Goal: Task Accomplishment & Management: Complete application form

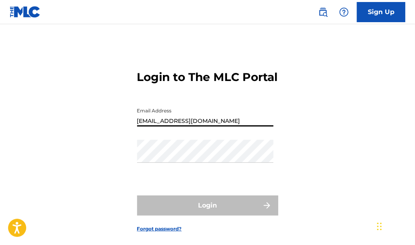
type input "[EMAIL_ADDRESS][DOMAIN_NAME]"
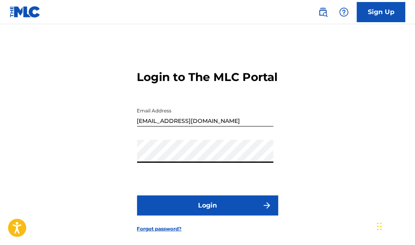
click at [137, 196] on button "Login" at bounding box center [207, 206] width 141 height 20
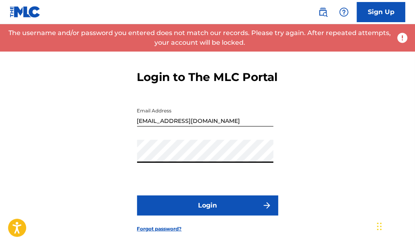
click at [137, 196] on button "Login" at bounding box center [207, 206] width 141 height 20
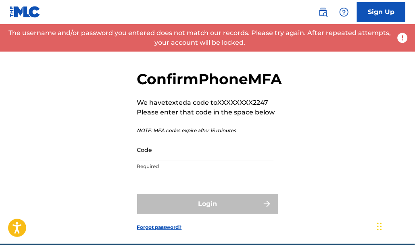
click at [224, 161] on input "Code" at bounding box center [205, 149] width 136 height 23
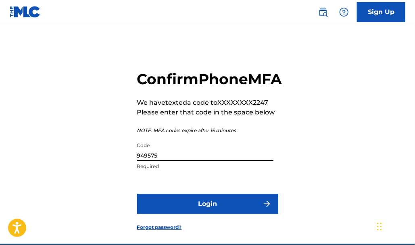
type input "949575"
click at [250, 214] on button "Login" at bounding box center [207, 204] width 141 height 20
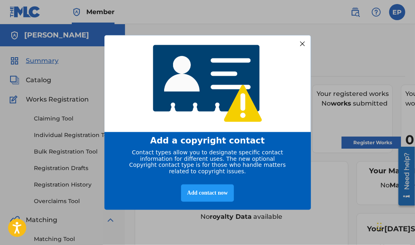
click at [302, 42] on div at bounding box center [302, 43] width 10 height 10
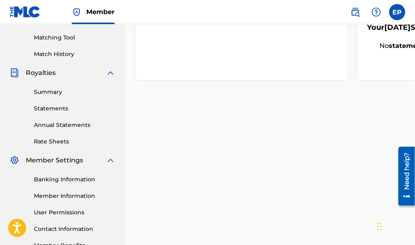
scroll to position [121, 0]
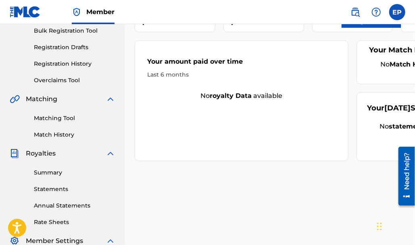
click at [56, 119] on link "Matching Tool" at bounding box center [75, 118] width 82 height 8
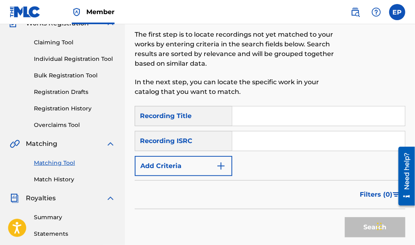
scroll to position [121, 0]
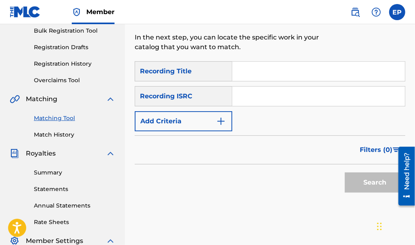
click at [294, 71] on input "Search Form" at bounding box center [319, 71] width 173 height 19
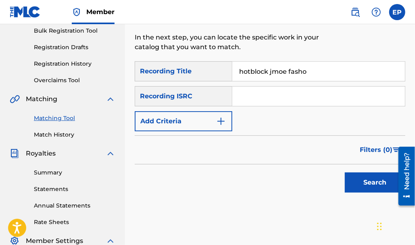
click at [387, 183] on button "Search" at bounding box center [375, 183] width 61 height 20
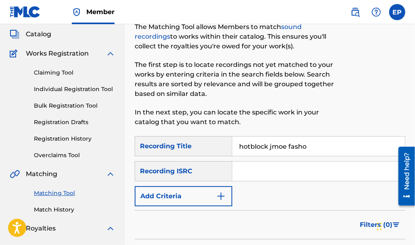
scroll to position [81, 0]
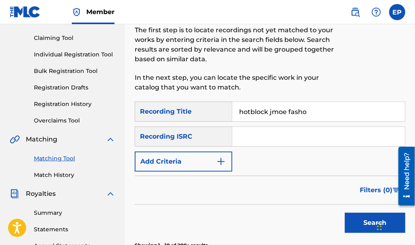
click at [285, 113] on input "hotblock jmoe fasho" at bounding box center [319, 111] width 173 height 19
type input "hotblock jmoe g herbo fasho"
click at [345, 213] on button "Search" at bounding box center [375, 223] width 61 height 20
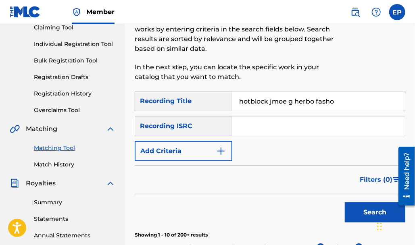
scroll to position [121, 0]
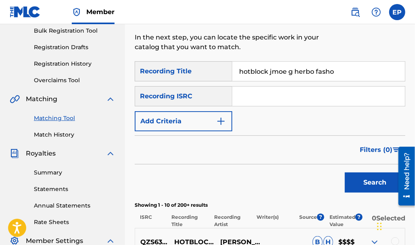
drag, startPoint x: 348, startPoint y: 71, endPoint x: 139, endPoint y: 78, distance: 209.2
click at [139, 78] on div "SearchWithCriteriaed81b46c-471b-47f2-8aaf-1e9d35de36e7 Recording Title hotblock…" at bounding box center [270, 71] width 271 height 20
type input "f"
click at [345, 173] on button "Search" at bounding box center [375, 183] width 61 height 20
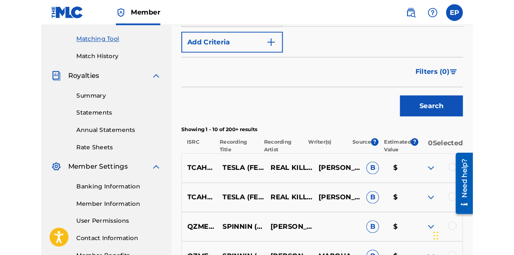
scroll to position [242, 0]
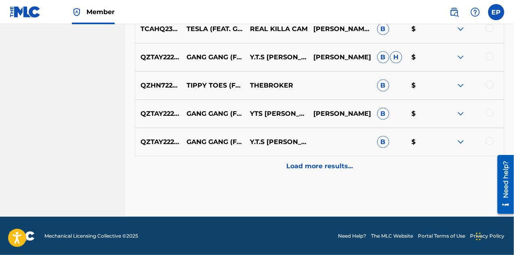
click at [319, 170] on p "Load more results..." at bounding box center [319, 166] width 67 height 10
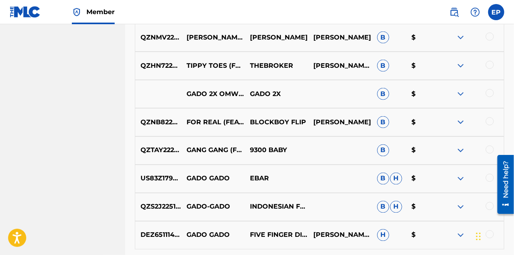
scroll to position [658, 0]
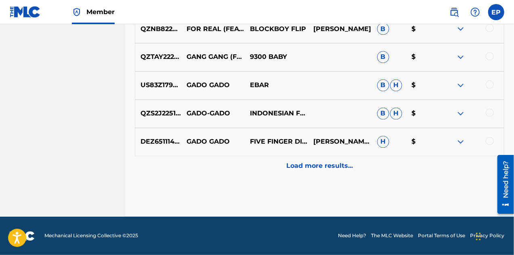
click at [321, 165] on p "Load more results..." at bounding box center [319, 166] width 67 height 10
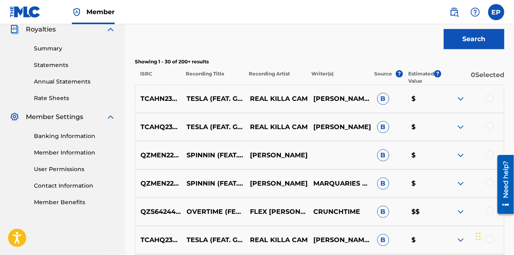
scroll to position [739, 0]
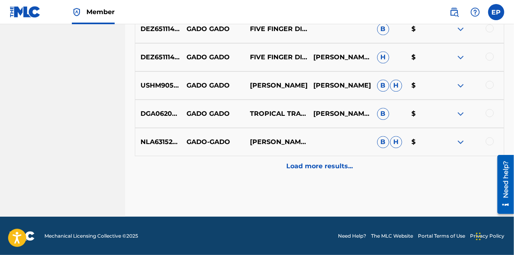
click at [329, 161] on p "Load more results..." at bounding box center [319, 166] width 67 height 10
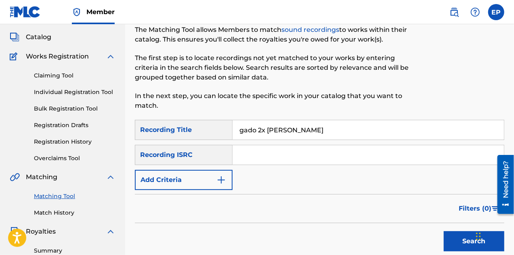
scroll to position [121, 0]
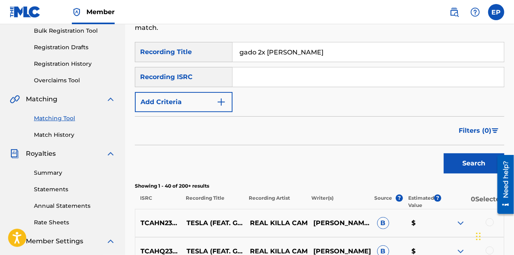
drag, startPoint x: 310, startPoint y: 52, endPoint x: 266, endPoint y: 52, distance: 44.0
click at [266, 52] on input "gado 2x [PERSON_NAME]" at bounding box center [368, 51] width 271 height 19
type input "g"
type input "highs and lows gado 2x"
click at [415, 153] on button "Search" at bounding box center [474, 163] width 61 height 20
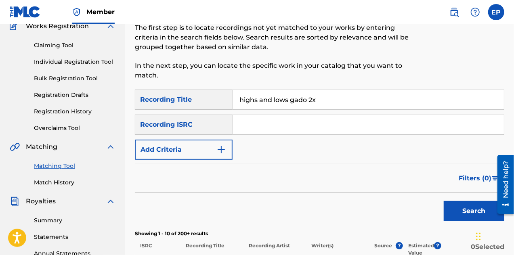
scroll to position [53, 0]
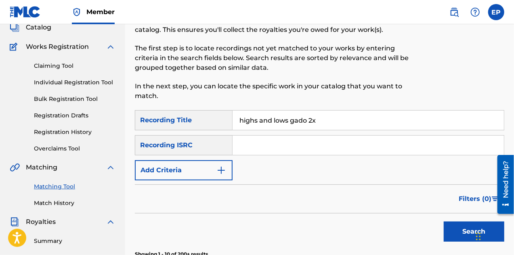
drag, startPoint x: 322, startPoint y: 120, endPoint x: 187, endPoint y: 105, distance: 136.4
type input "g"
click at [415, 230] on button "Search" at bounding box center [474, 232] width 61 height 20
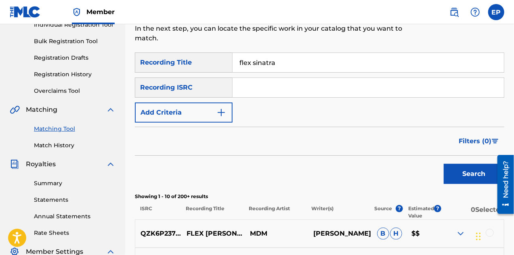
scroll to position [93, 0]
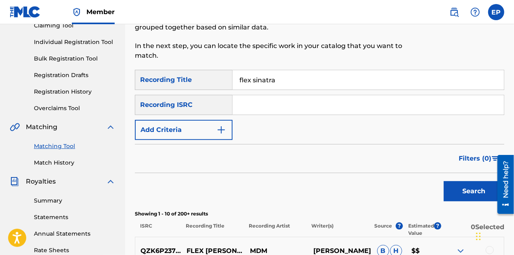
click at [304, 81] on input "flex sinatra" at bounding box center [368, 79] width 271 height 19
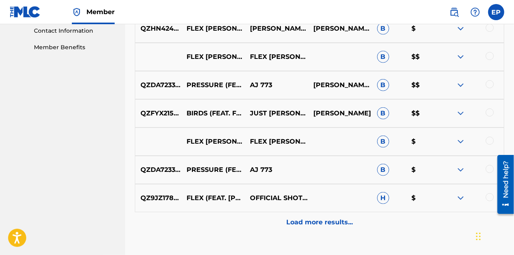
scroll to position [457, 0]
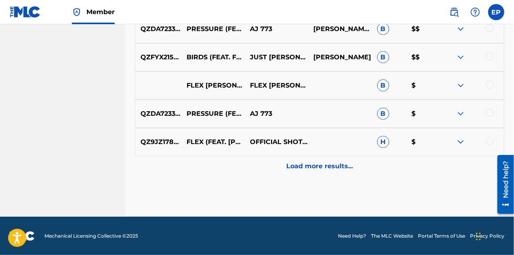
click at [332, 164] on p "Load more results..." at bounding box center [319, 166] width 67 height 10
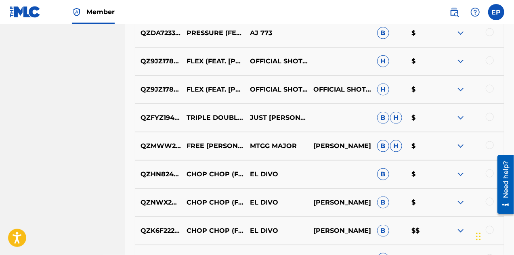
scroll to position [699, 0]
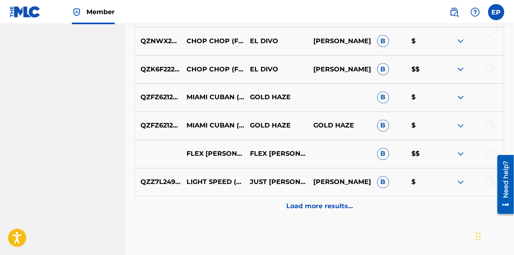
click at [326, 197] on div "Load more results..." at bounding box center [319, 207] width 369 height 20
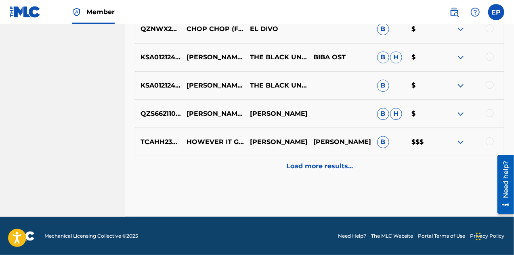
click at [301, 162] on p "Load more results..." at bounding box center [319, 166] width 67 height 10
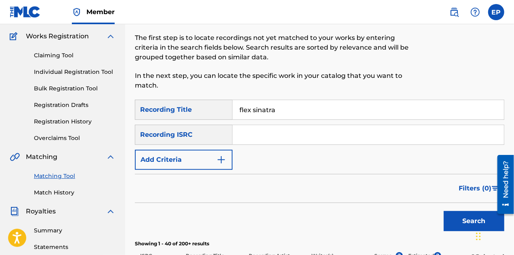
scroll to position [53, 0]
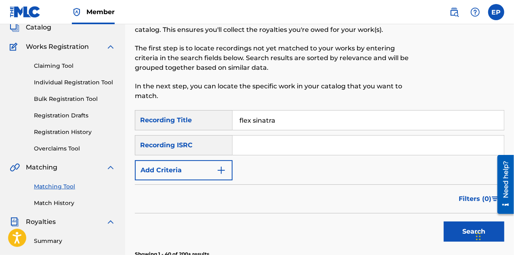
click at [346, 119] on input "flex sinatra" at bounding box center [368, 120] width 271 height 19
click at [415, 222] on button "Search" at bounding box center [474, 232] width 61 height 20
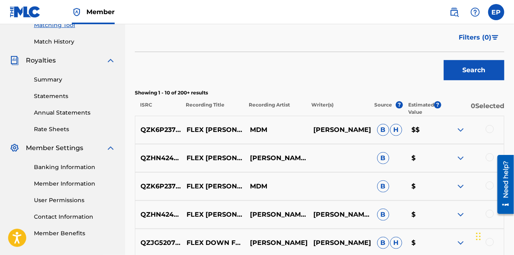
scroll to position [255, 0]
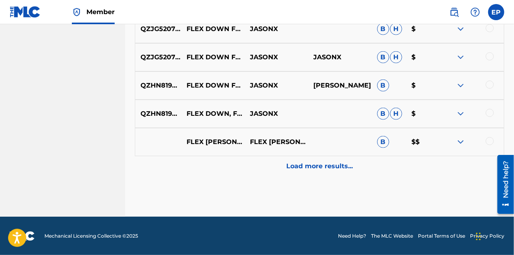
click at [321, 164] on p "Load more results..." at bounding box center [319, 166] width 67 height 10
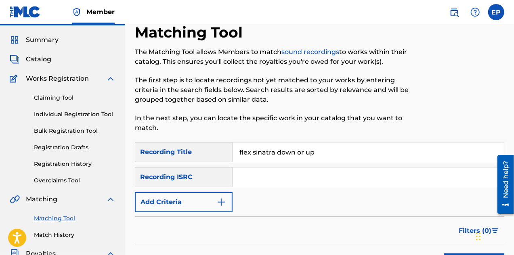
scroll to position [0, 0]
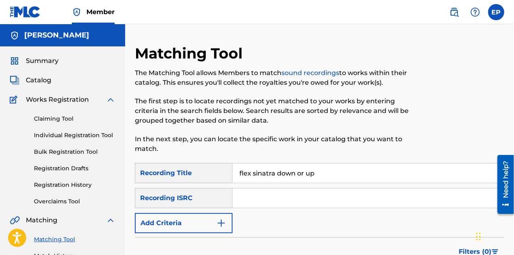
drag, startPoint x: 335, startPoint y: 168, endPoint x: 217, endPoint y: 159, distance: 119.0
type input "og stevo rich junkie"
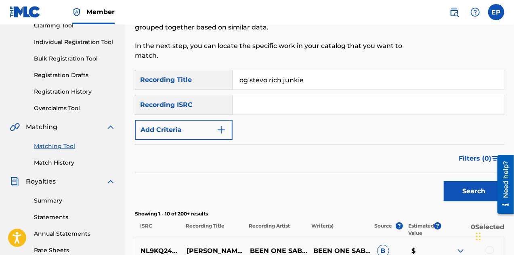
scroll to position [53, 0]
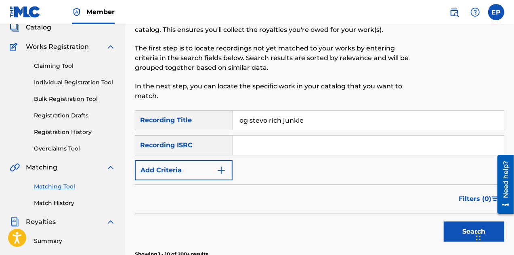
click at [75, 83] on link "Individual Registration Tool" at bounding box center [75, 82] width 82 height 8
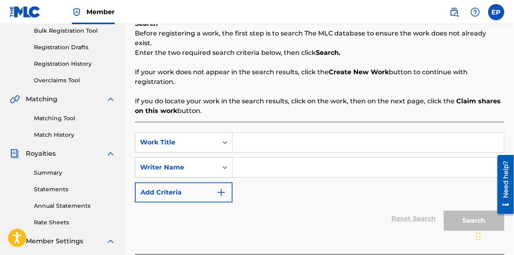
scroll to position [161, 0]
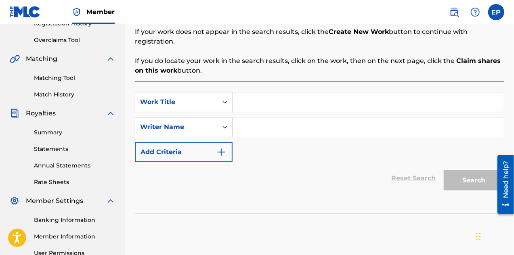
click at [223, 123] on icon "Search Form" at bounding box center [225, 127] width 8 height 8
click at [226, 126] on icon "Search Form" at bounding box center [224, 127] width 5 height 3
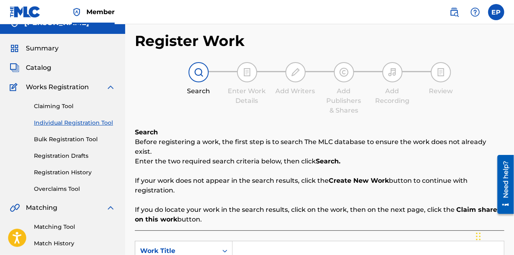
scroll to position [0, 0]
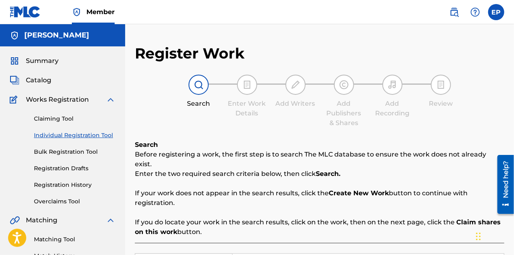
click at [114, 100] on img at bounding box center [111, 100] width 10 height 10
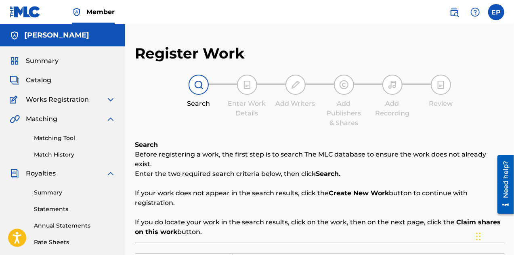
click at [47, 62] on span "Summary" at bounding box center [42, 61] width 33 height 10
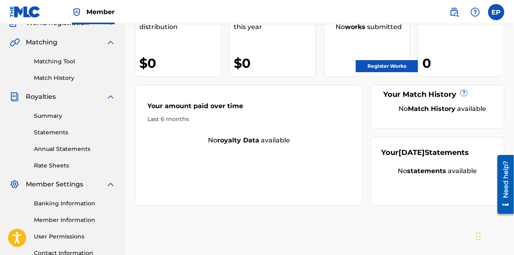
scroll to position [40, 0]
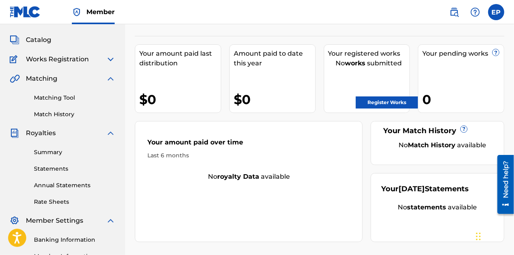
click at [56, 114] on link "Match History" at bounding box center [75, 114] width 82 height 8
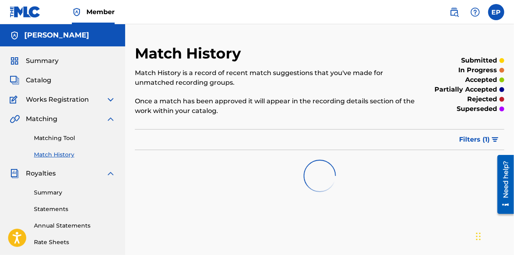
click at [62, 141] on link "Matching Tool" at bounding box center [75, 138] width 82 height 8
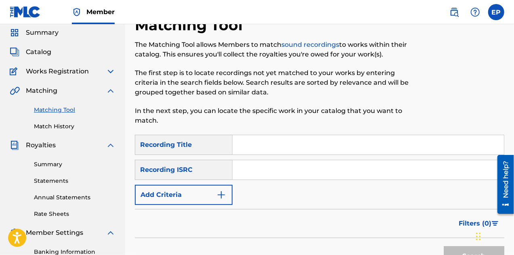
scroll to position [40, 0]
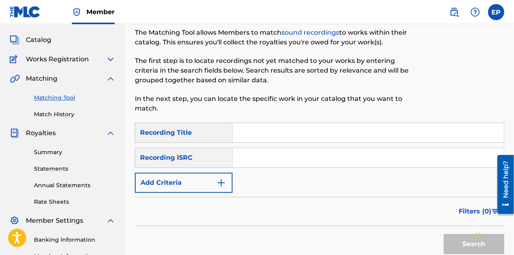
click at [261, 129] on input "Search Form" at bounding box center [368, 132] width 271 height 19
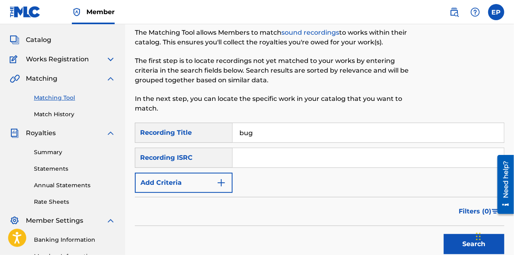
type input "bug"
click at [415, 234] on button "Search" at bounding box center [474, 244] width 61 height 20
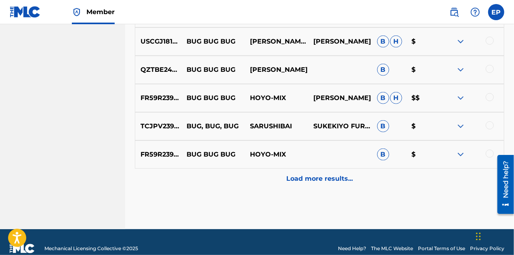
click at [321, 172] on div "Load more results..." at bounding box center [319, 179] width 369 height 20
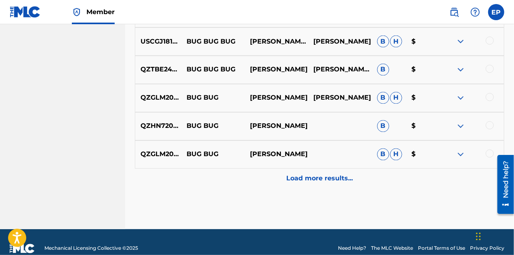
click at [304, 181] on p "Load more results..." at bounding box center [319, 179] width 67 height 10
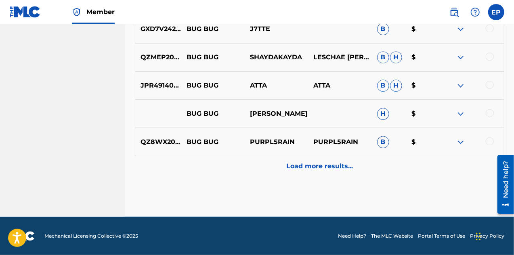
click at [307, 174] on div "Load more results..." at bounding box center [319, 166] width 369 height 20
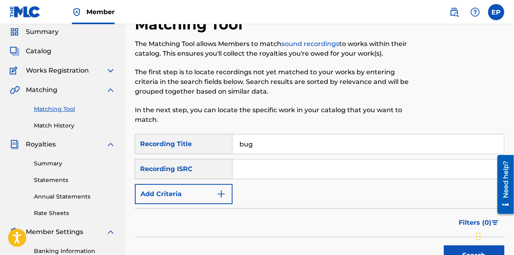
scroll to position [40, 0]
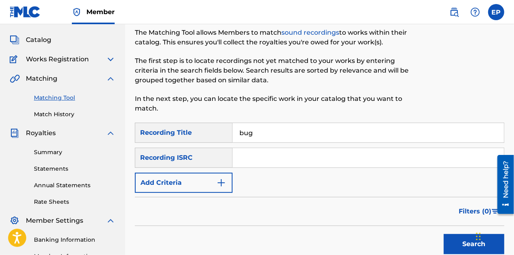
drag, startPoint x: 283, startPoint y: 135, endPoint x: 209, endPoint y: 135, distance: 74.7
click at [209, 135] on div "SearchWithCriteriaed81b46c-471b-47f2-8aaf-1e9d35de36e7 Recording Title bug" at bounding box center [319, 133] width 369 height 20
click at [415, 234] on button "Search" at bounding box center [474, 244] width 61 height 20
click at [276, 133] on input "flex sinatra bug" at bounding box center [368, 132] width 271 height 19
type input "flex sinatra - bug"
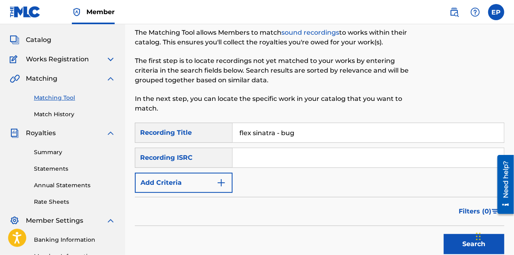
click at [415, 234] on button "Search" at bounding box center [474, 244] width 61 height 20
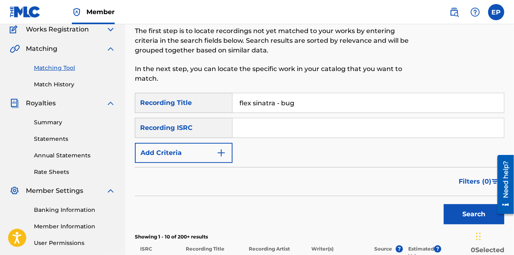
scroll to position [81, 0]
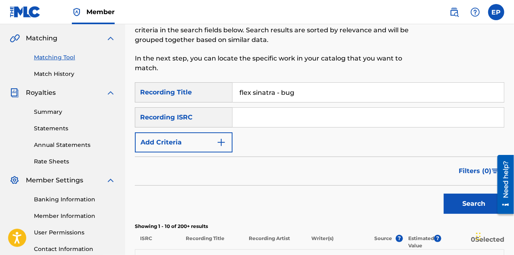
drag, startPoint x: 291, startPoint y: 94, endPoint x: 216, endPoint y: 94, distance: 75.1
click at [216, 94] on div "SearchWithCriteriaed81b46c-471b-47f2-8aaf-1e9d35de36e7 Recording Title flex sin…" at bounding box center [319, 92] width 369 height 20
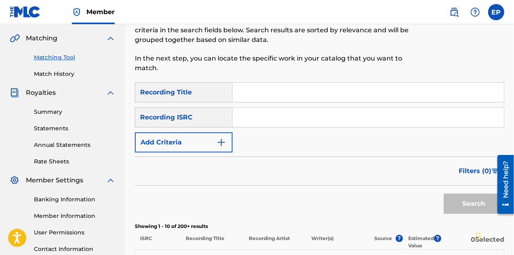
click at [262, 164] on div "Filters ( 0 )" at bounding box center [319, 171] width 369 height 29
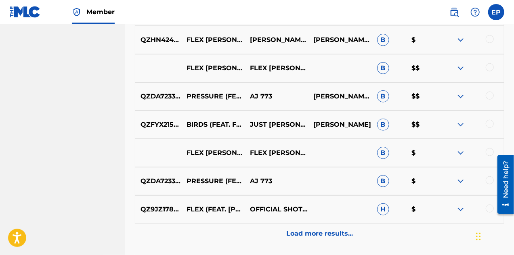
scroll to position [457, 0]
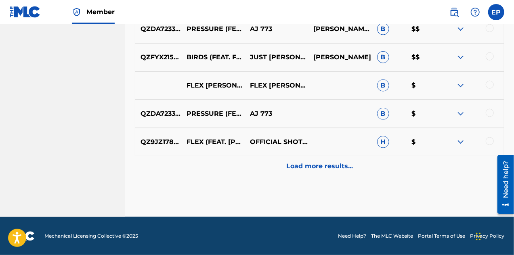
click at [310, 171] on div "Load more results..." at bounding box center [319, 166] width 369 height 20
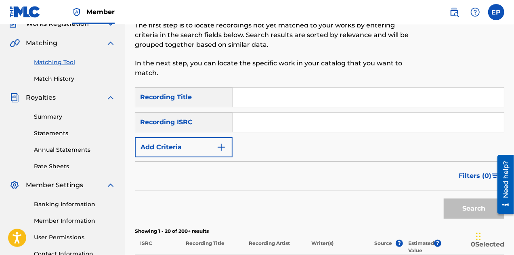
scroll to position [93, 0]
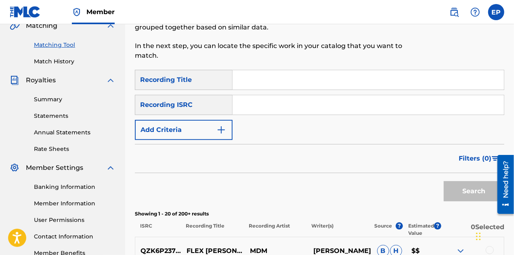
click at [251, 80] on input "Search Form" at bounding box center [368, 79] width 271 height 19
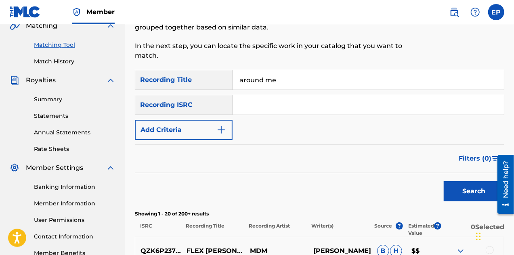
click at [415, 181] on button "Search" at bounding box center [474, 191] width 61 height 20
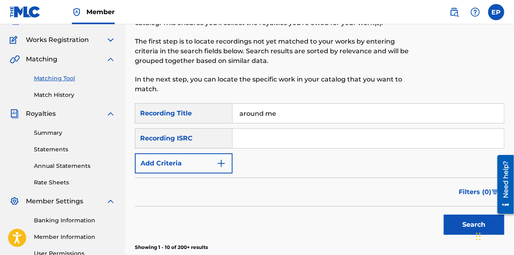
scroll to position [13, 0]
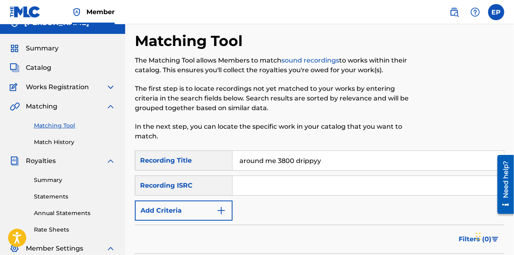
drag, startPoint x: 277, startPoint y: 161, endPoint x: 137, endPoint y: 157, distance: 139.7
click at [137, 157] on div "SearchWithCriteriaed81b46c-471b-47f2-8aaf-1e9d35de36e7 Recording Title around m…" at bounding box center [319, 161] width 369 height 20
type input "3800 drippyy"
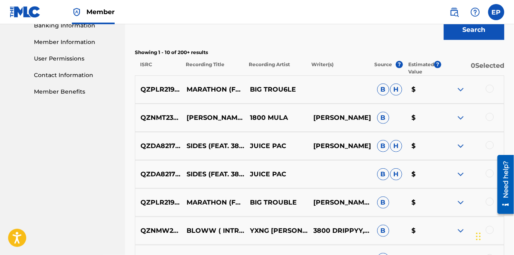
scroll to position [295, 0]
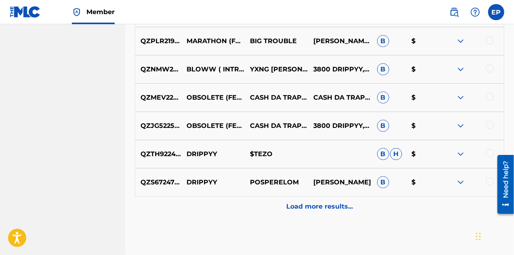
click at [329, 207] on p "Load more results..." at bounding box center [319, 207] width 67 height 10
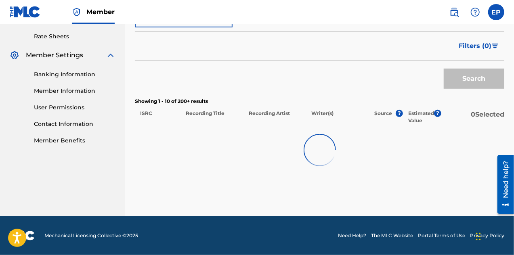
scroll to position [205, 0]
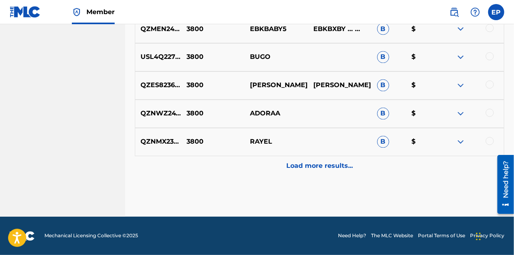
click at [317, 170] on p "Load more results..." at bounding box center [319, 166] width 67 height 10
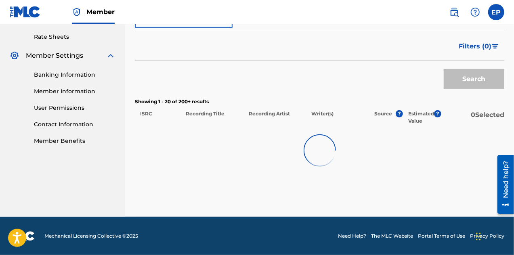
scroll to position [739, 0]
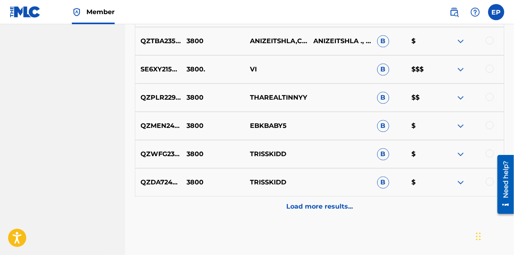
click at [316, 209] on p "Load more results..." at bounding box center [319, 207] width 67 height 10
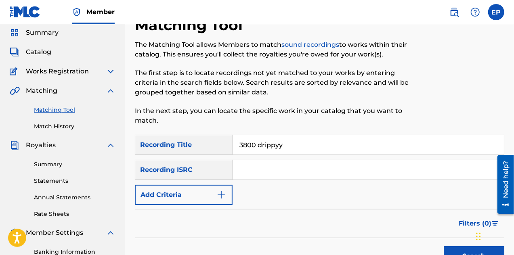
scroll to position [0, 0]
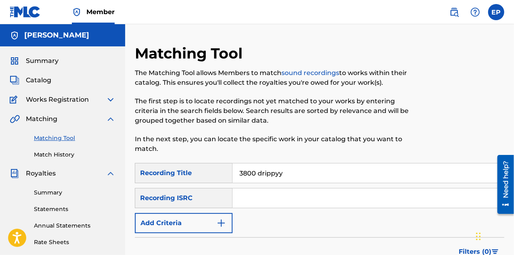
click at [41, 61] on span "Summary" at bounding box center [42, 61] width 33 height 10
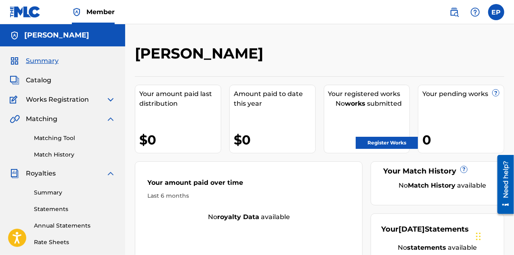
click at [69, 102] on span "Works Registration" at bounding box center [57, 100] width 63 height 10
click at [120, 105] on div "Summary Catalog Works Registration Claiming Tool Individual Registration Tool B…" at bounding box center [62, 203] width 125 height 314
click at [107, 99] on img at bounding box center [111, 100] width 10 height 10
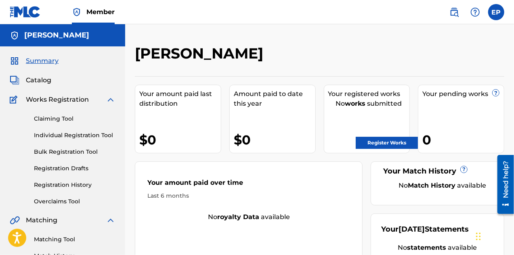
click at [70, 152] on link "Bulk Registration Tool" at bounding box center [75, 152] width 82 height 8
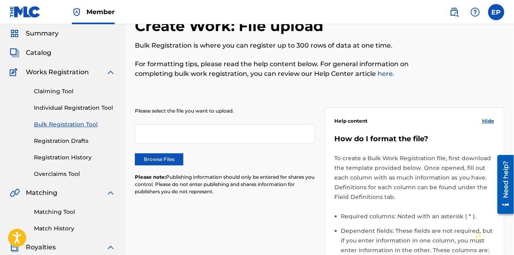
scroll to position [40, 0]
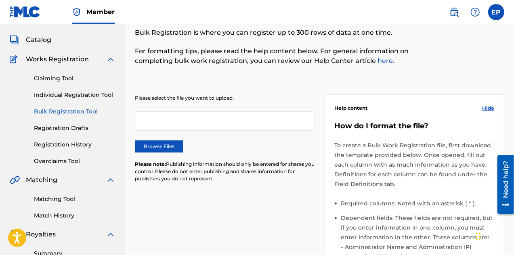
click at [244, 118] on div at bounding box center [225, 120] width 180 height 19
click at [168, 145] on label "Browse Files" at bounding box center [159, 146] width 48 height 12
click at [0, 0] on input "Browse Files" at bounding box center [0, 0] width 0 height 0
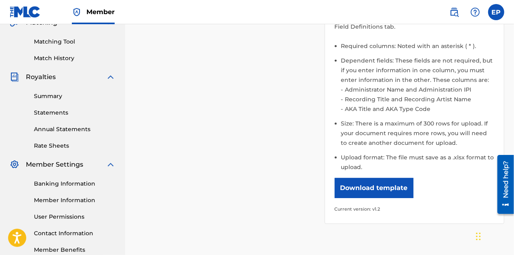
scroll to position [44, 0]
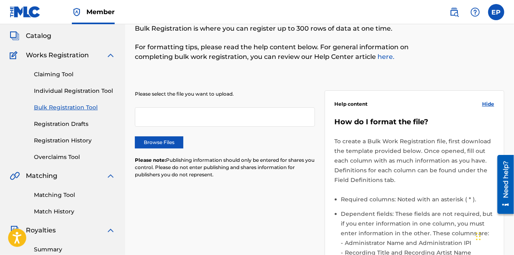
click at [77, 91] on link "Individual Registration Tool" at bounding box center [75, 91] width 82 height 8
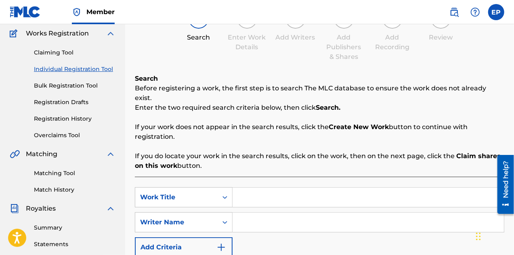
scroll to position [121, 0]
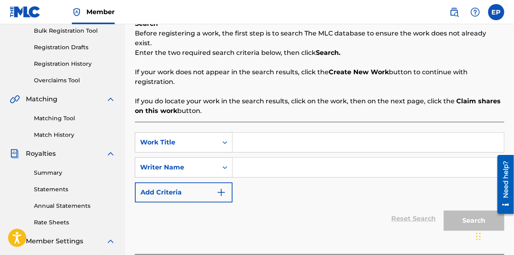
click at [260, 134] on input "Search Form" at bounding box center [368, 142] width 271 height 19
type input "FLEX [PERSON_NAME] DOWN OR UP"
click at [361, 189] on div "SearchWithCriteria6a1534e5-6dc8-4544-8256-fc14ecfdaf57 Work Title FLEX [PERSON_…" at bounding box center [319, 167] width 369 height 70
click at [286, 180] on div "SearchWithCriteria6a1534e5-6dc8-4544-8256-fc14ecfdaf57 Work Title FLEX [PERSON_…" at bounding box center [319, 167] width 369 height 70
click at [283, 162] on input "Search Form" at bounding box center [368, 167] width 271 height 19
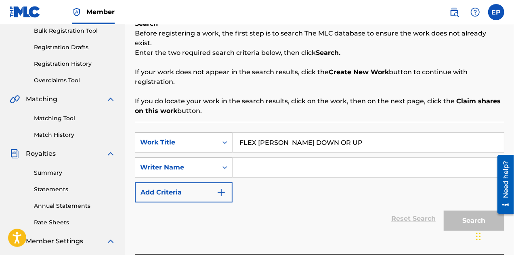
click at [223, 188] on img "Search Form" at bounding box center [221, 193] width 10 height 10
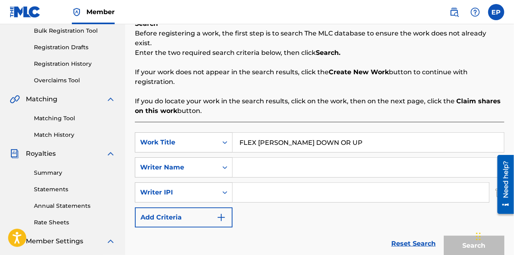
click at [226, 208] on button "Add Criteria" at bounding box center [184, 218] width 98 height 20
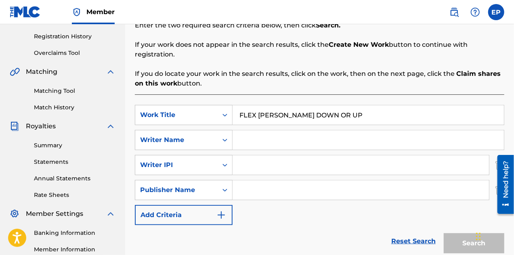
scroll to position [161, 0]
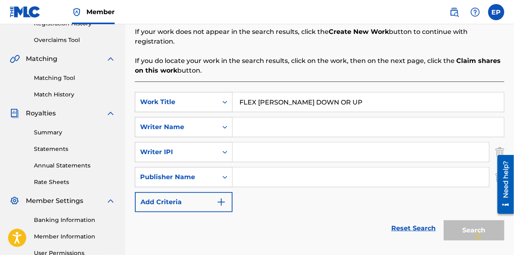
click at [223, 192] on button "Add Criteria" at bounding box center [184, 202] width 98 height 20
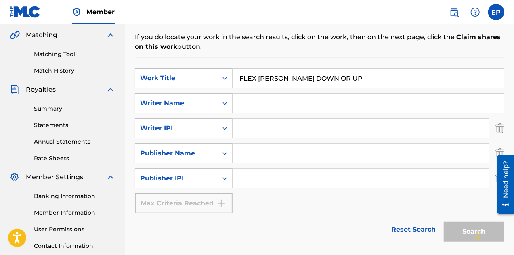
scroll to position [202, 0]
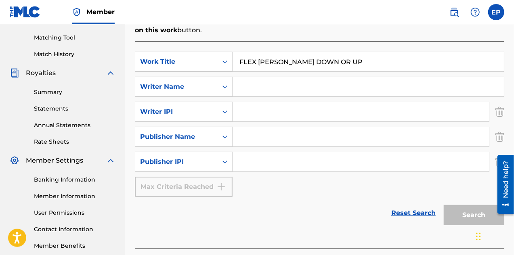
click at [224, 177] on div "Max Criteria Reached" at bounding box center [184, 187] width 98 height 20
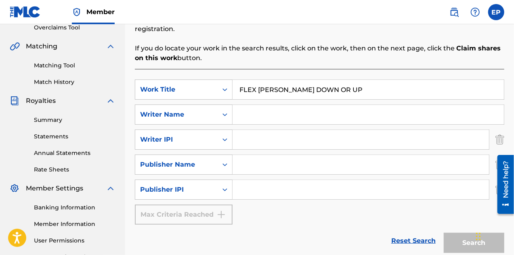
scroll to position [161, 0]
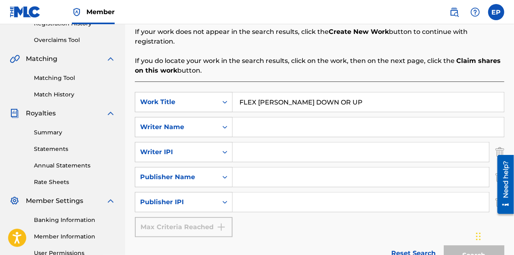
click at [343, 124] on input "Search Form" at bounding box center [368, 126] width 271 height 19
click at [226, 123] on icon "Search Form" at bounding box center [225, 127] width 8 height 8
click at [266, 122] on input "Search Form" at bounding box center [368, 126] width 271 height 19
type input "[PERSON_NAME][US_STATE] [PERSON_NAME]"
click at [321, 148] on input "Search Form" at bounding box center [361, 152] width 256 height 19
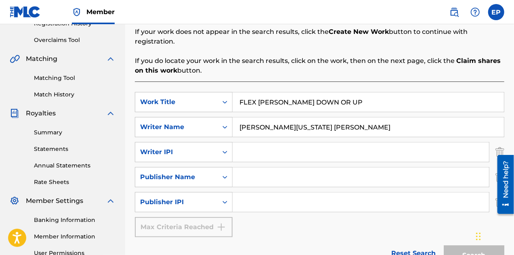
click at [304, 213] on div "SearchWithCriteria6a1534e5-6dc8-4544-8256-fc14ecfdaf57 Work Title FLEX [PERSON_…" at bounding box center [319, 164] width 369 height 145
click at [51, 80] on link "Matching Tool" at bounding box center [75, 78] width 82 height 8
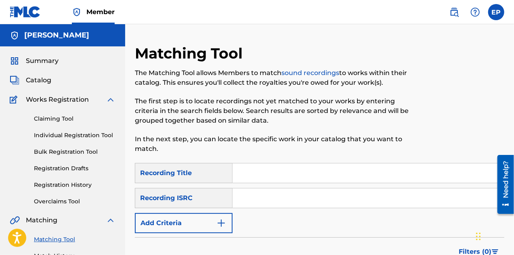
click at [257, 168] on input "Search Form" at bounding box center [368, 173] width 271 height 19
type input "flex sinatra"
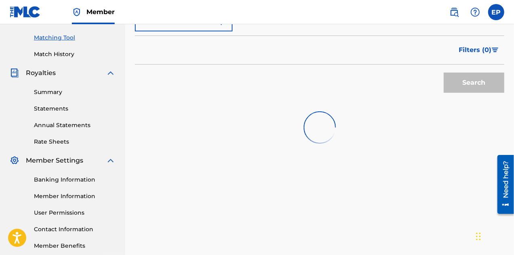
scroll to position [121, 0]
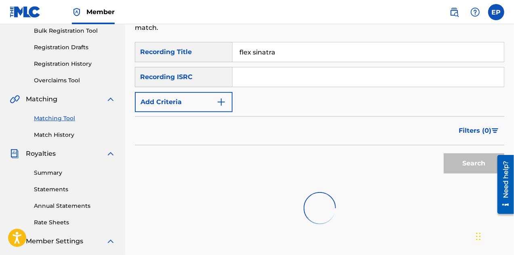
drag, startPoint x: 286, startPoint y: 54, endPoint x: 112, endPoint y: 50, distance: 174.0
click at [112, 50] on main "[PERSON_NAME] Summary Catalog Works Registration Claiming Tool Individual Regis…" at bounding box center [257, 122] width 514 height 438
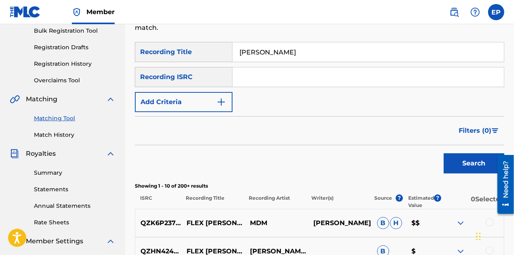
click at [415, 153] on button "Search" at bounding box center [474, 163] width 61 height 20
type input "[PERSON_NAME][US_STATE]"
click at [415, 153] on button "Search" at bounding box center [474, 163] width 61 height 20
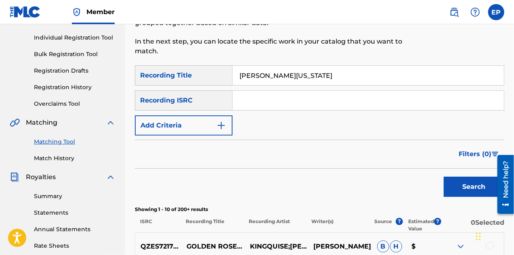
scroll to position [81, 0]
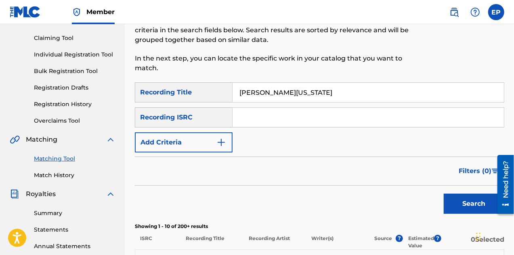
drag, startPoint x: 313, startPoint y: 91, endPoint x: 167, endPoint y: 84, distance: 146.3
click at [167, 84] on div "SearchWithCriteriaed81b46c-471b-47f2-8aaf-1e9d35de36e7 Recording Title [PERSON_…" at bounding box center [319, 92] width 369 height 20
drag, startPoint x: 326, startPoint y: 92, endPoint x: 183, endPoint y: 100, distance: 143.1
click at [183, 100] on div "SearchWithCriteriaed81b46c-471b-47f2-8aaf-1e9d35de36e7 Recording Title [PERSON_…" at bounding box center [319, 92] width 369 height 20
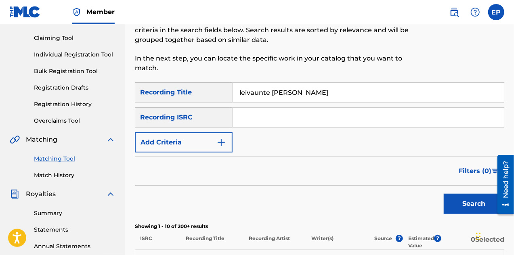
type input "leivaunte [PERSON_NAME]"
click at [415, 194] on button "Search" at bounding box center [474, 204] width 61 height 20
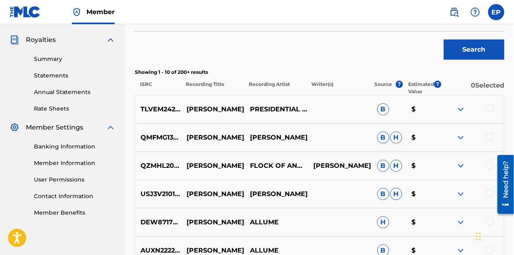
scroll to position [121, 0]
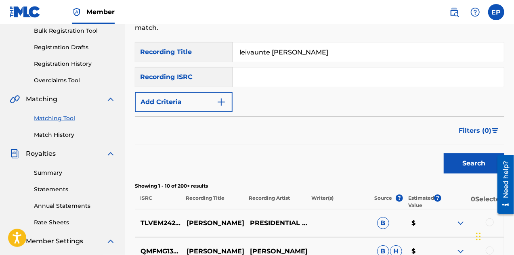
drag, startPoint x: 310, startPoint y: 52, endPoint x: 214, endPoint y: 52, distance: 96.5
click at [214, 52] on div "SearchWithCriteriaed81b46c-471b-47f2-8aaf-1e9d35de36e7 Recording Title leivaunt…" at bounding box center [319, 52] width 369 height 20
type input "og stevo"
click at [415, 153] on button "Search" at bounding box center [474, 163] width 61 height 20
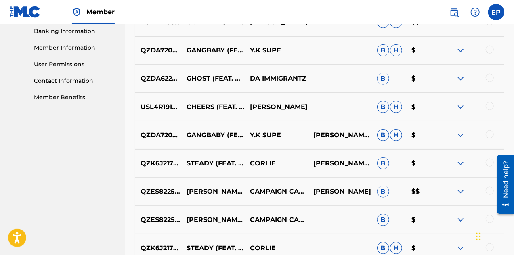
scroll to position [363, 0]
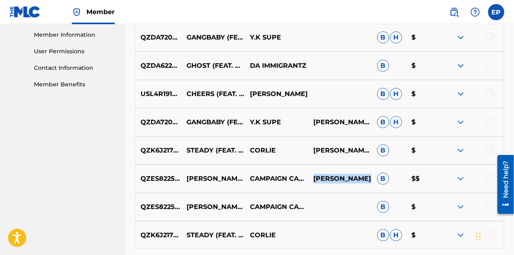
drag, startPoint x: 343, startPoint y: 183, endPoint x: 314, endPoint y: 170, distance: 32.5
click at [314, 174] on p "[PERSON_NAME]" at bounding box center [339, 179] width 63 height 10
copy p "[PERSON_NAME]"
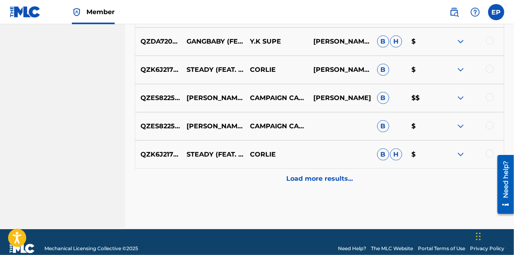
click at [302, 176] on p "Load more results..." at bounding box center [319, 179] width 67 height 10
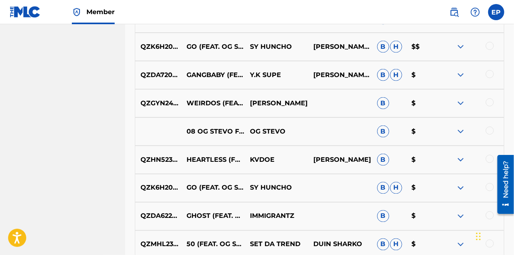
scroll to position [646, 0]
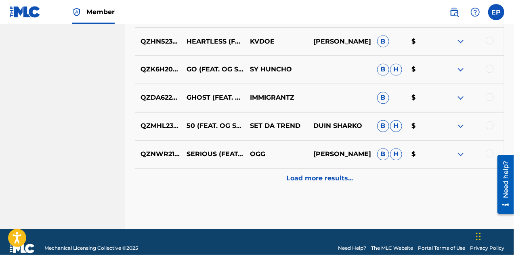
click at [298, 180] on p "Load more results..." at bounding box center [319, 179] width 67 height 10
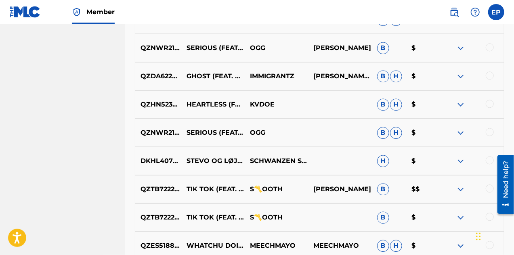
scroll to position [969, 0]
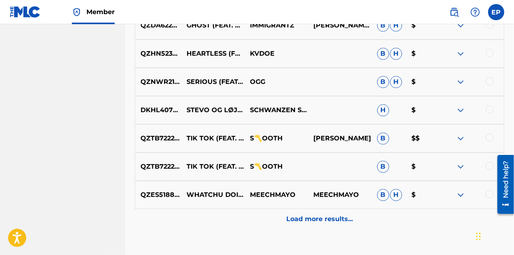
click at [301, 214] on div "Load more results..." at bounding box center [319, 219] width 369 height 20
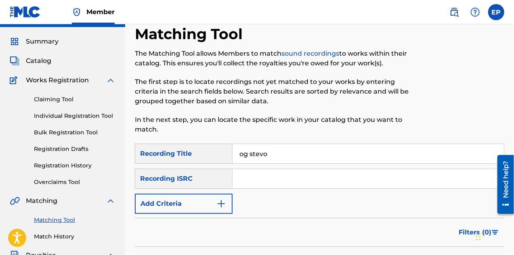
scroll to position [0, 0]
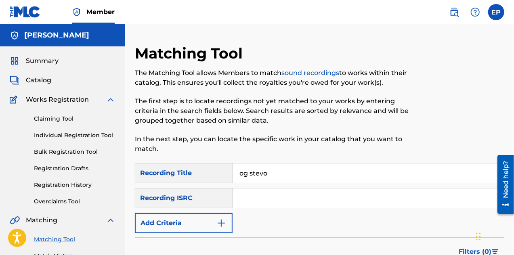
drag, startPoint x: 283, startPoint y: 171, endPoint x: 195, endPoint y: 176, distance: 87.7
click at [197, 176] on div "SearchWithCriteriaed81b46c-471b-47f2-8aaf-1e9d35de36e7 Recording Title og stevo" at bounding box center [319, 173] width 369 height 20
paste input "[PERSON_NAME]"
type input "[PERSON_NAME]"
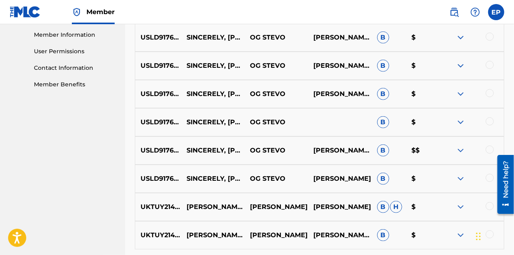
scroll to position [404, 0]
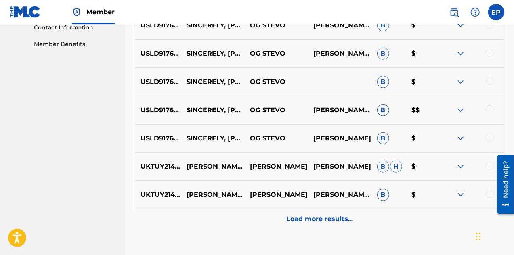
click at [302, 221] on p "Load more results..." at bounding box center [319, 219] width 67 height 10
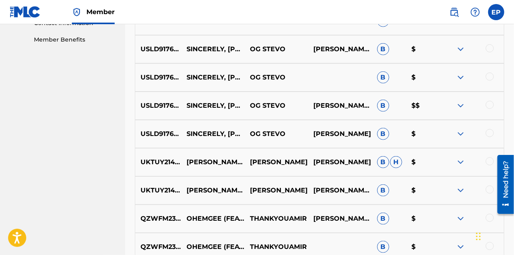
scroll to position [363, 0]
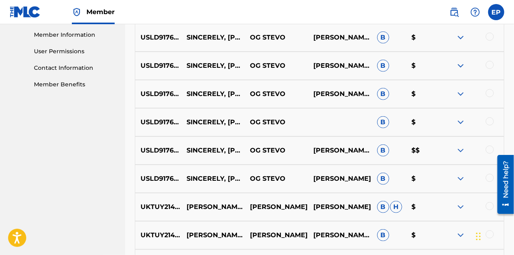
click at [415, 124] on img at bounding box center [461, 122] width 10 height 10
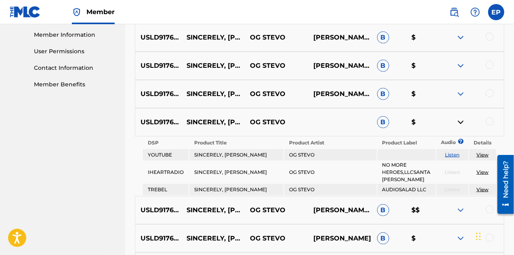
click at [415, 153] on link "Listen" at bounding box center [452, 155] width 15 height 6
click at [415, 121] on img at bounding box center [461, 122] width 10 height 10
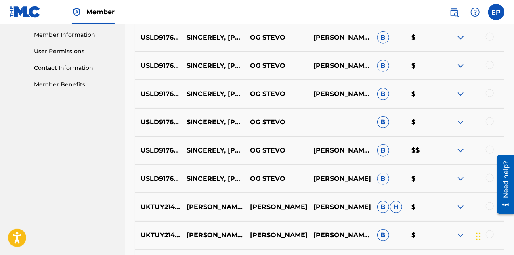
click at [415, 94] on img at bounding box center [461, 94] width 10 height 10
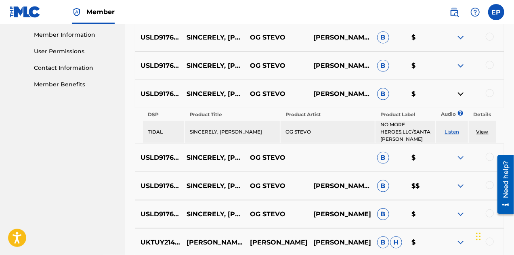
click at [415, 129] on link "Listen" at bounding box center [451, 132] width 15 height 6
click at [415, 159] on img at bounding box center [461, 158] width 10 height 10
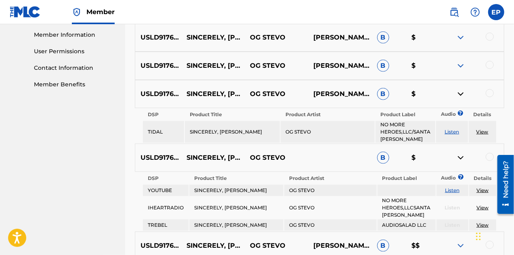
click at [415, 93] on img at bounding box center [461, 94] width 10 height 10
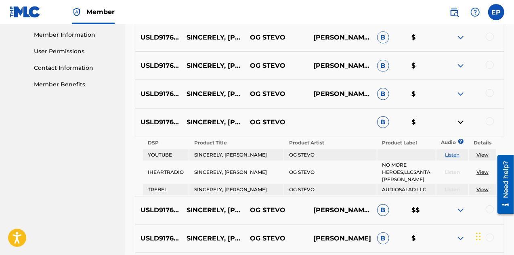
click at [415, 156] on link "Listen" at bounding box center [452, 155] width 15 height 6
click at [415, 126] on img at bounding box center [461, 122] width 10 height 10
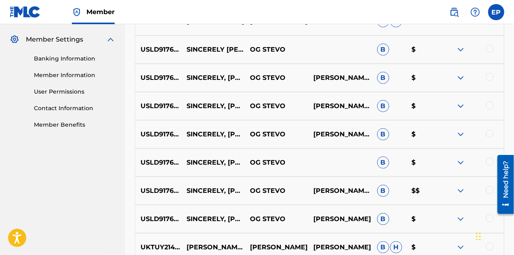
scroll to position [283, 0]
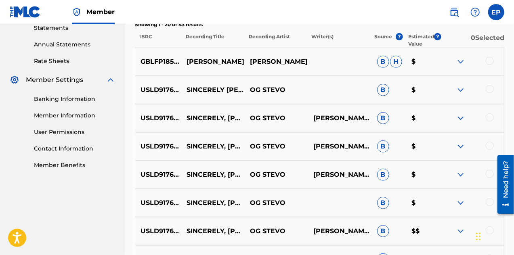
click at [335, 92] on div "USLD91763935 SINCERELY [PERSON_NAME] OG STEVO B $" at bounding box center [319, 90] width 369 height 28
click at [415, 91] on img at bounding box center [461, 90] width 10 height 10
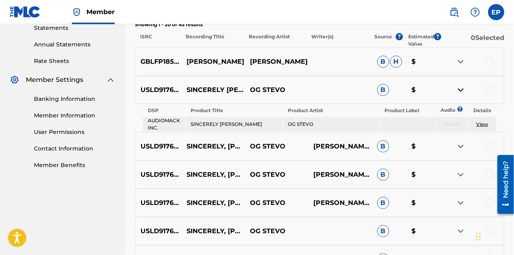
click at [415, 88] on img at bounding box center [461, 90] width 10 height 10
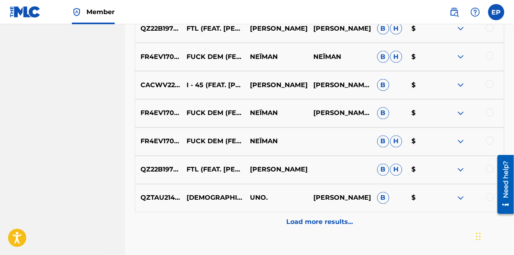
scroll to position [686, 0]
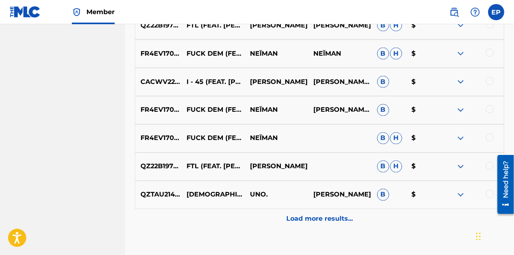
click at [321, 216] on p "Load more results..." at bounding box center [319, 219] width 67 height 10
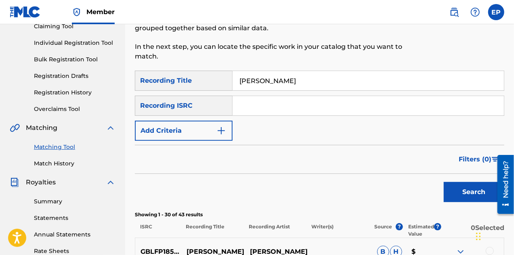
scroll to position [0, 0]
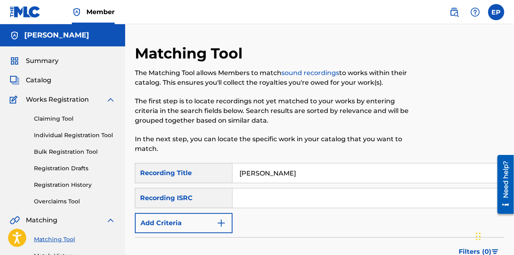
click at [53, 97] on span "Works Registration" at bounding box center [57, 100] width 63 height 10
drag, startPoint x: 63, startPoint y: 101, endPoint x: 100, endPoint y: 96, distance: 37.0
click at [65, 101] on span "Works Registration" at bounding box center [57, 100] width 63 height 10
click at [109, 102] on img at bounding box center [111, 100] width 10 height 10
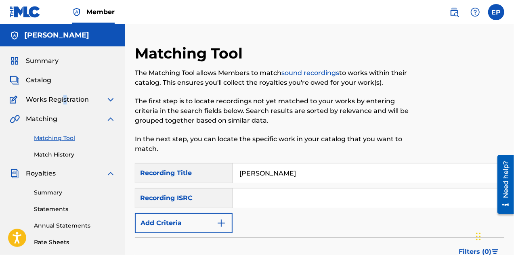
click at [51, 58] on span "Summary" at bounding box center [42, 61] width 33 height 10
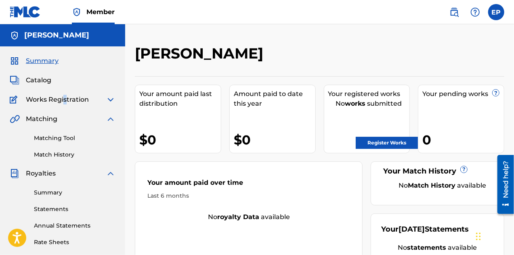
click at [37, 77] on span "Catalog" at bounding box center [38, 80] width 25 height 10
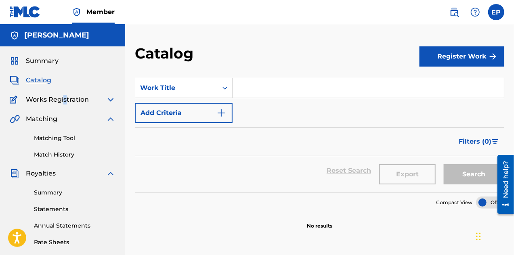
click at [108, 98] on img at bounding box center [111, 100] width 10 height 10
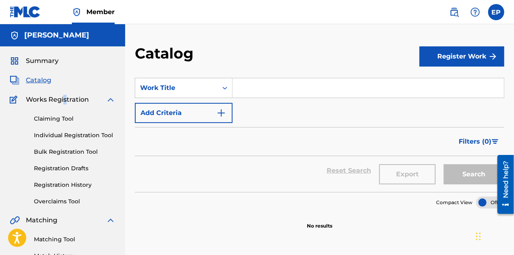
click at [73, 134] on link "Individual Registration Tool" at bounding box center [75, 135] width 82 height 8
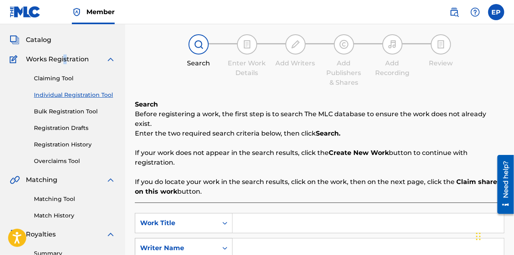
scroll to position [81, 0]
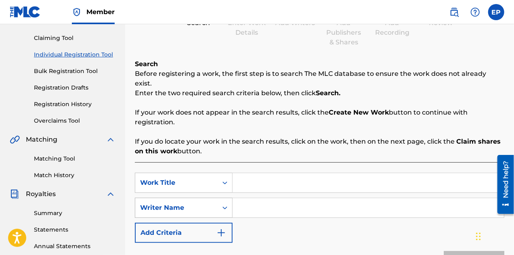
click at [226, 204] on icon "Search Form" at bounding box center [225, 208] width 8 height 8
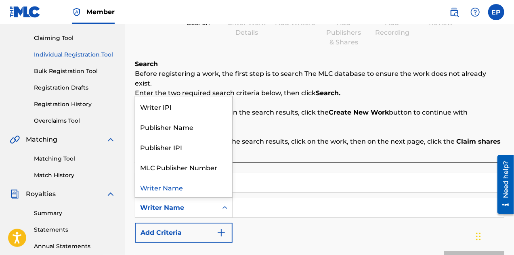
click at [227, 204] on icon "Search Form" at bounding box center [225, 208] width 8 height 8
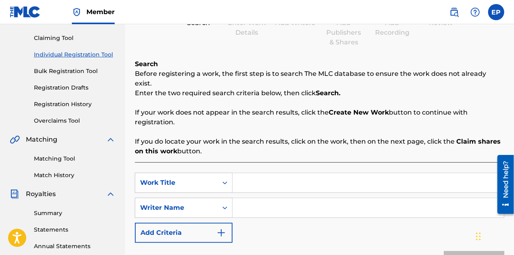
click at [227, 223] on button "Add Criteria" at bounding box center [184, 233] width 98 height 20
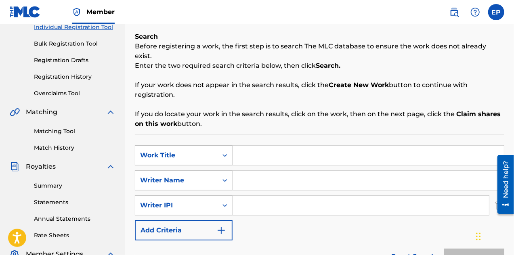
scroll to position [121, 0]
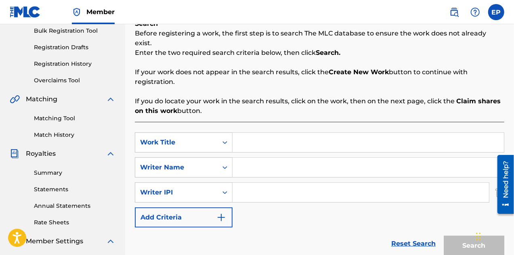
click at [224, 213] on img "Search Form" at bounding box center [221, 218] width 10 height 10
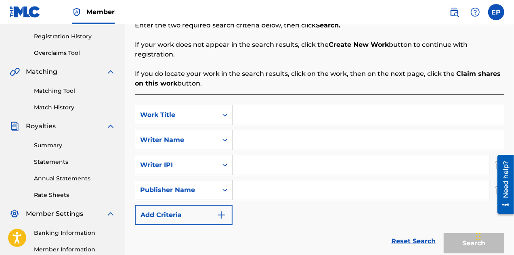
scroll to position [161, 0]
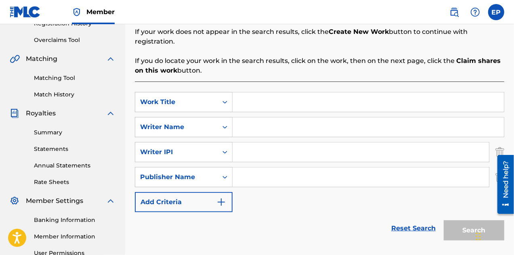
click at [222, 197] on img "Search Form" at bounding box center [221, 202] width 10 height 10
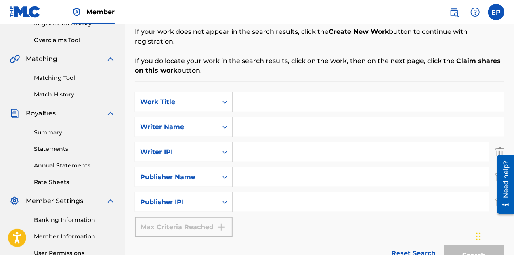
click at [220, 218] on div "Max Criteria Reached" at bounding box center [184, 227] width 98 height 20
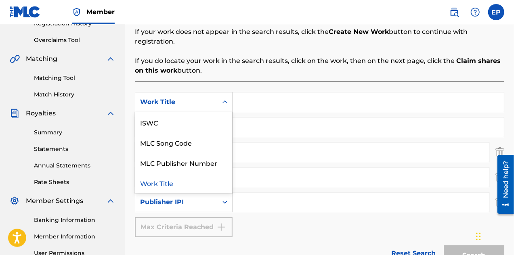
click at [226, 98] on icon "Search Form" at bounding box center [225, 102] width 8 height 8
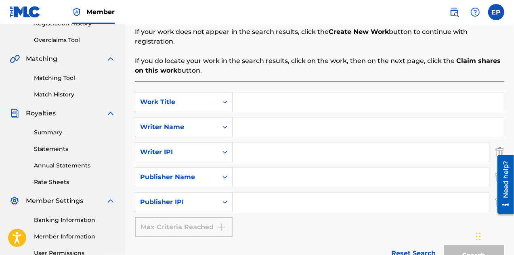
click at [257, 92] on input "Search Form" at bounding box center [368, 101] width 271 height 19
type input "[PERSON_NAME]"
click at [250, 119] on input "Search Form" at bounding box center [368, 126] width 271 height 19
click at [224, 123] on icon "Search Form" at bounding box center [225, 127] width 8 height 8
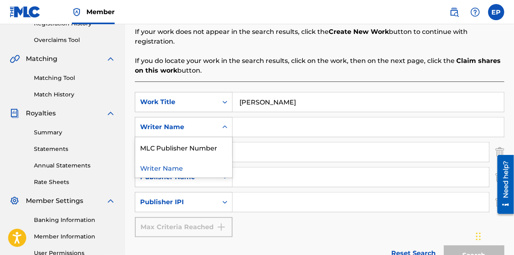
click at [268, 118] on input "Search Form" at bounding box center [368, 126] width 271 height 19
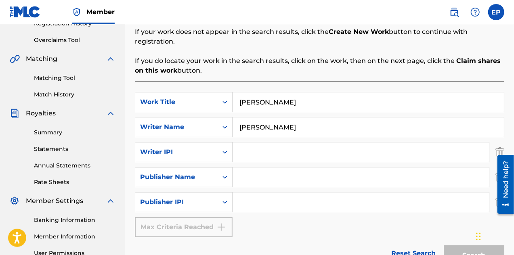
type input "[PERSON_NAME]"
drag, startPoint x: 283, startPoint y: 144, endPoint x: 287, endPoint y: 146, distance: 4.7
click at [283, 144] on input "Search Form" at bounding box center [361, 152] width 256 height 19
click at [272, 168] on input "Search Form" at bounding box center [361, 177] width 256 height 19
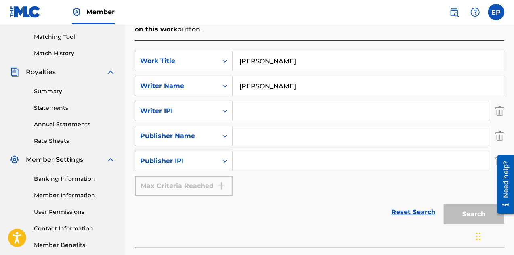
scroll to position [242, 0]
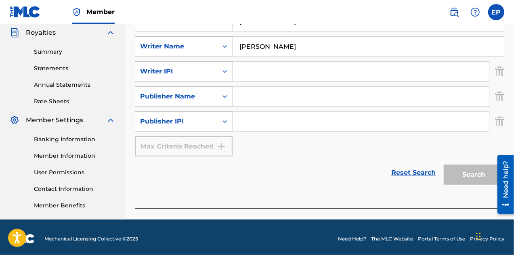
click at [415, 165] on div "Search" at bounding box center [472, 173] width 65 height 32
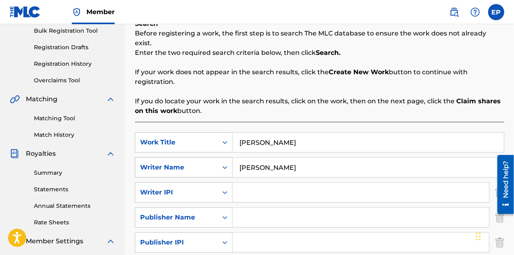
scroll to position [202, 0]
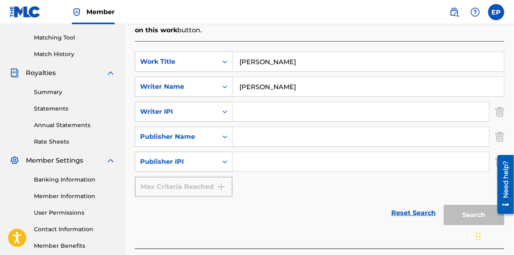
click at [250, 154] on input "Search Form" at bounding box center [361, 161] width 256 height 19
drag, startPoint x: 295, startPoint y: 149, endPoint x: 230, endPoint y: 155, distance: 64.9
click at [230, 155] on div "SearchWithCriteriad1668711-c44d-4873-95fb-7adcd7af615d Publisher IPI 00887451784" at bounding box center [319, 162] width 369 height 20
type input "00887451784"
click at [274, 102] on input "Search Form" at bounding box center [361, 111] width 256 height 19
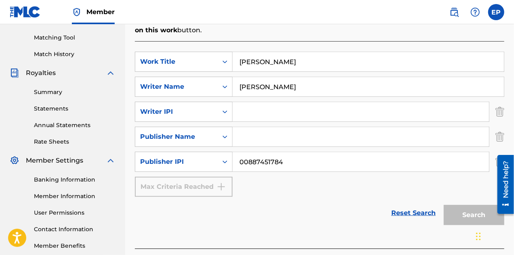
paste input "00887451784"
type input "00887451784"
click at [356, 197] on div "Reset Search Search" at bounding box center [319, 213] width 369 height 32
click at [308, 127] on input "Search Form" at bounding box center [361, 136] width 256 height 19
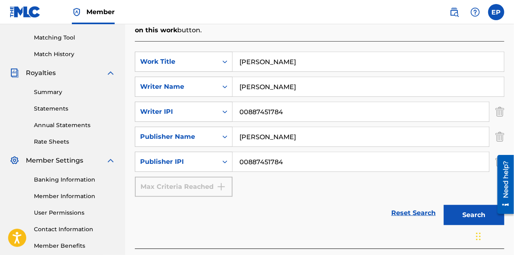
type input "[PERSON_NAME]"
click at [415, 205] on button "Search" at bounding box center [474, 215] width 61 height 20
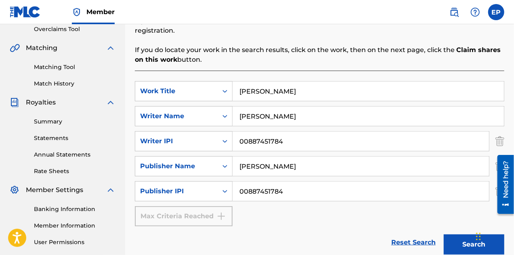
scroll to position [161, 0]
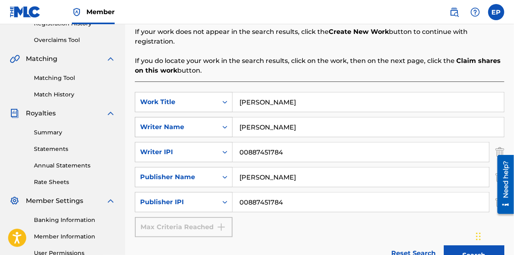
drag, startPoint x: 299, startPoint y: 118, endPoint x: 195, endPoint y: 113, distance: 104.3
click at [195, 117] on div "SearchWithCriteriaf1e822bf-bb72-455f-8484-e4603a7dd3b6 Writer Name [PERSON_NAME]" at bounding box center [319, 127] width 369 height 20
type input "[PERSON_NAME]"
drag, startPoint x: 294, startPoint y: 192, endPoint x: 205, endPoint y: 190, distance: 88.8
click at [205, 192] on div "SearchWithCriteriad1668711-c44d-4873-95fb-7adcd7af615d Publisher IPI 00887451784" at bounding box center [319, 202] width 369 height 20
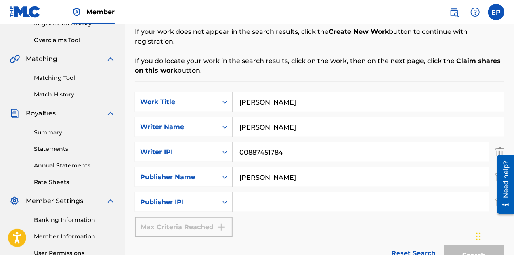
drag, startPoint x: 298, startPoint y: 171, endPoint x: 205, endPoint y: 175, distance: 93.3
click at [203, 174] on div "SearchWithCriteriaf5a3acdb-2d79-4435-b12d-313ad7f23468 Publisher Name [PERSON_N…" at bounding box center [319, 177] width 369 height 20
drag, startPoint x: 300, startPoint y: 143, endPoint x: 206, endPoint y: 145, distance: 93.3
click at [206, 145] on div "SearchWithCriteria0ffbab91-affb-4ee4-96c2-8caf2ded230f Writer IPI 00887451784" at bounding box center [319, 152] width 369 height 20
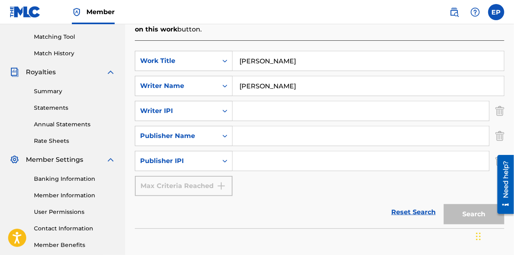
scroll to position [202, 0]
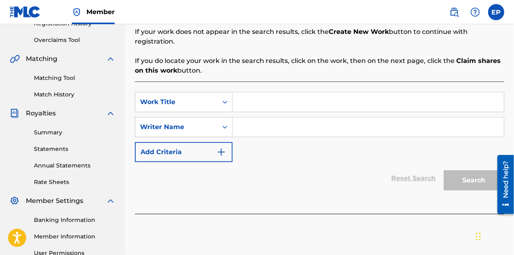
scroll to position [44, 0]
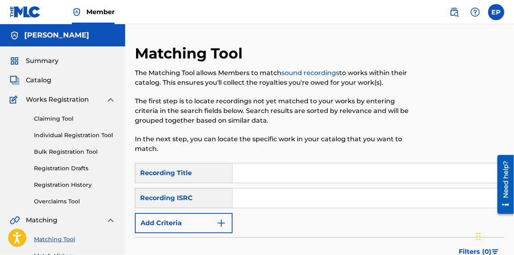
click at [55, 101] on span "Works Registration" at bounding box center [57, 100] width 63 height 10
click at [110, 99] on img at bounding box center [111, 100] width 10 height 10
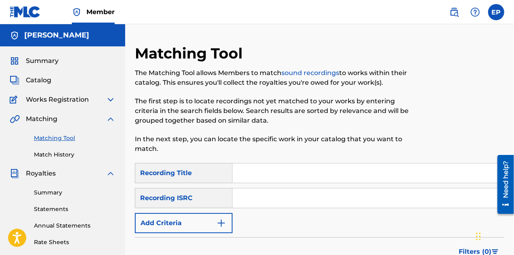
click at [67, 138] on link "Matching Tool" at bounding box center [75, 138] width 82 height 8
click at [275, 173] on input "Search Form" at bounding box center [368, 173] width 271 height 19
type input "og stevo"
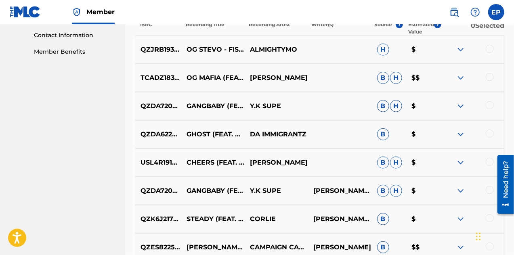
scroll to position [404, 0]
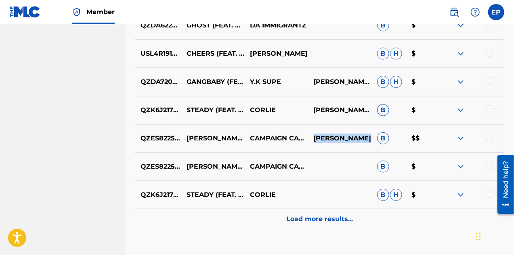
drag, startPoint x: 352, startPoint y: 143, endPoint x: 314, endPoint y: 130, distance: 40.1
click at [314, 134] on p "[PERSON_NAME]" at bounding box center [339, 139] width 63 height 10
copy p "[PERSON_NAME]"
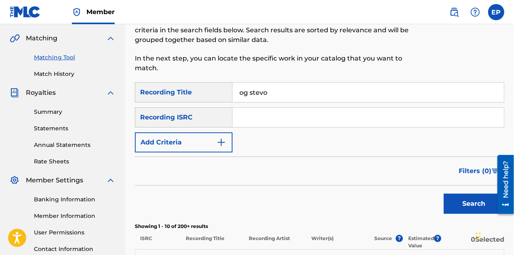
scroll to position [0, 0]
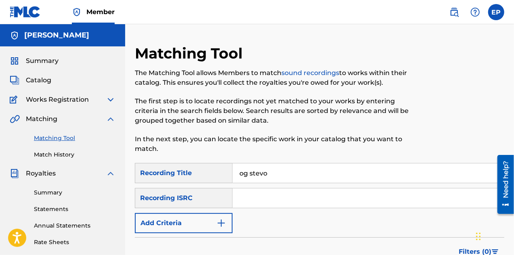
click at [110, 101] on img at bounding box center [111, 100] width 10 height 10
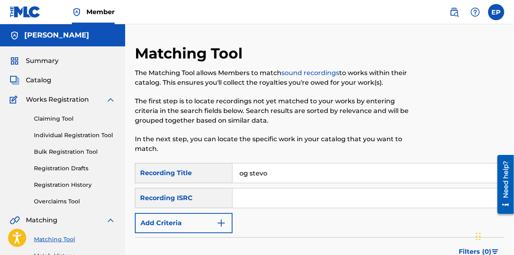
click at [69, 134] on link "Individual Registration Tool" at bounding box center [75, 135] width 82 height 8
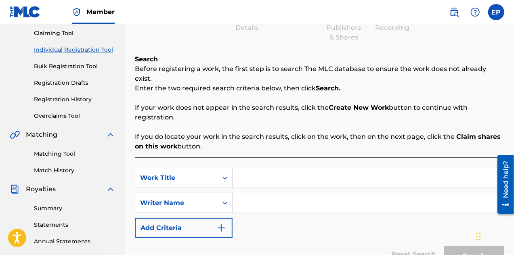
scroll to position [121, 0]
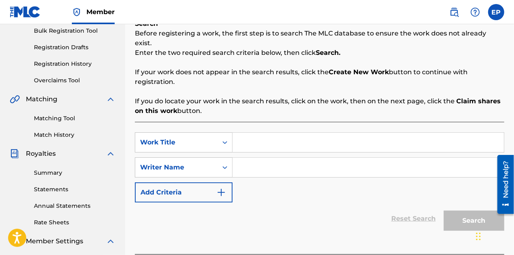
click at [256, 133] on input "Search Form" at bounding box center [368, 142] width 271 height 19
type input "[PERSON_NAME]"
drag, startPoint x: 270, startPoint y: 152, endPoint x: 275, endPoint y: 158, distance: 7.2
click at [272, 158] on input "Search Form" at bounding box center [368, 167] width 271 height 19
paste input "[PERSON_NAME]"
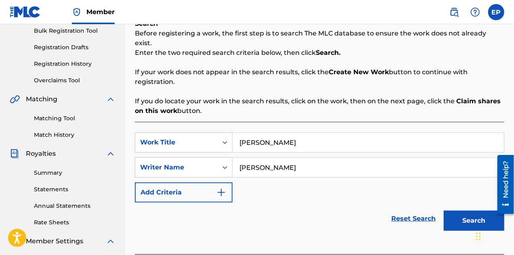
type input "[PERSON_NAME]"
click at [415, 212] on button "Search" at bounding box center [474, 221] width 61 height 20
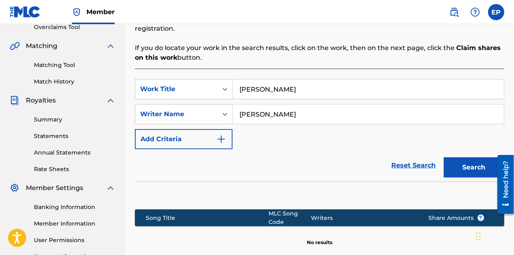
scroll to position [255, 0]
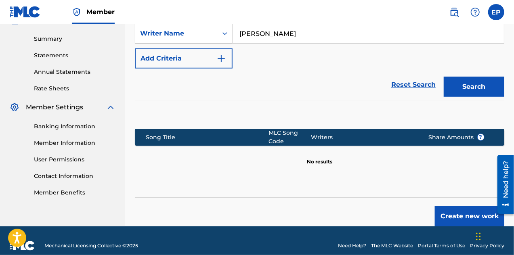
click at [415, 208] on button "Create new work" at bounding box center [469, 216] width 69 height 20
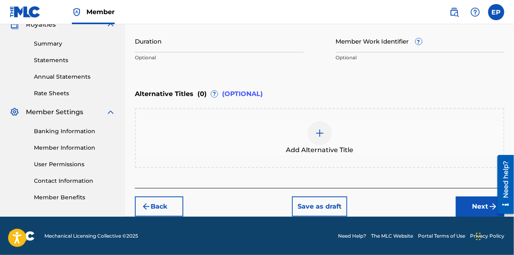
click at [415, 204] on button "Next" at bounding box center [480, 207] width 48 height 20
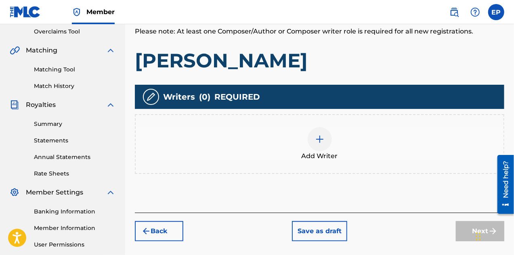
scroll to position [157, 0]
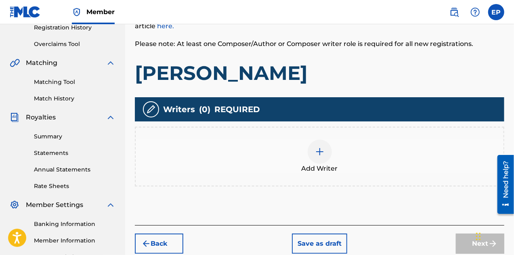
click at [321, 151] on img at bounding box center [320, 152] width 10 height 10
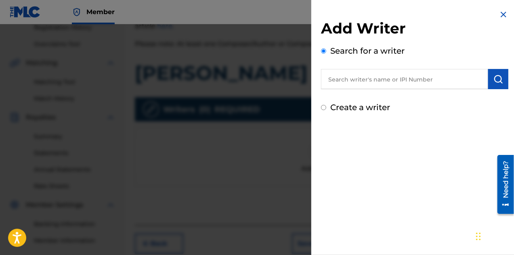
click at [389, 80] on input "text" at bounding box center [404, 79] width 167 height 20
type input "00887451784"
click at [415, 82] on img "submit" at bounding box center [498, 79] width 10 height 10
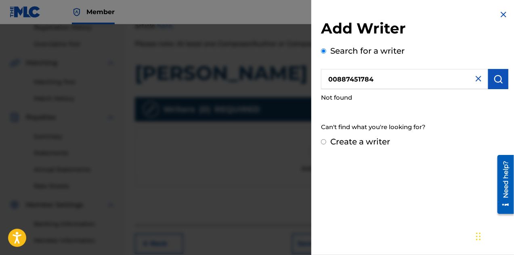
click at [324, 141] on input "Create a writer" at bounding box center [323, 141] width 5 height 5
radio input "false"
radio input "true"
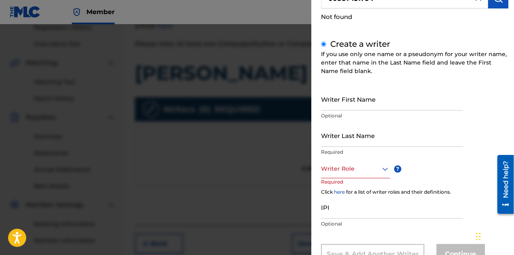
scroll to position [111, 0]
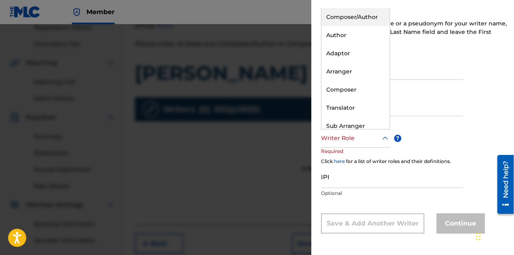
click at [383, 138] on icon at bounding box center [385, 137] width 6 height 3
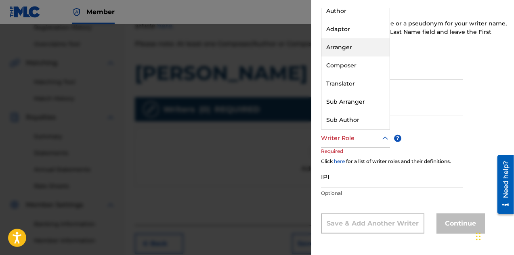
scroll to position [0, 0]
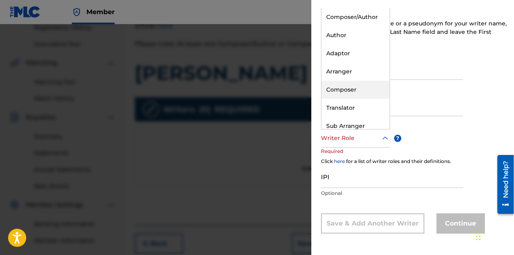
click at [358, 88] on div "Composer" at bounding box center [355, 90] width 68 height 18
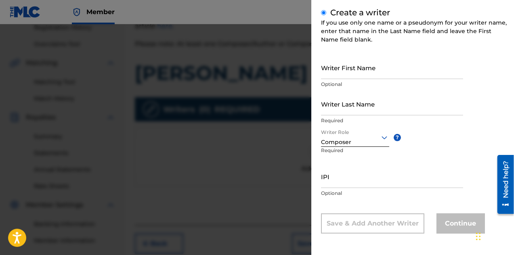
scroll to position [112, 0]
click at [363, 172] on input "IPI" at bounding box center [392, 176] width 142 height 23
type input "00887451784"
click at [371, 68] on input "Writer First Name" at bounding box center [392, 67] width 142 height 23
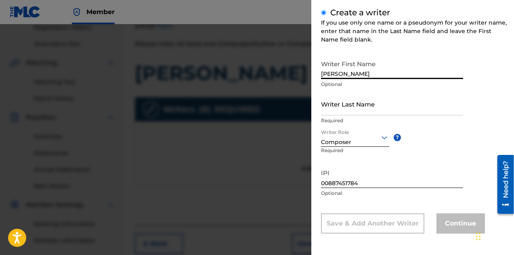
type input "[PERSON_NAME]"
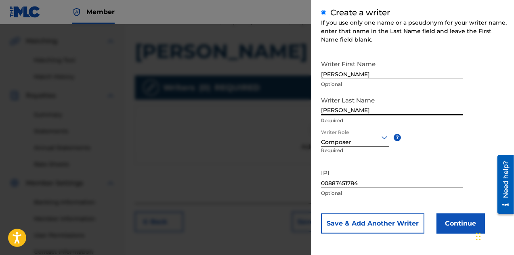
scroll to position [198, 0]
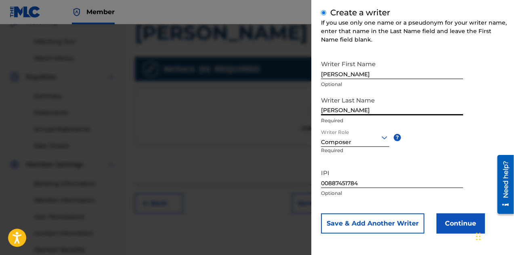
type input "[PERSON_NAME]"
click at [415, 220] on button "Continue" at bounding box center [460, 224] width 48 height 20
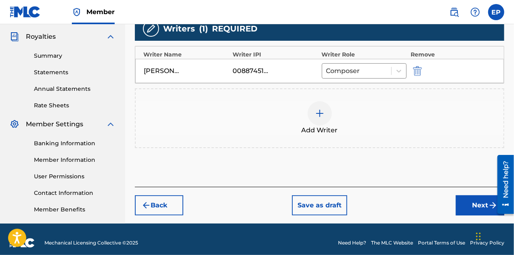
click at [415, 207] on button "Next" at bounding box center [480, 205] width 48 height 20
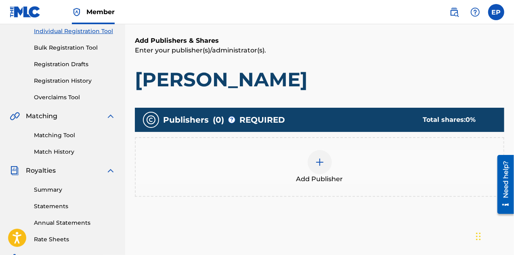
scroll to position [117, 0]
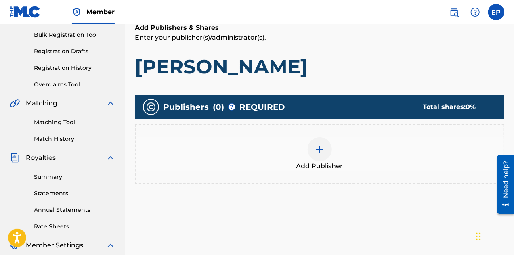
click at [321, 149] on img at bounding box center [320, 150] width 10 height 10
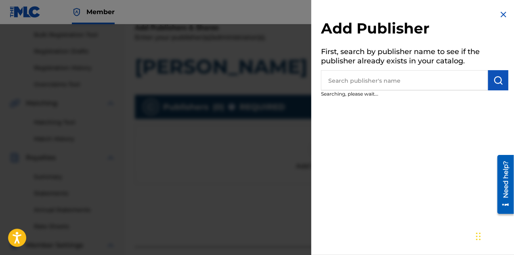
click at [386, 80] on input "text" at bounding box center [404, 80] width 167 height 20
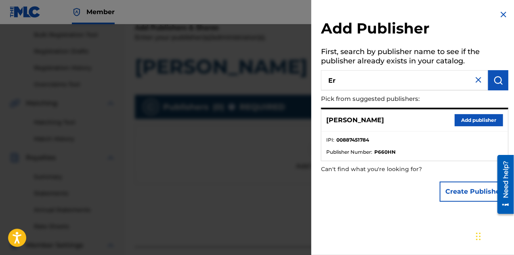
type input "Er"
click at [415, 121] on button "Add publisher" at bounding box center [479, 120] width 48 height 12
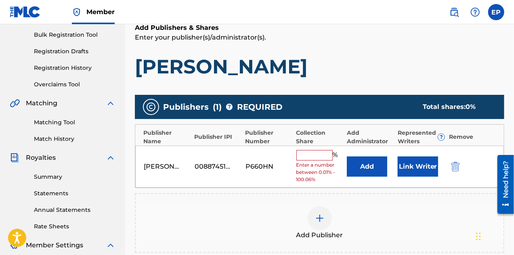
click at [317, 157] on input "text" at bounding box center [314, 155] width 36 height 10
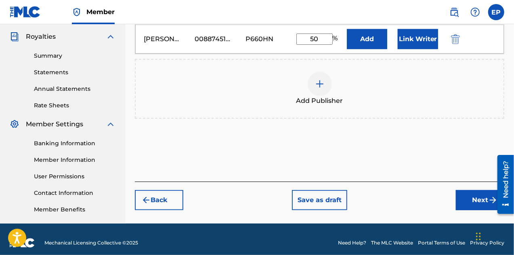
scroll to position [198, 0]
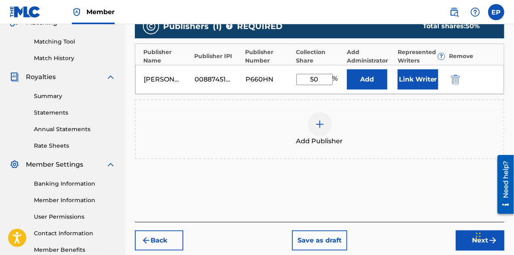
type input "50"
click at [367, 80] on button "Add" at bounding box center [367, 79] width 40 height 20
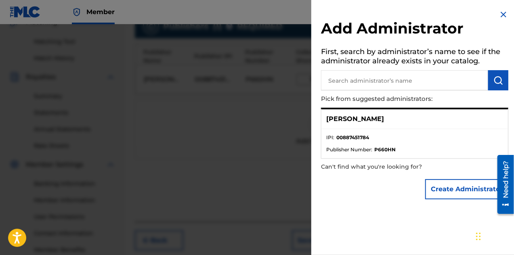
click at [415, 13] on img at bounding box center [504, 15] width 10 height 10
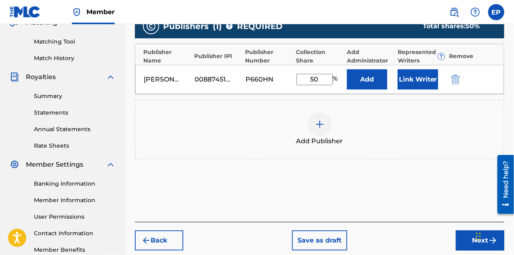
click at [415, 239] on div "Chat Widget" at bounding box center [494, 235] width 40 height 39
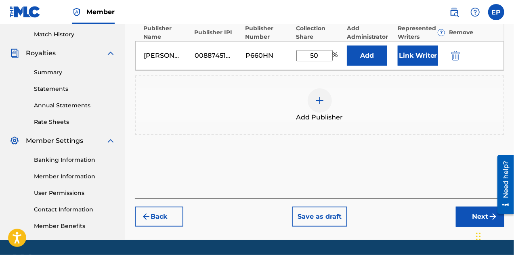
scroll to position [238, 0]
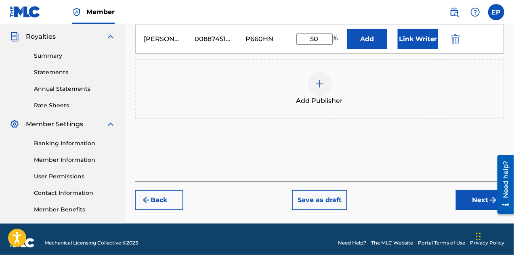
click at [415, 197] on button "Next" at bounding box center [480, 200] width 48 height 20
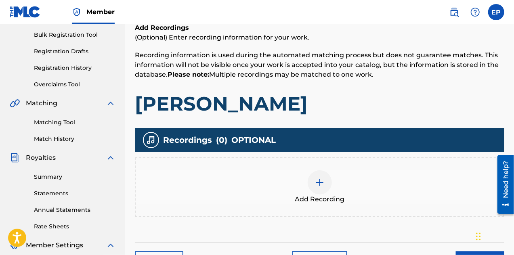
scroll to position [157, 0]
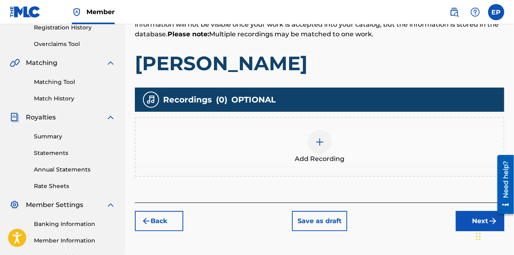
click at [415, 223] on button "Next" at bounding box center [480, 221] width 48 height 20
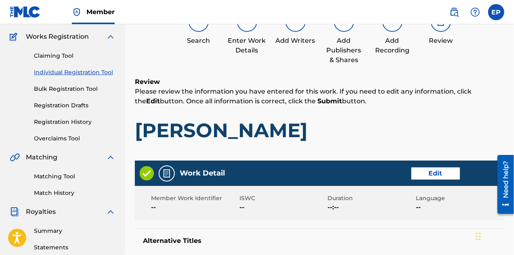
scroll to position [161, 0]
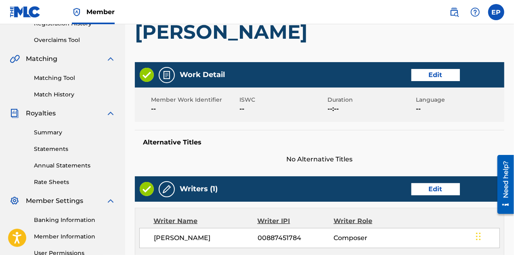
click at [415, 75] on button "Edit" at bounding box center [435, 75] width 48 height 12
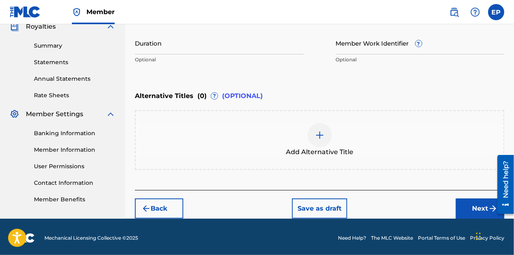
scroll to position [250, 0]
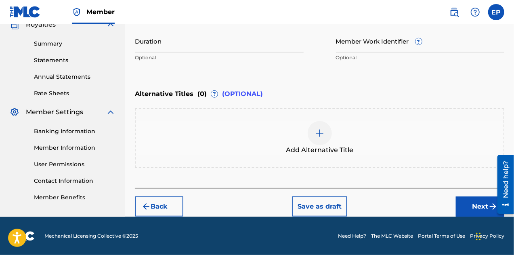
click at [320, 135] on img at bounding box center [320, 133] width 10 height 10
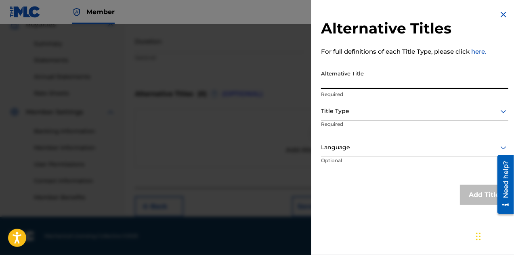
click at [366, 86] on input "Alternative Title" at bounding box center [414, 77] width 187 height 23
type input "Og Stevo - Rich Junkie"
click at [373, 113] on div at bounding box center [414, 111] width 187 height 10
click at [415, 58] on div "Alternative Titles For full definitions of each Title Type, please click here. …" at bounding box center [414, 107] width 207 height 215
click at [415, 168] on div "Language Optional" at bounding box center [414, 157] width 187 height 36
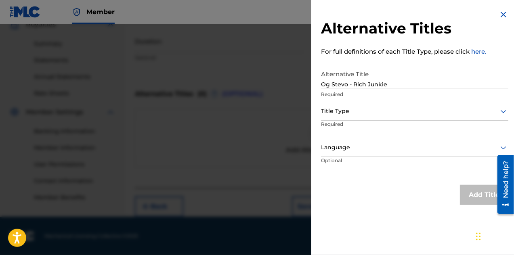
click at [398, 113] on div at bounding box center [414, 111] width 187 height 10
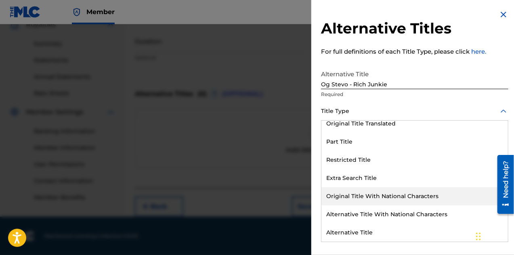
scroll to position [78, 0]
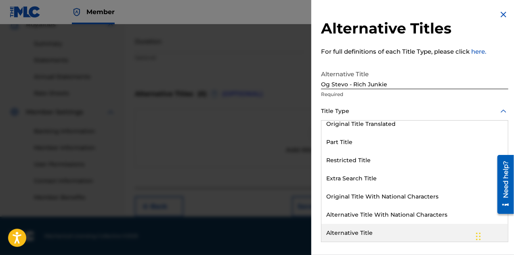
click at [375, 231] on div "Alternative Title" at bounding box center [414, 233] width 187 height 18
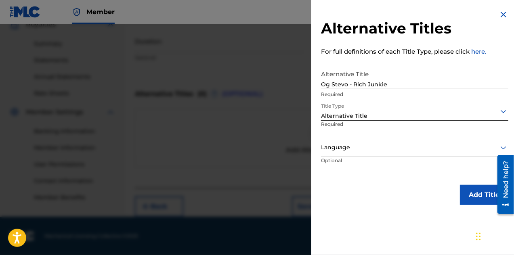
click at [385, 189] on div "Add Title" at bounding box center [414, 195] width 187 height 20
click at [415, 197] on button "Add Title" at bounding box center [484, 195] width 48 height 20
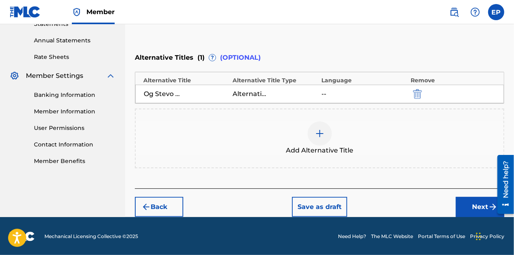
click at [415, 207] on button "Next" at bounding box center [480, 207] width 48 height 20
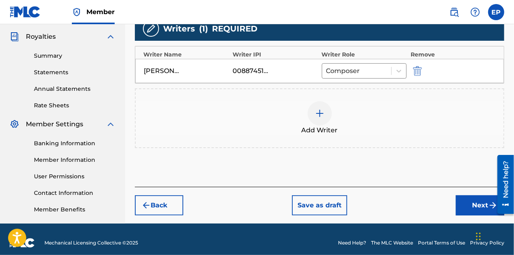
click at [415, 203] on button "Next" at bounding box center [480, 205] width 48 height 20
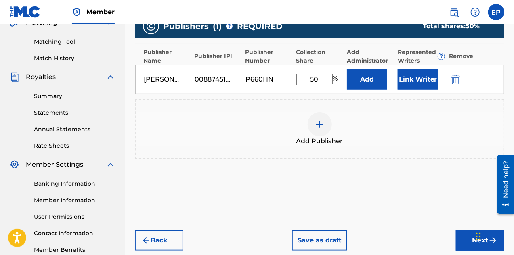
click at [415, 239] on button "Next" at bounding box center [480, 241] width 48 height 20
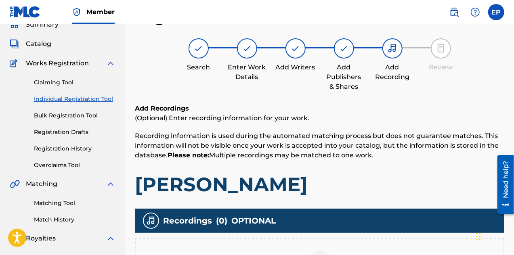
scroll to position [117, 0]
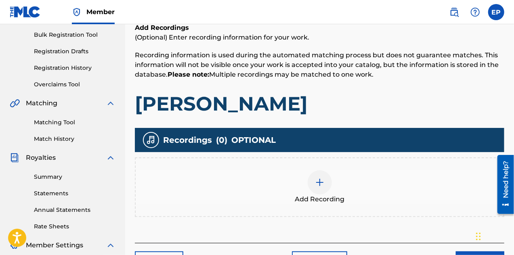
click at [320, 178] on img at bounding box center [320, 183] width 10 height 10
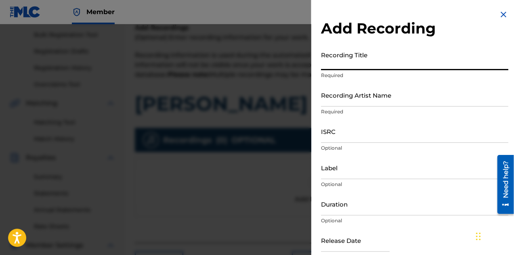
click at [377, 66] on input "Recording Title" at bounding box center [414, 58] width 187 height 23
type input "[PERSON_NAME]"
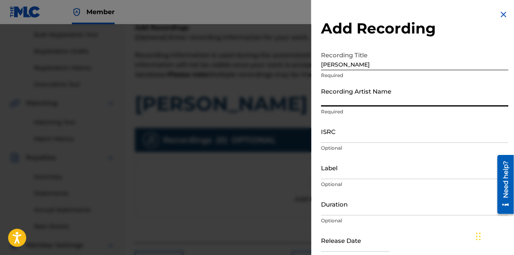
type input "o"
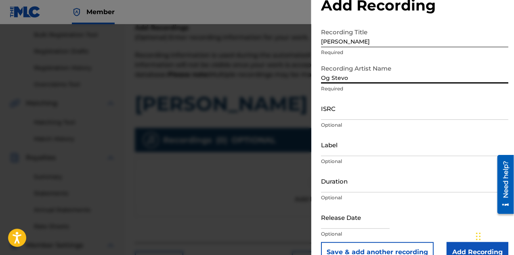
scroll to position [40, 0]
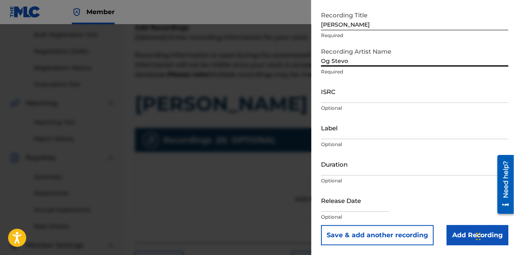
type input "Og Stevo"
click at [361, 122] on input "Label" at bounding box center [414, 127] width 187 height 23
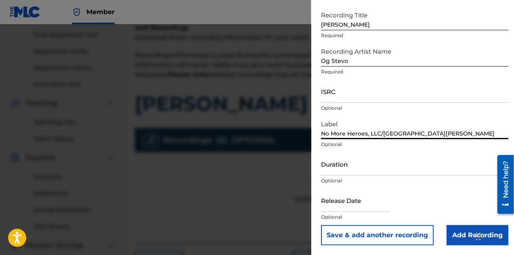
type input "No More Heroes, LLC/[GEOGRAPHIC_DATA][PERSON_NAME]"
click at [390, 168] on input "Duration" at bounding box center [414, 164] width 187 height 23
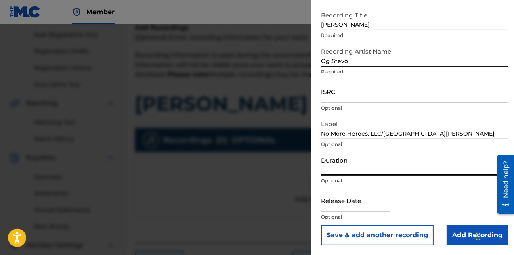
select select "7"
select select "2025"
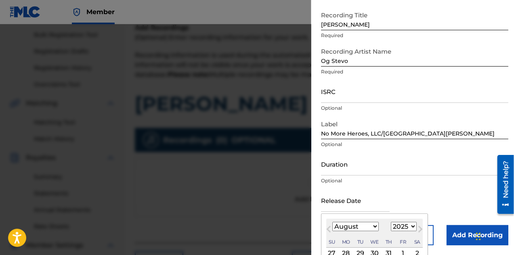
click at [360, 203] on input "text" at bounding box center [355, 200] width 69 height 23
type input "[DATE] 20243"
select select "8"
select select "2024"
type input "[DATE]"
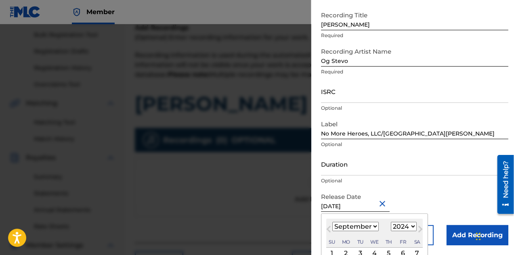
click at [359, 169] on input "Duration" at bounding box center [414, 164] width 187 height 23
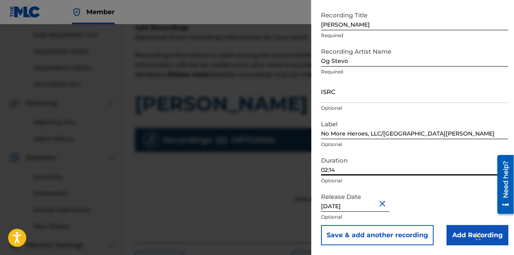
type input "02:14"
click at [415, 241] on input "Add Recording" at bounding box center [478, 235] width 62 height 20
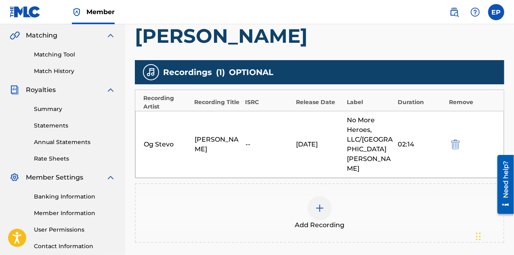
scroll to position [198, 0]
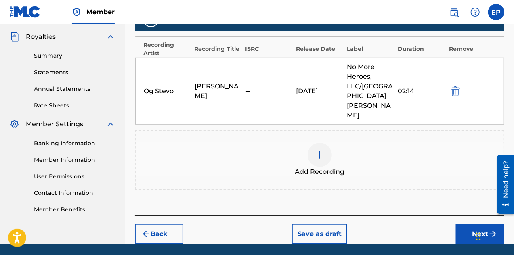
click at [415, 224] on button "Next" at bounding box center [480, 234] width 48 height 20
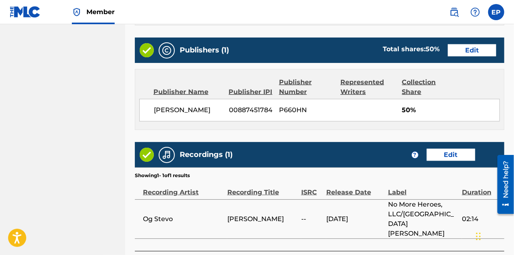
scroll to position [480, 0]
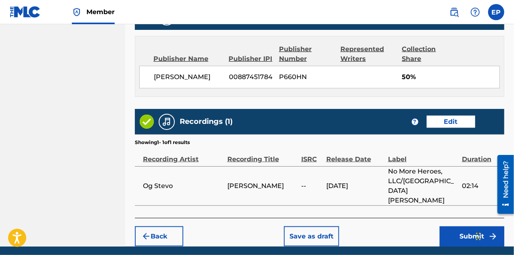
click at [415, 226] on button "Submit" at bounding box center [472, 236] width 65 height 20
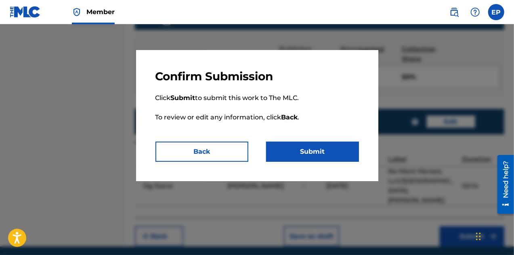
click at [311, 154] on button "Submit" at bounding box center [312, 152] width 93 height 20
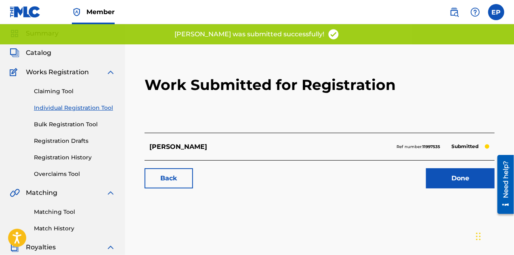
scroll to position [40, 0]
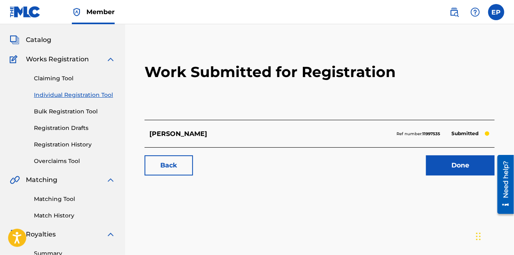
click at [415, 166] on link "Done" at bounding box center [460, 165] width 69 height 20
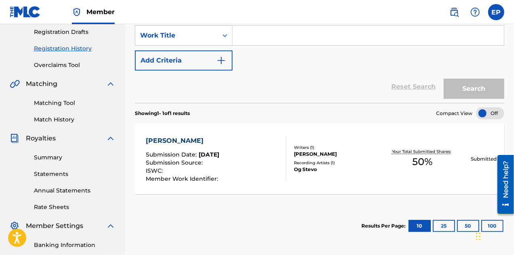
scroll to position [149, 0]
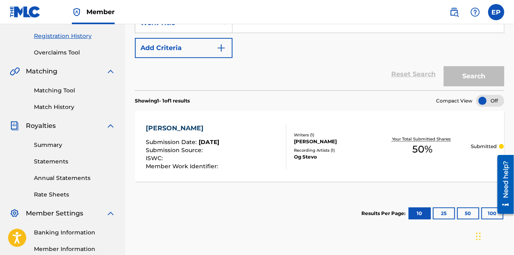
click at [341, 84] on div "Reset Search Search" at bounding box center [319, 74] width 369 height 32
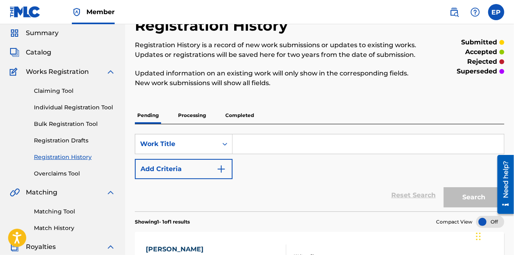
scroll to position [0, 0]
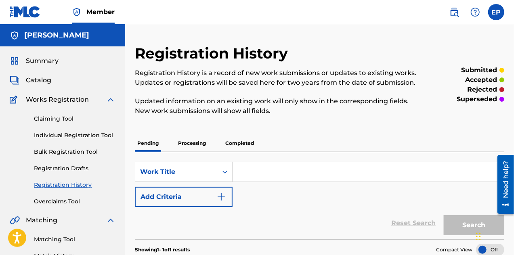
click at [284, 169] on input "Search Form" at bounding box center [368, 171] width 271 height 19
click at [255, 199] on div "SearchWithCriteria23910105-9b0d-4fb6-b80f-e030838f8aeb Work Title Add Criteria" at bounding box center [319, 184] width 369 height 45
click at [113, 99] on img at bounding box center [111, 100] width 10 height 10
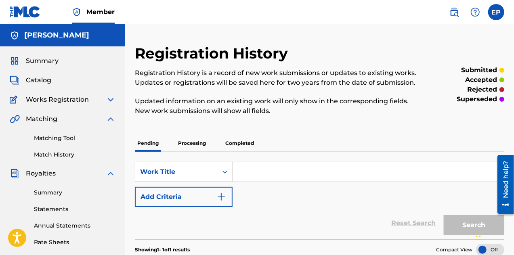
click at [368, 45] on div "Registration History Registration History is a record of new work submissions o…" at bounding box center [277, 84] width 285 height 81
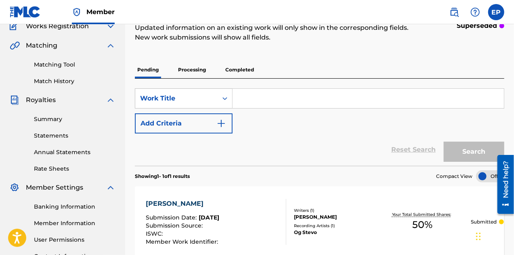
scroll to position [81, 0]
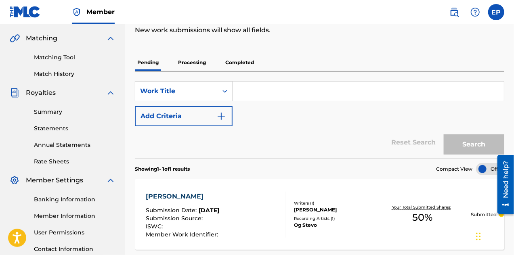
click at [187, 62] on p "Processing" at bounding box center [192, 62] width 33 height 17
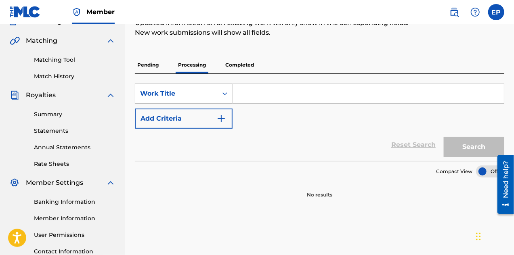
scroll to position [40, 0]
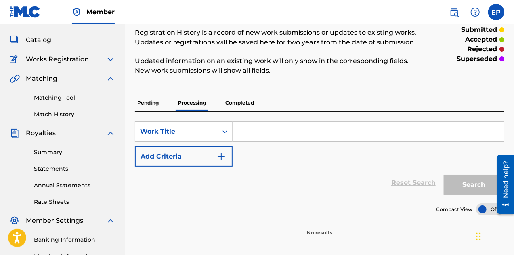
click at [156, 99] on p "Pending" at bounding box center [148, 102] width 26 height 17
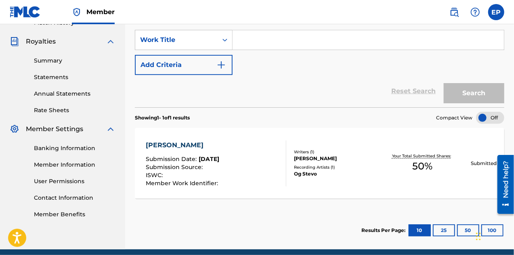
scroll to position [161, 0]
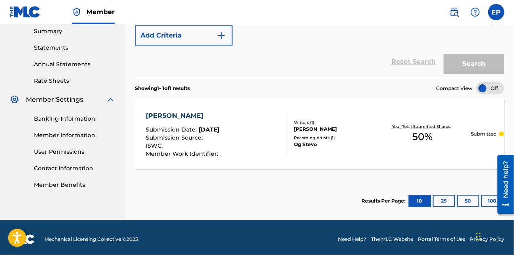
click at [400, 88] on section "Showing 1 - 1 of 1 results Compact View" at bounding box center [319, 86] width 369 height 17
click at [415, 133] on p "Submitted" at bounding box center [484, 133] width 26 height 7
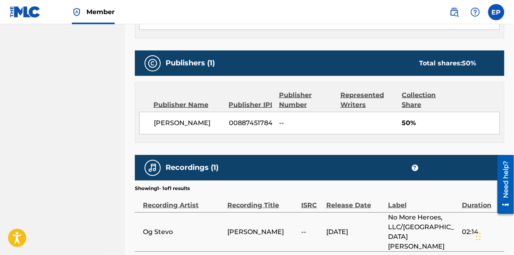
scroll to position [404, 0]
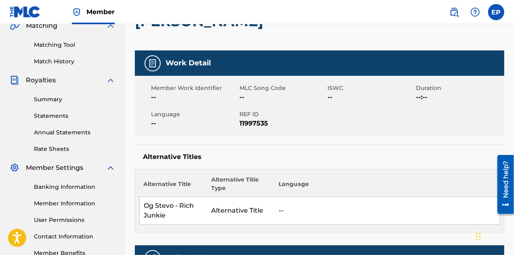
scroll to position [40, 0]
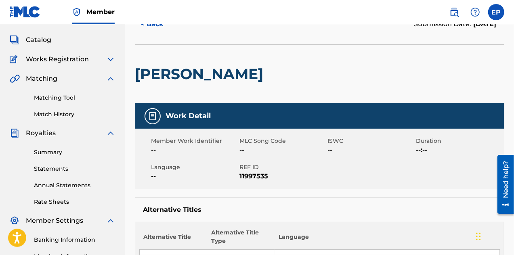
click at [55, 64] on div "Summary Catalog Works Registration Claiming Tool Individual Registration Tool B…" at bounding box center [62, 163] width 125 height 314
click at [89, 64] on div "Works Registration" at bounding box center [63, 60] width 106 height 10
click at [113, 60] on img at bounding box center [111, 60] width 10 height 10
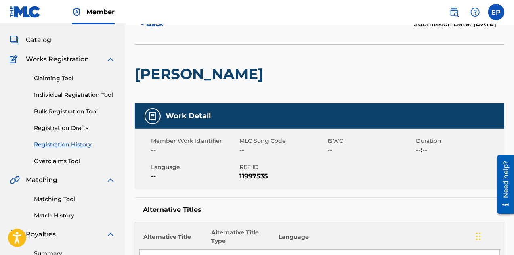
click at [91, 112] on link "Bulk Registration Tool" at bounding box center [75, 111] width 82 height 8
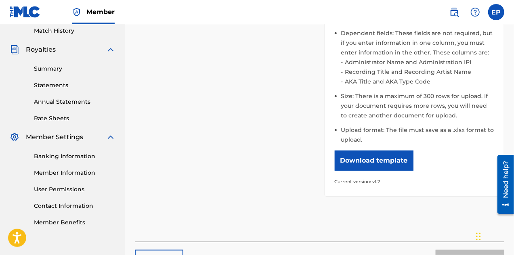
scroll to position [242, 0]
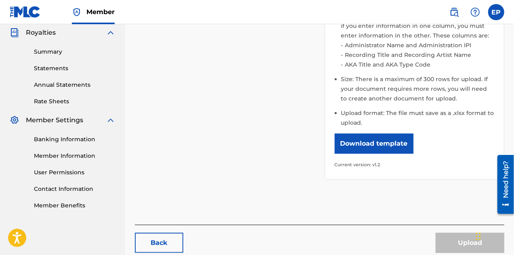
click at [382, 143] on button "Download template" at bounding box center [374, 144] width 79 height 20
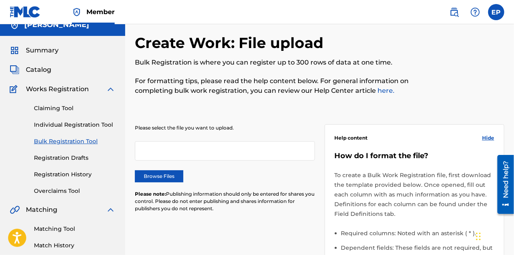
scroll to position [0, 0]
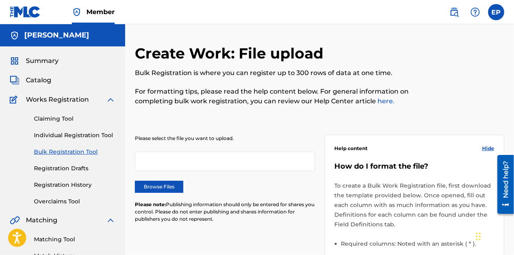
click at [80, 185] on link "Registration History" at bounding box center [75, 185] width 82 height 8
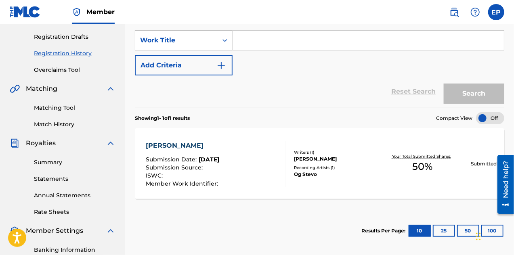
scroll to position [40, 0]
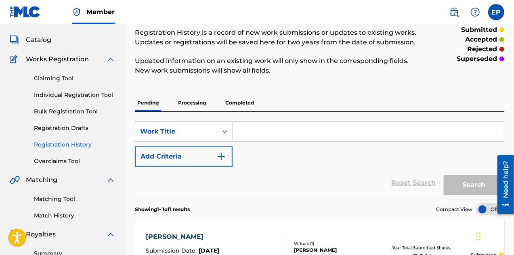
click at [79, 96] on link "Individual Registration Tool" at bounding box center [75, 95] width 82 height 8
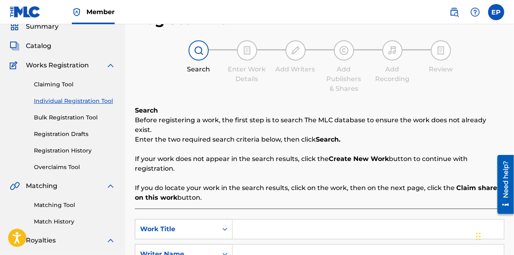
scroll to position [121, 0]
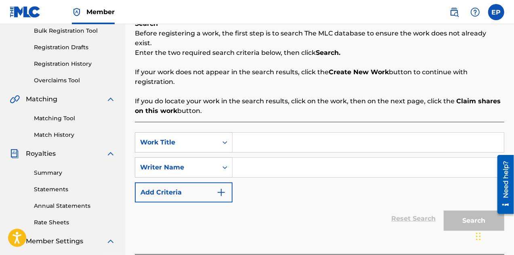
click at [255, 133] on input "Search Form" at bounding box center [368, 142] width 271 height 19
type input "Down Or Up"
click at [249, 158] on input "Search Form" at bounding box center [368, 167] width 271 height 19
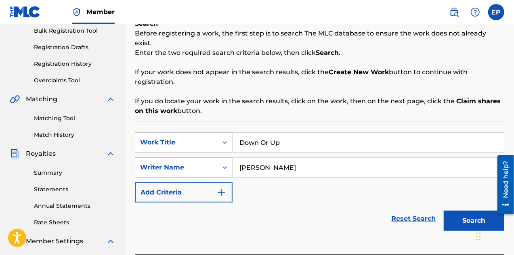
type input "[PERSON_NAME]"
click at [223, 188] on img "Search Form" at bounding box center [221, 193] width 10 height 10
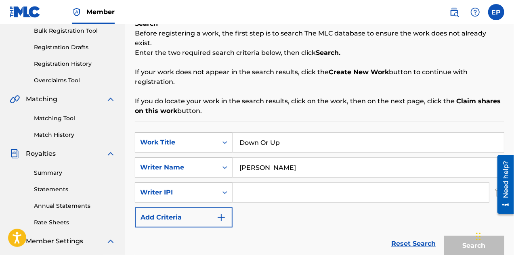
click at [277, 187] on input "Search Form" at bounding box center [361, 192] width 256 height 19
type input "00887451784"
click at [225, 213] on img "Search Form" at bounding box center [221, 218] width 10 height 10
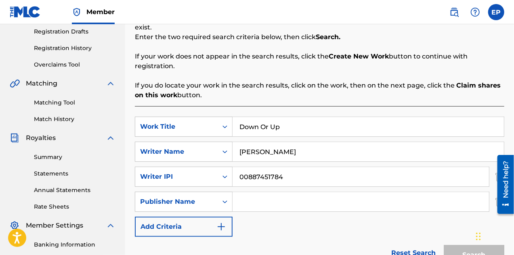
scroll to position [161, 0]
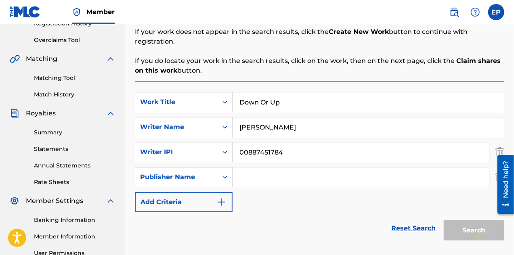
click at [271, 169] on input "Search Form" at bounding box center [361, 177] width 256 height 19
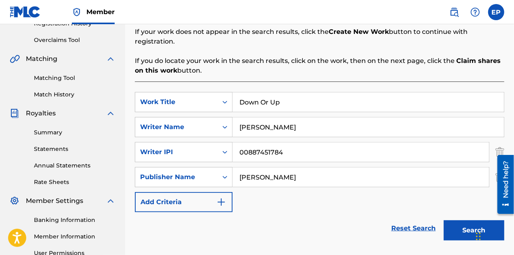
type input "[PERSON_NAME]"
click at [415, 220] on button "Search" at bounding box center [474, 230] width 61 height 20
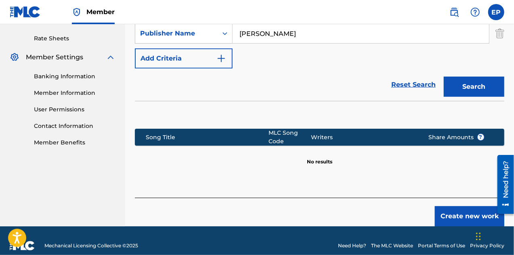
click at [415, 206] on button "Create new work" at bounding box center [469, 216] width 69 height 20
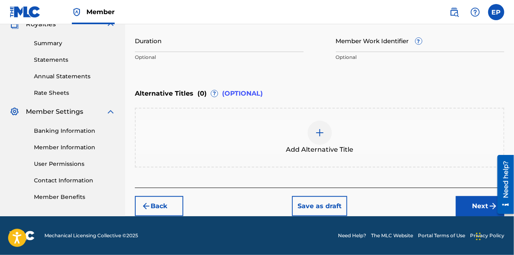
scroll to position [250, 0]
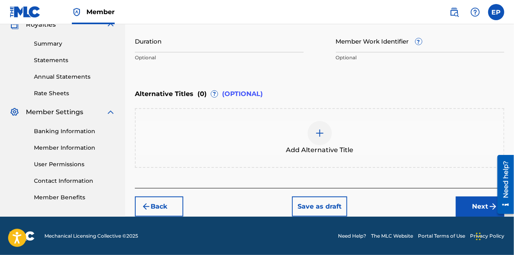
click at [322, 134] on img at bounding box center [320, 133] width 10 height 10
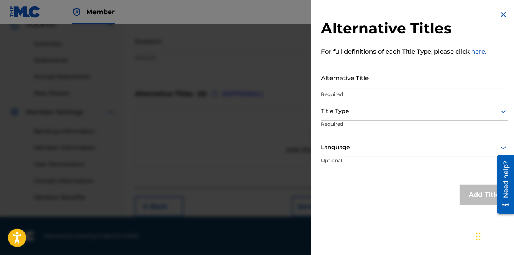
click at [386, 86] on input "Alternative Title" at bounding box center [414, 77] width 187 height 23
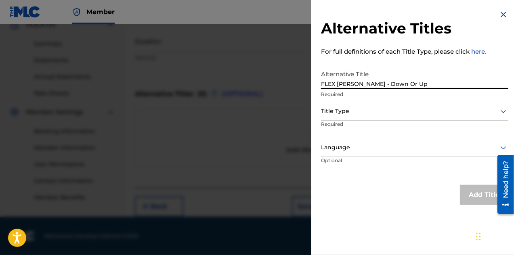
type input "FLEX [PERSON_NAME] - Down Or Up"
click at [415, 108] on div at bounding box center [414, 111] width 187 height 10
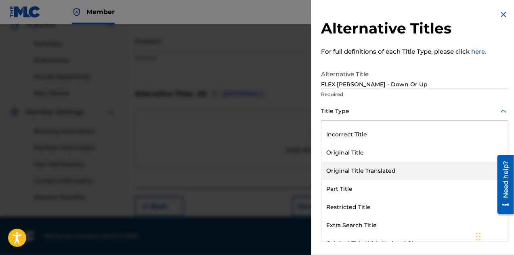
scroll to position [78, 0]
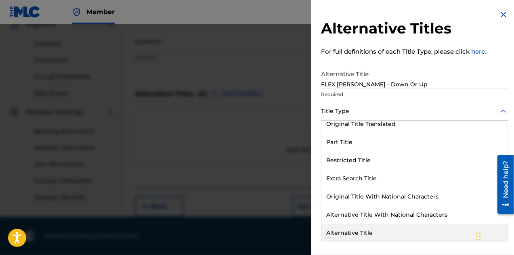
click at [390, 233] on div "Alternative Title" at bounding box center [414, 233] width 187 height 18
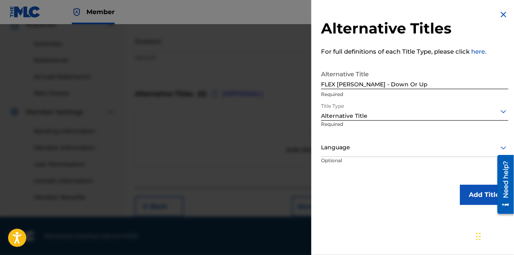
click at [396, 189] on div "Add Title" at bounding box center [414, 195] width 187 height 20
click at [415, 194] on button "Add Title" at bounding box center [484, 195] width 48 height 20
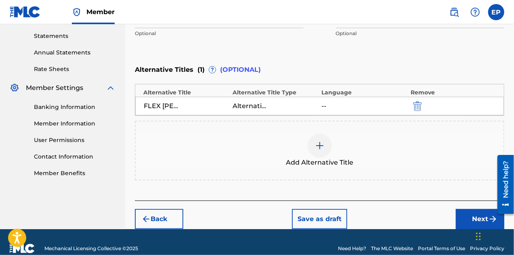
scroll to position [287, 0]
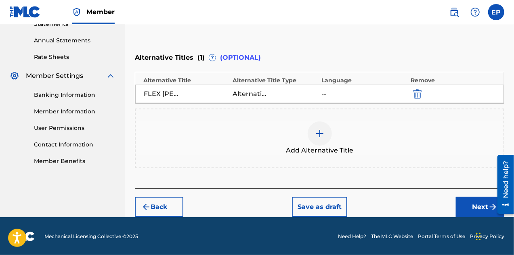
click at [415, 202] on button "Next" at bounding box center [480, 207] width 48 height 20
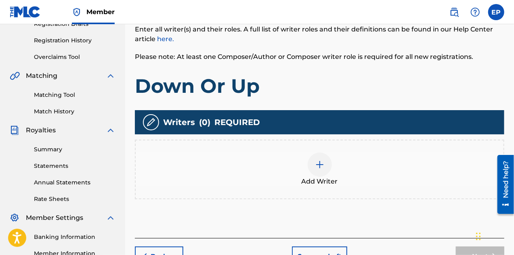
scroll to position [157, 0]
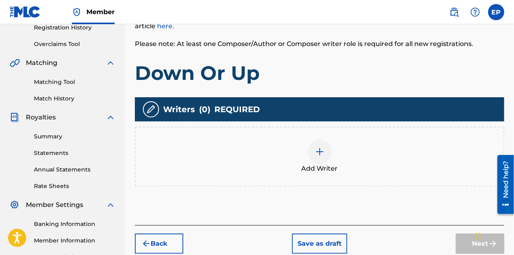
click at [321, 154] on img at bounding box center [320, 152] width 10 height 10
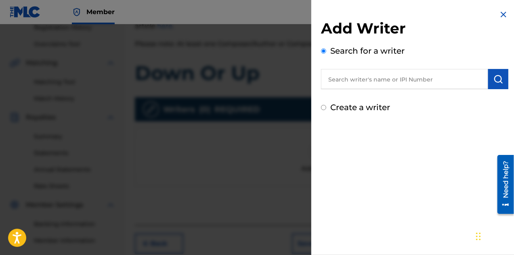
click at [374, 82] on input "text" at bounding box center [404, 79] width 167 height 20
type input "00887451784"
click at [415, 82] on img "submit" at bounding box center [498, 79] width 10 height 10
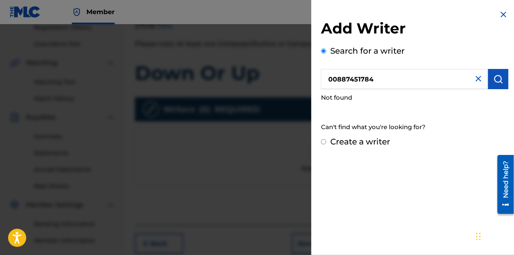
click at [325, 141] on input "Create a writer" at bounding box center [323, 141] width 5 height 5
radio input "false"
radio input "true"
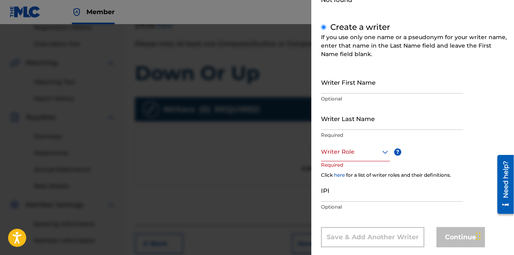
scroll to position [111, 0]
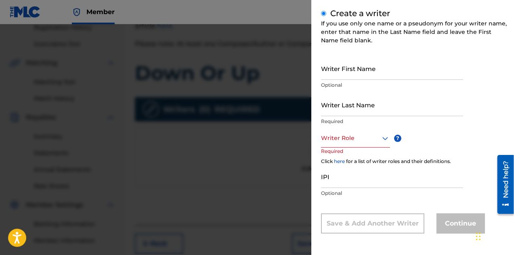
click at [270, 81] on div at bounding box center [257, 151] width 514 height 255
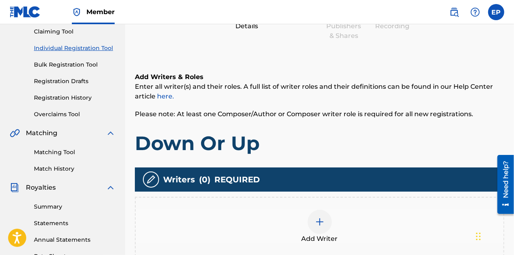
scroll to position [77, 0]
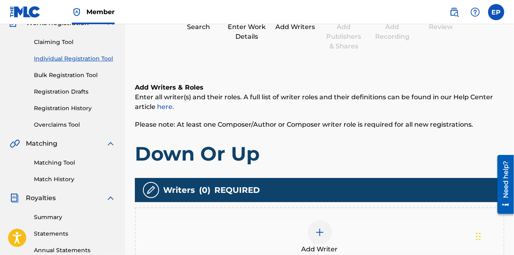
click at [69, 109] on link "Registration History" at bounding box center [75, 108] width 82 height 8
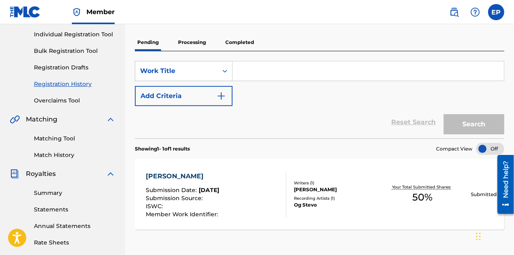
scroll to position [161, 0]
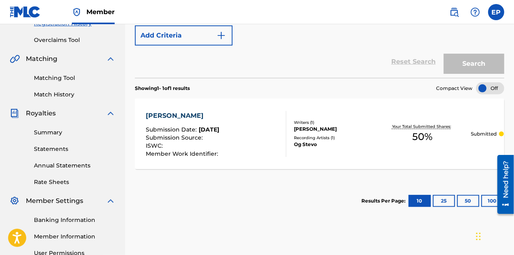
click at [344, 121] on div "Writers ( 1 )" at bounding box center [334, 123] width 80 height 6
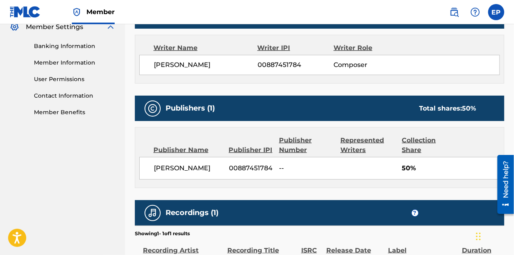
scroll to position [323, 0]
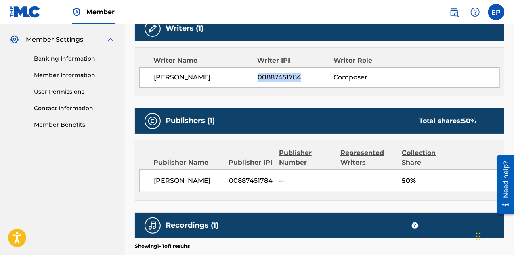
drag, startPoint x: 303, startPoint y: 77, endPoint x: 258, endPoint y: 76, distance: 44.8
click at [258, 76] on span "00887451784" at bounding box center [296, 78] width 76 height 10
copy span "00887451784"
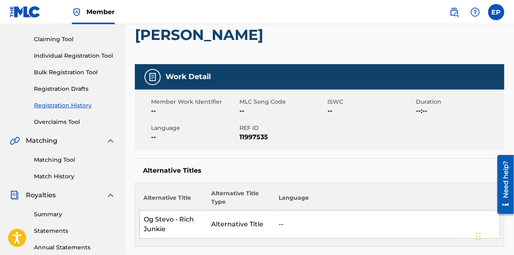
scroll to position [40, 0]
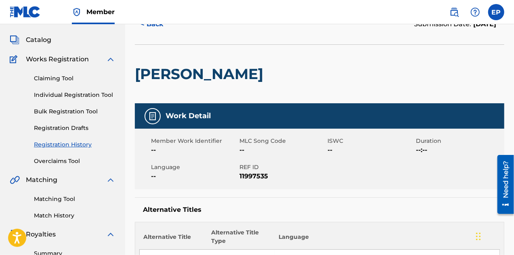
click at [75, 128] on link "Registration Drafts" at bounding box center [75, 128] width 82 height 8
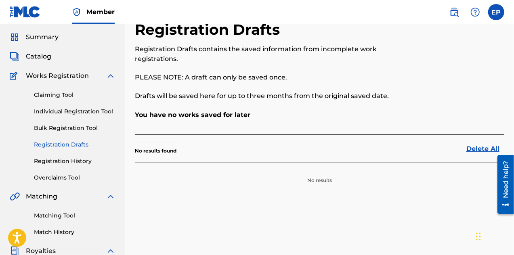
scroll to position [40, 0]
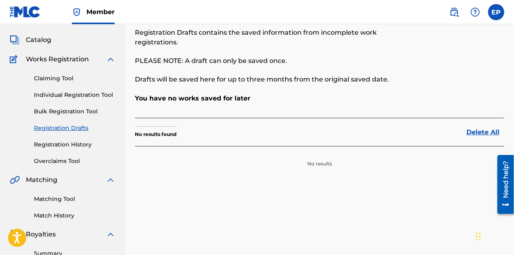
click at [64, 94] on link "Individual Registration Tool" at bounding box center [75, 95] width 82 height 8
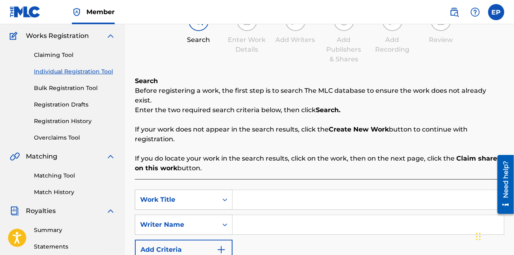
scroll to position [161, 0]
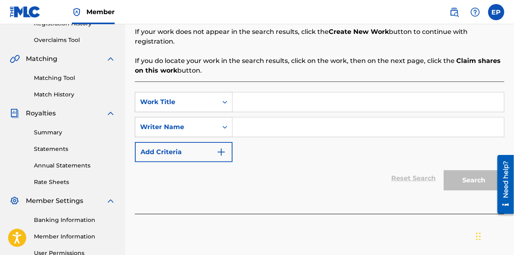
click at [262, 92] on input "Search Form" at bounding box center [368, 101] width 271 height 19
type input "Down Or Up"
click at [266, 117] on input "Search Form" at bounding box center [368, 126] width 271 height 19
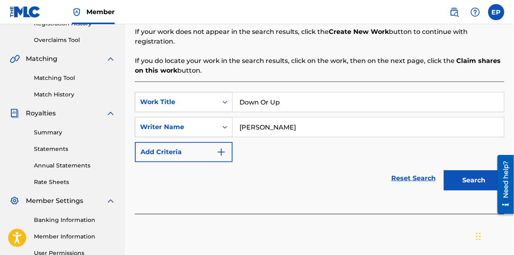
type input "[PERSON_NAME]"
click at [224, 147] on img "Search Form" at bounding box center [221, 152] width 10 height 10
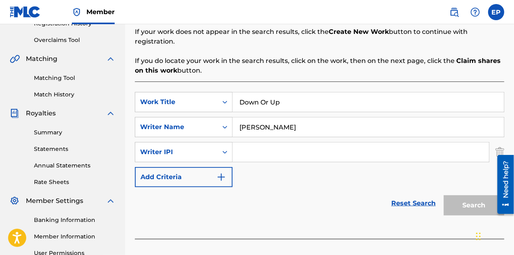
click at [258, 145] on input "Search Form" at bounding box center [361, 152] width 256 height 19
type input "00887451784"
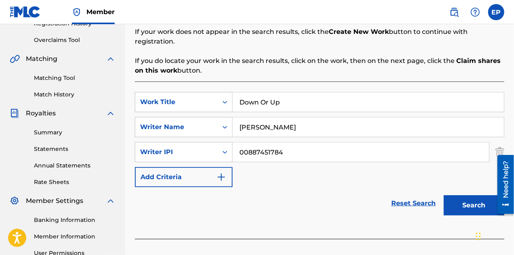
click at [232, 167] on button "Add Criteria" at bounding box center [184, 177] width 98 height 20
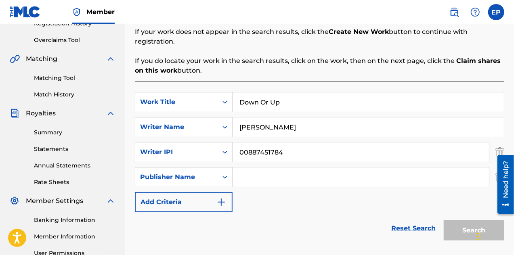
click at [251, 168] on input "Search Form" at bounding box center [361, 177] width 256 height 19
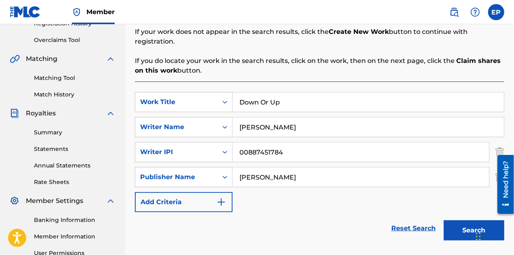
type input "[PERSON_NAME]"
click at [226, 197] on img "Search Form" at bounding box center [221, 202] width 10 height 10
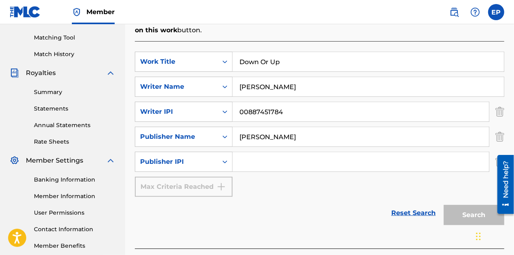
scroll to position [202, 0]
click at [279, 152] on input "Search Form" at bounding box center [361, 161] width 256 height 19
type input "00887451784"
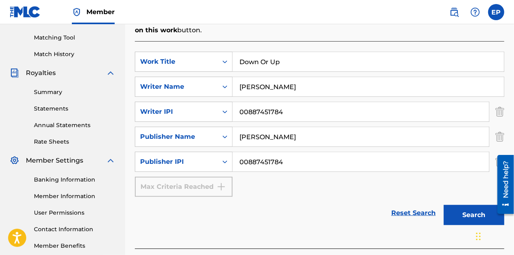
click at [415, 208] on button "Search" at bounding box center [474, 215] width 61 height 20
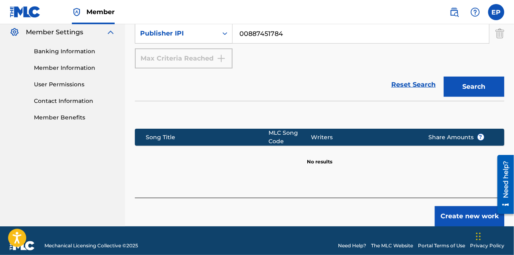
click at [415, 207] on button "Create new work" at bounding box center [469, 216] width 69 height 20
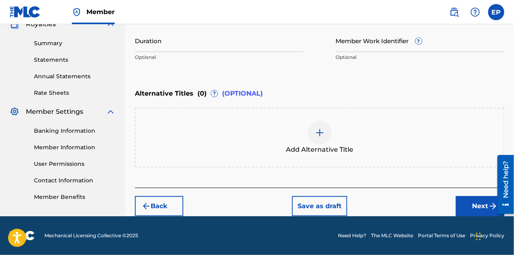
scroll to position [250, 0]
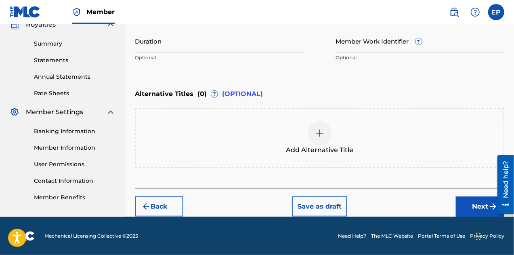
click at [330, 132] on div at bounding box center [320, 133] width 24 height 24
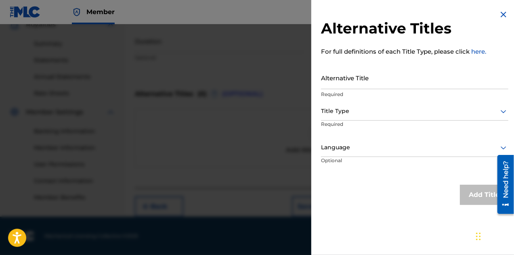
click at [371, 84] on input "Alternative Title" at bounding box center [414, 77] width 187 height 23
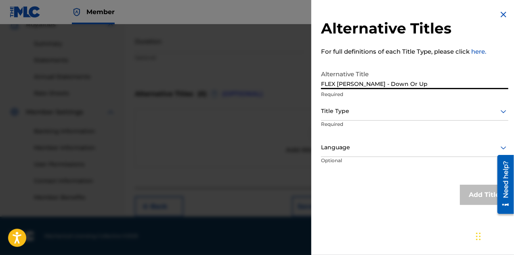
type input "FLEX [PERSON_NAME] - Down Or Up"
click at [393, 114] on div at bounding box center [414, 111] width 187 height 10
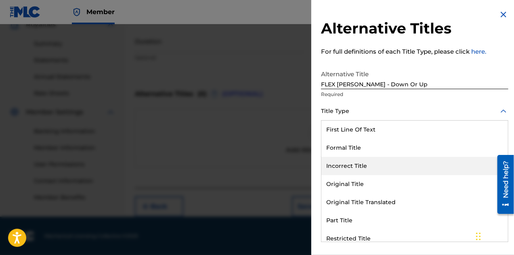
scroll to position [78, 0]
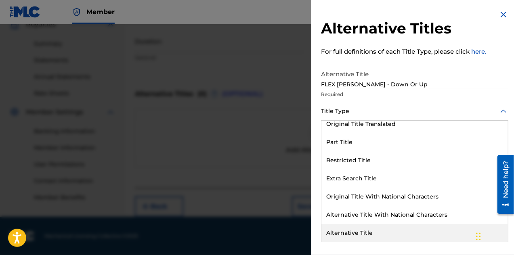
click at [375, 235] on div "Alternative Title" at bounding box center [414, 233] width 187 height 18
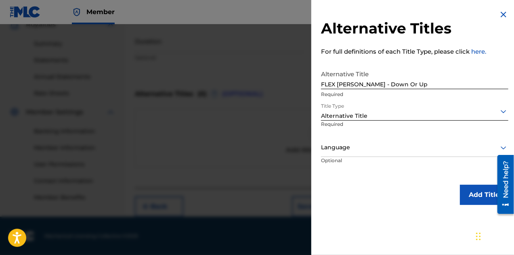
click at [415, 175] on div "Alternative Titles For full definitions of each Title Type, please click here. …" at bounding box center [414, 107] width 207 height 215
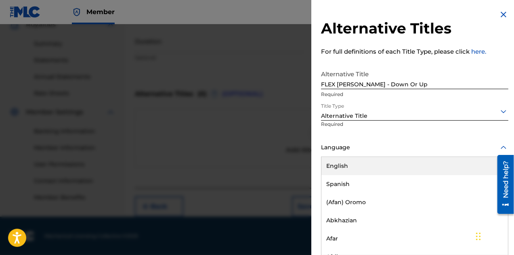
click at [415, 151] on div at bounding box center [414, 148] width 187 height 10
click at [415, 164] on div "English" at bounding box center [414, 166] width 187 height 18
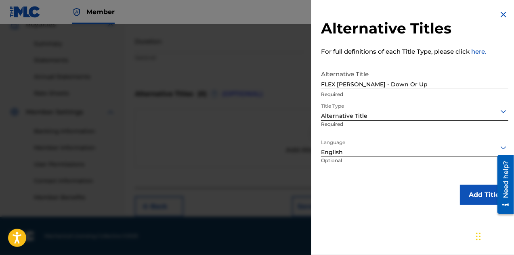
click at [415, 193] on button "Add Title" at bounding box center [484, 195] width 48 height 20
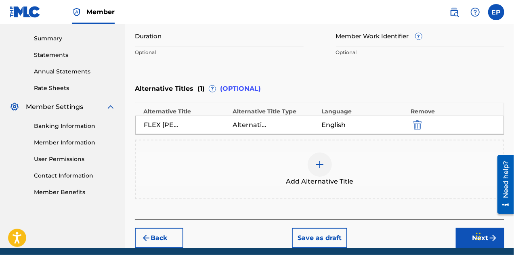
scroll to position [287, 0]
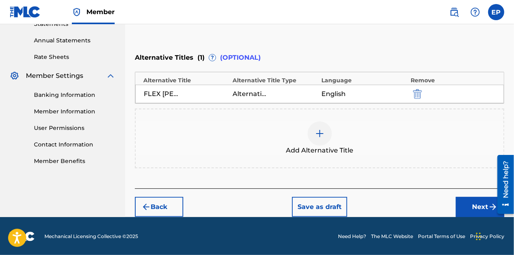
click at [415, 208] on img "submit" at bounding box center [493, 207] width 10 height 10
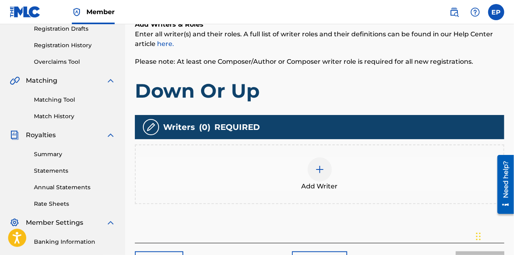
scroll to position [157, 0]
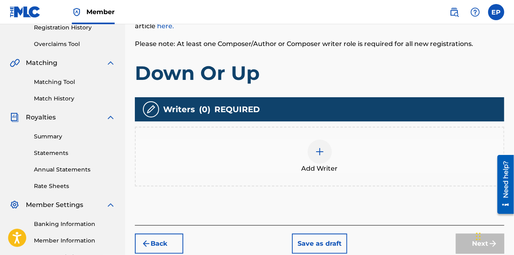
click at [321, 150] on img at bounding box center [320, 152] width 10 height 10
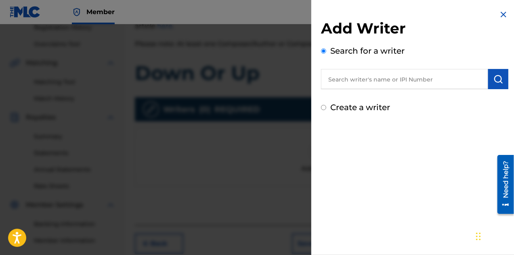
click at [372, 80] on input "text" at bounding box center [404, 79] width 167 height 20
paste input "00887451784"
type input "00887451784"
click at [415, 82] on img "submit" at bounding box center [498, 79] width 10 height 10
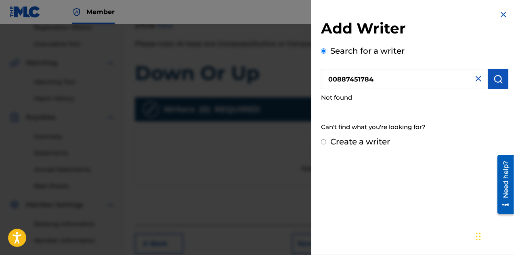
click at [325, 143] on input "Create a writer" at bounding box center [323, 141] width 5 height 5
radio input "false"
radio input "true"
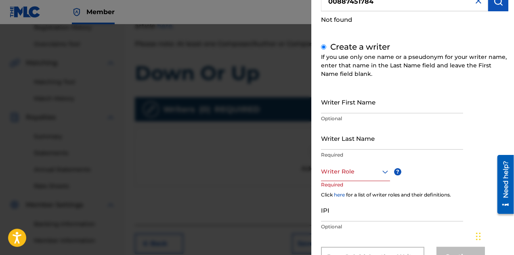
scroll to position [81, 0]
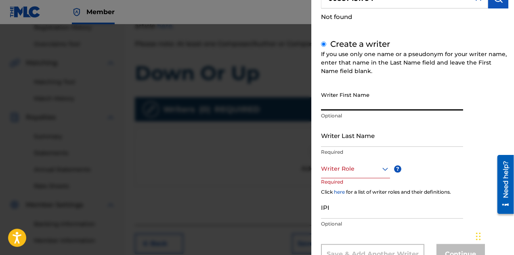
click at [349, 107] on input "Writer First Name" at bounding box center [392, 99] width 142 height 23
type input "[PERSON_NAME]"
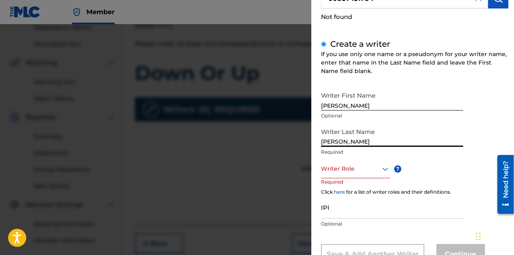
type input "[PERSON_NAME]"
click at [374, 170] on div at bounding box center [355, 169] width 69 height 10
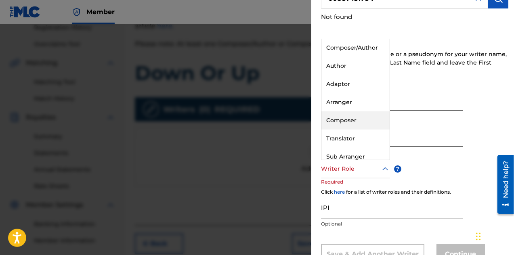
click at [362, 123] on div "Composer" at bounding box center [355, 120] width 68 height 18
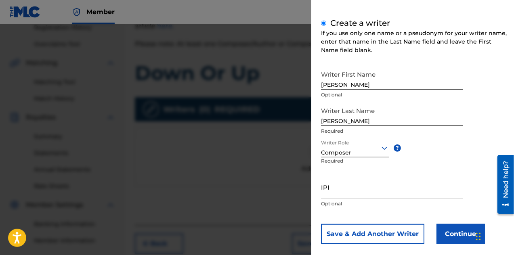
scroll to position [112, 0]
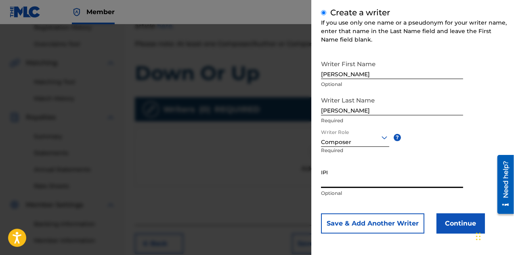
click at [403, 179] on input "IPI" at bounding box center [392, 176] width 142 height 23
paste input "00887451784"
type input "00887451784"
click at [415, 226] on button "Continue" at bounding box center [460, 224] width 48 height 20
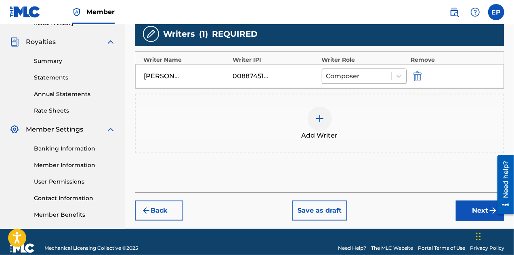
scroll to position [238, 0]
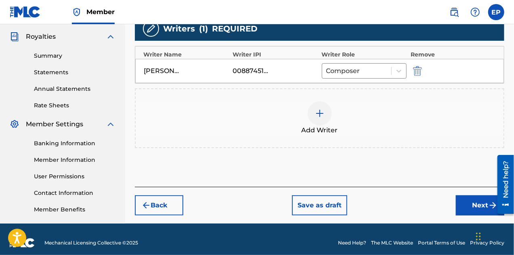
click at [415, 203] on button "Next" at bounding box center [480, 205] width 48 height 20
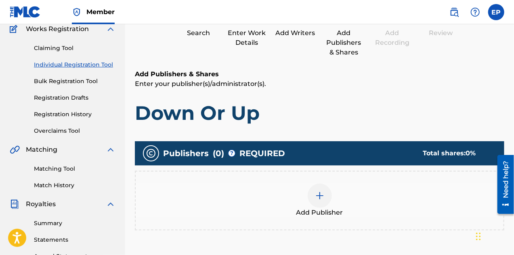
scroll to position [117, 0]
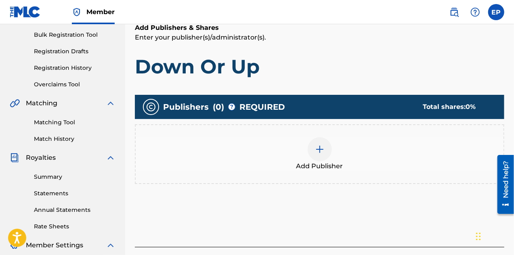
click at [321, 151] on img at bounding box center [320, 150] width 10 height 10
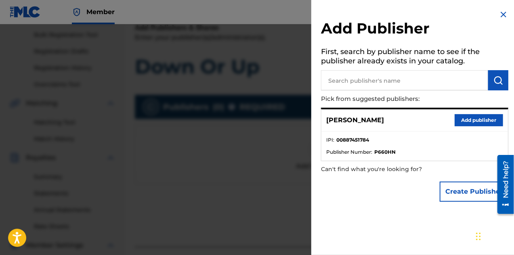
click at [415, 120] on button "Add publisher" at bounding box center [479, 120] width 48 height 12
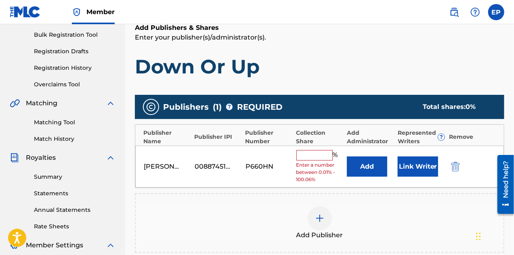
click at [315, 156] on input "text" at bounding box center [314, 155] width 36 height 10
type input "50"
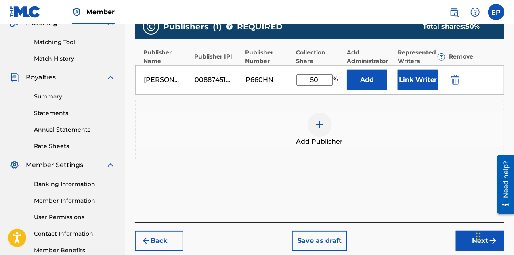
scroll to position [198, 0]
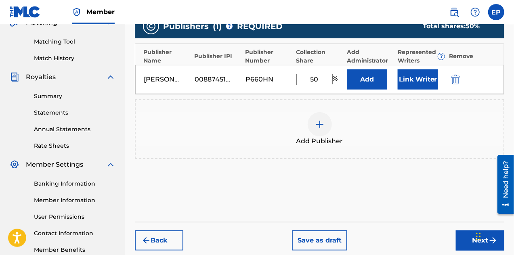
click at [415, 240] on button "Next" at bounding box center [480, 241] width 48 height 20
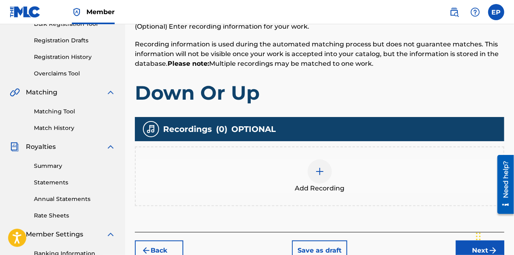
scroll to position [157, 0]
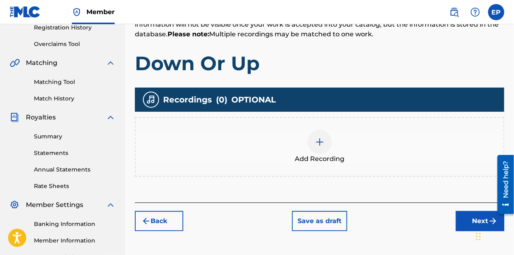
click at [321, 141] on img at bounding box center [320, 142] width 10 height 10
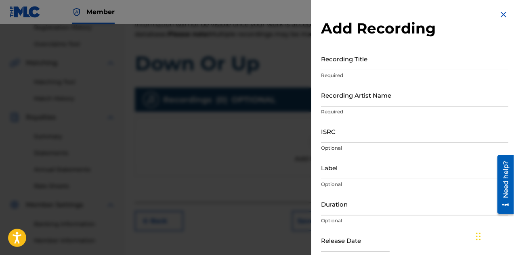
click at [354, 61] on input "Recording Title" at bounding box center [414, 58] width 187 height 23
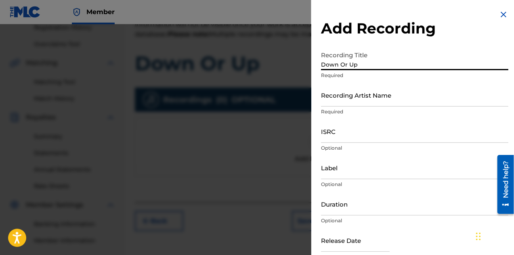
type input "Down Or Up"
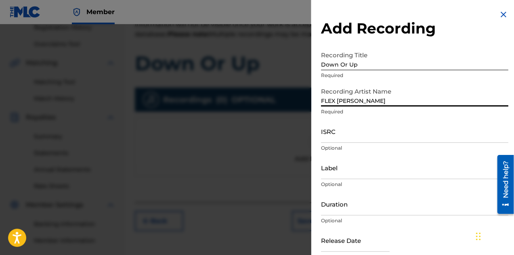
scroll to position [40, 0]
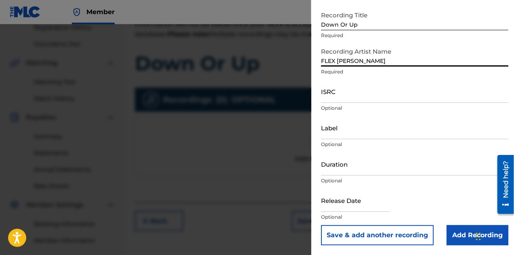
type input "FLEX [PERSON_NAME]"
click at [379, 131] on input "Label" at bounding box center [414, 127] width 187 height 23
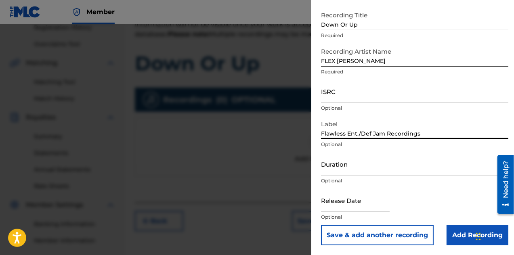
type input "Flawless Ent./Def Jam Recordings"
select select "7"
select select "2025"
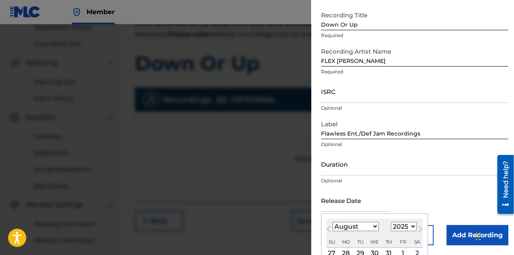
click at [373, 207] on input "text" at bounding box center [355, 200] width 69 height 23
type input "[DATE]"
select select "8"
select select "2023"
type input "[DATE]"
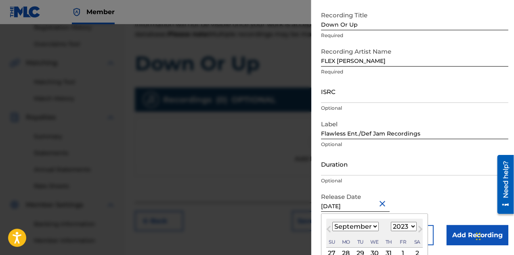
click at [415, 175] on input "Duration" at bounding box center [414, 164] width 187 height 23
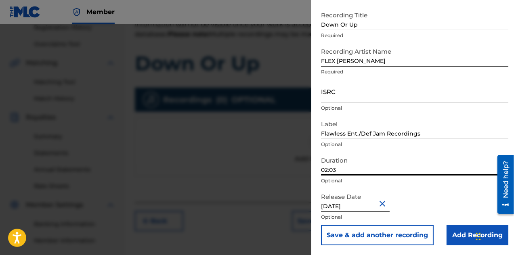
type input "02:03"
click at [415, 237] on input "Add Recording" at bounding box center [478, 235] width 62 height 20
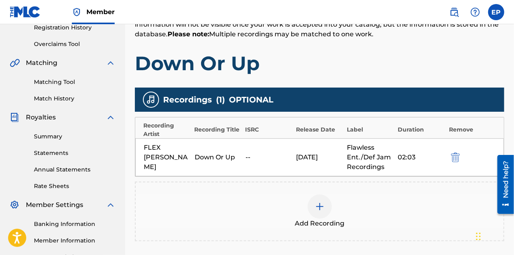
scroll to position [198, 0]
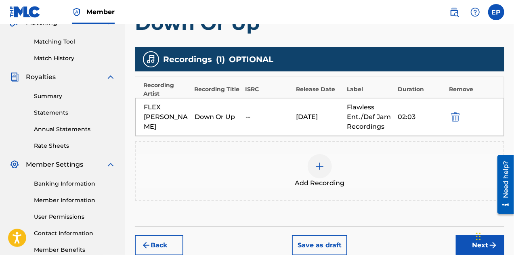
click at [415, 245] on button "Next" at bounding box center [480, 245] width 48 height 20
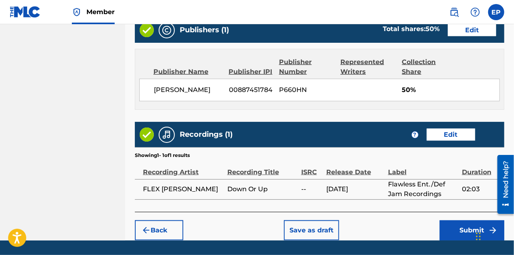
scroll to position [490, 0]
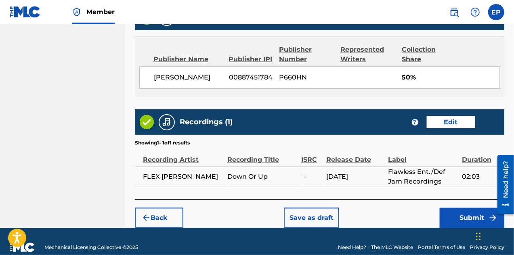
click at [415, 211] on button "Submit" at bounding box center [472, 218] width 65 height 20
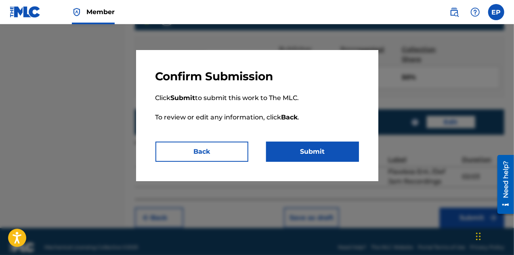
click at [214, 147] on button "Back" at bounding box center [201, 152] width 93 height 20
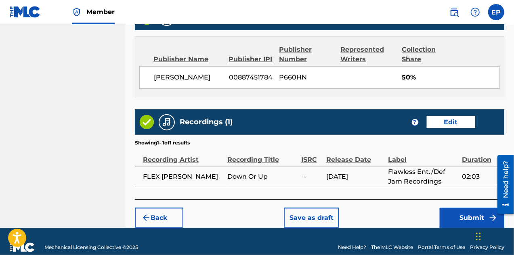
click at [415, 209] on button "Submit" at bounding box center [472, 218] width 65 height 20
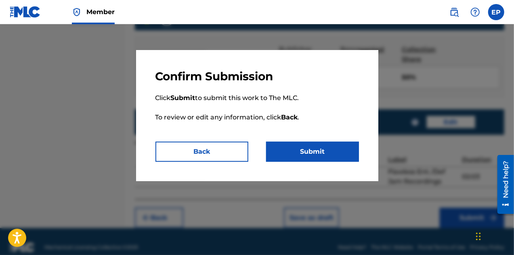
click at [319, 154] on button "Submit" at bounding box center [312, 152] width 93 height 20
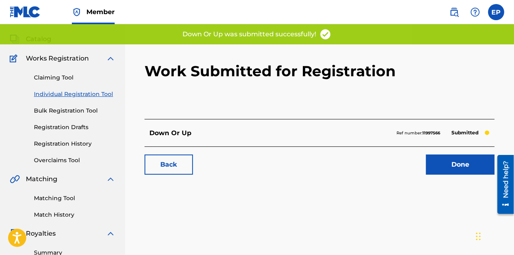
scroll to position [40, 0]
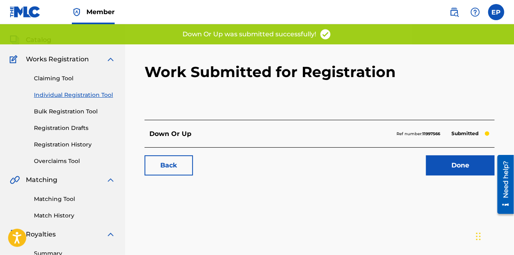
click at [415, 165] on link "Done" at bounding box center [460, 165] width 69 height 20
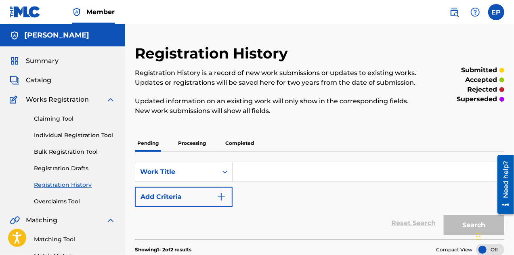
click at [62, 137] on link "Individual Registration Tool" at bounding box center [75, 135] width 82 height 8
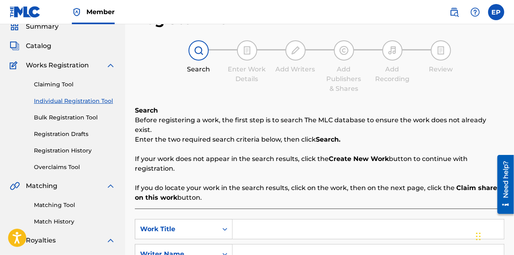
scroll to position [81, 0]
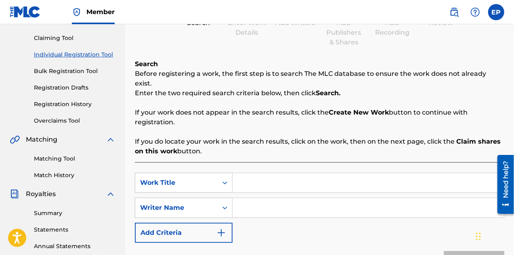
click at [263, 173] on input "Search Form" at bounding box center [368, 182] width 271 height 19
type input "w"
type input "Wudu"
click at [279, 198] on input "Search Form" at bounding box center [368, 207] width 271 height 19
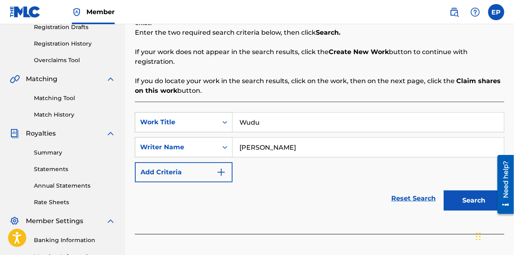
scroll to position [161, 0]
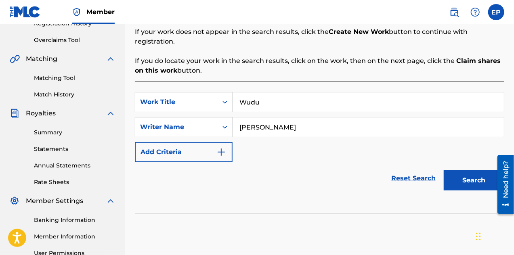
type input "[PERSON_NAME]"
click at [224, 147] on img "Search Form" at bounding box center [221, 152] width 10 height 10
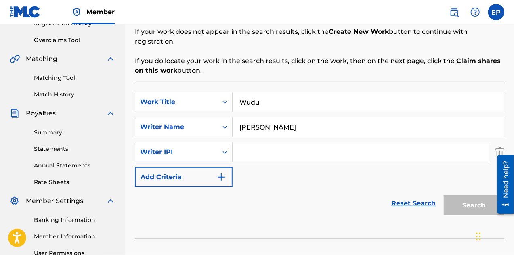
click at [258, 143] on input "Search Form" at bounding box center [361, 152] width 256 height 19
type input "00887451784"
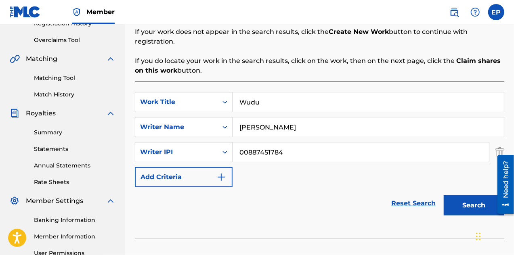
click at [222, 172] on img "Search Form" at bounding box center [221, 177] width 10 height 10
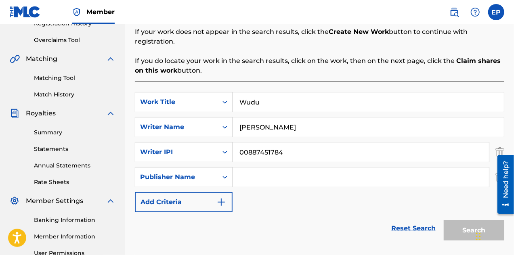
click at [257, 168] on input "Search Form" at bounding box center [361, 177] width 256 height 19
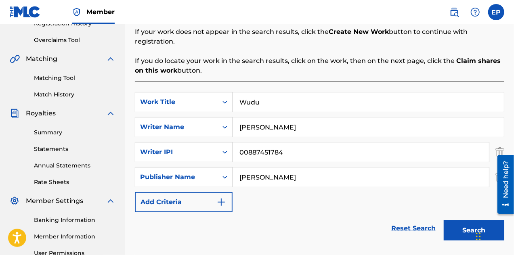
type input "[PERSON_NAME]"
click at [219, 197] on img "Search Form" at bounding box center [221, 202] width 10 height 10
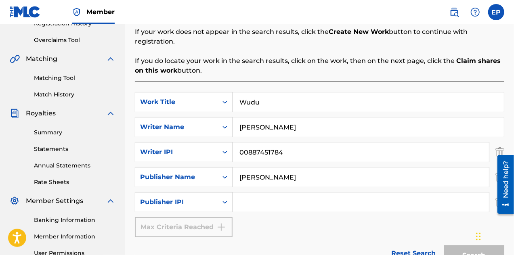
click at [265, 197] on input "Search Form" at bounding box center [361, 202] width 256 height 19
type input "00887451784"
click at [344, 218] on div "SearchWithCriteria6a1534e5-6dc8-4544-8256-fc14ecfdaf57 Work Title Wudu SearchWi…" at bounding box center [319, 164] width 369 height 145
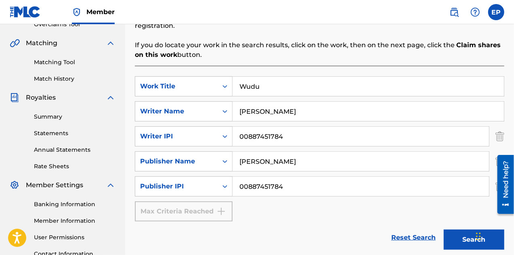
scroll to position [202, 0]
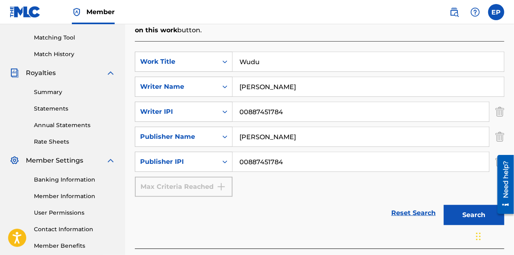
click at [415, 205] on button "Search" at bounding box center [474, 215] width 61 height 20
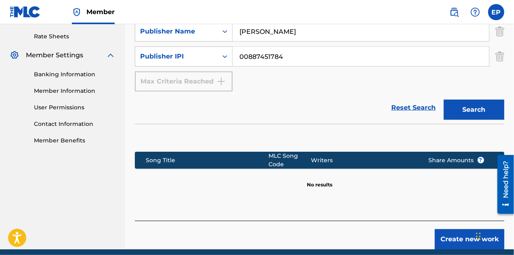
scroll to position [330, 0]
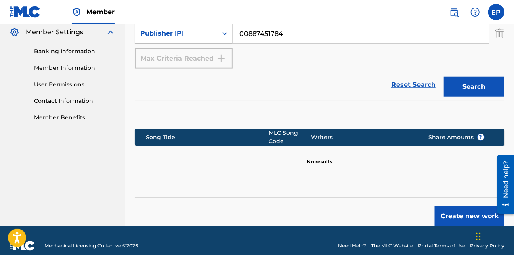
click at [415, 206] on button "Create new work" at bounding box center [469, 216] width 69 height 20
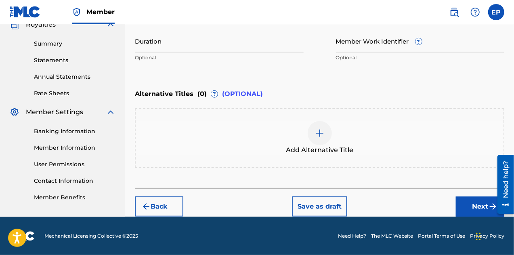
click at [322, 135] on img at bounding box center [320, 133] width 10 height 10
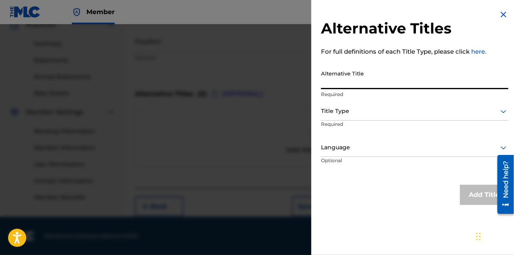
click at [363, 82] on input "Alternative Title" at bounding box center [414, 77] width 187 height 23
type input "G"
type input "Gado2x - Wudu"
drag, startPoint x: 377, startPoint y: 111, endPoint x: 382, endPoint y: 113, distance: 4.9
click at [378, 112] on div at bounding box center [414, 111] width 187 height 10
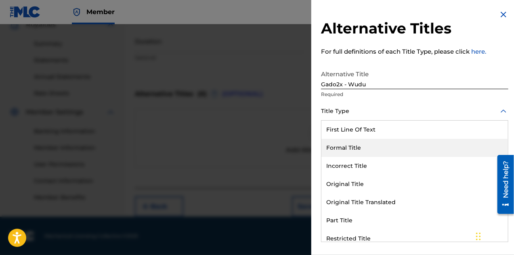
scroll to position [79, 0]
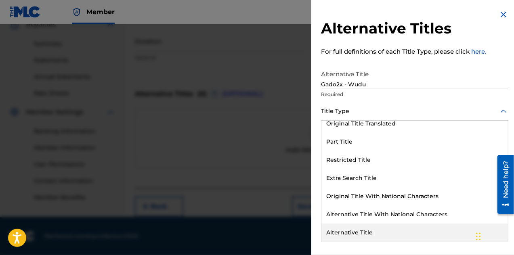
click at [372, 235] on div "Alternative Title" at bounding box center [414, 233] width 187 height 18
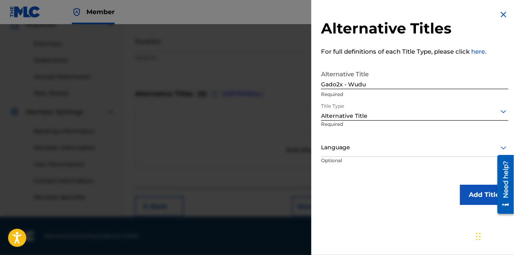
click at [415, 149] on div at bounding box center [414, 148] width 187 height 10
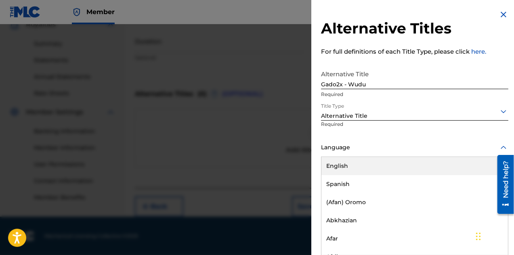
click at [407, 170] on div "English" at bounding box center [414, 166] width 187 height 18
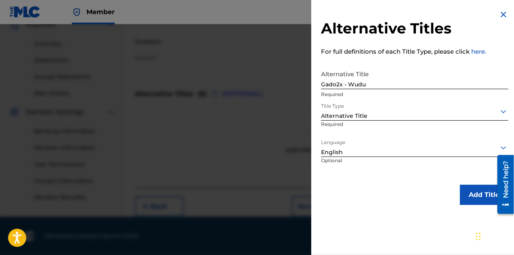
click at [415, 188] on div "Add Title" at bounding box center [414, 195] width 187 height 20
click at [415, 196] on button "Add Title" at bounding box center [484, 195] width 48 height 20
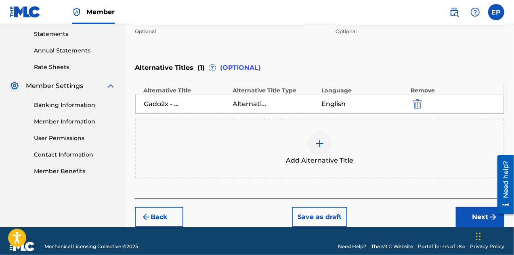
scroll to position [287, 0]
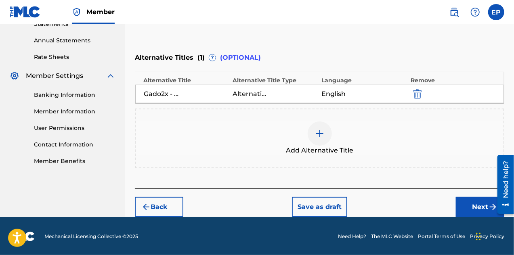
click at [415, 209] on button "Next" at bounding box center [480, 207] width 48 height 20
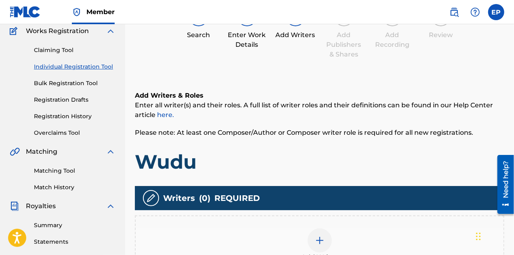
scroll to position [117, 0]
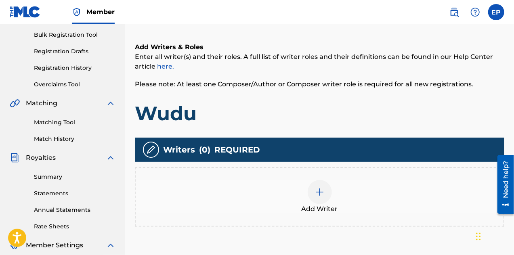
click at [319, 196] on img at bounding box center [320, 192] width 10 height 10
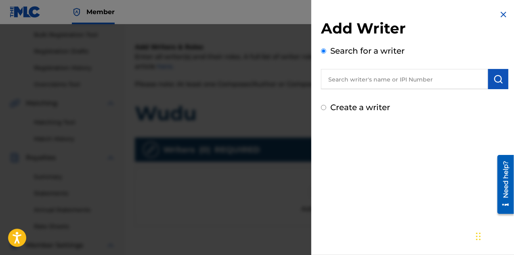
click at [322, 107] on input "Create a writer" at bounding box center [323, 107] width 5 height 5
radio input "false"
radio input "true"
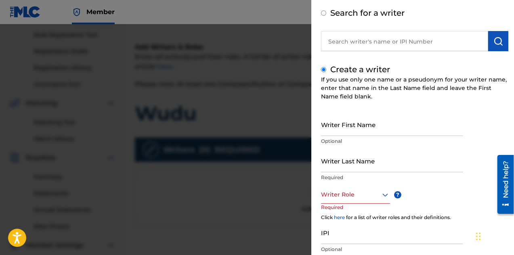
scroll to position [81, 0]
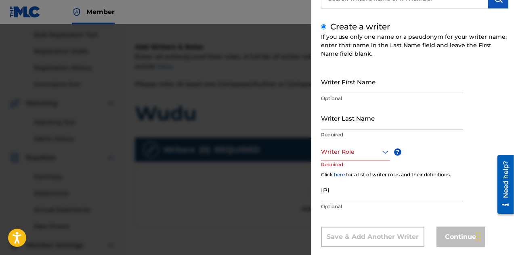
click at [389, 151] on icon at bounding box center [385, 152] width 10 height 10
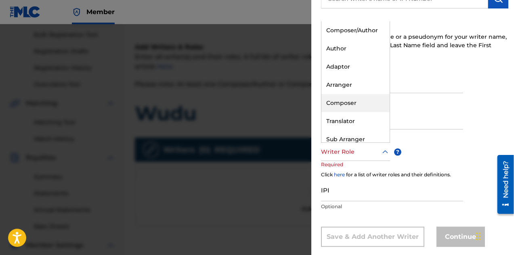
click at [358, 103] on div "Composer" at bounding box center [355, 103] width 68 height 18
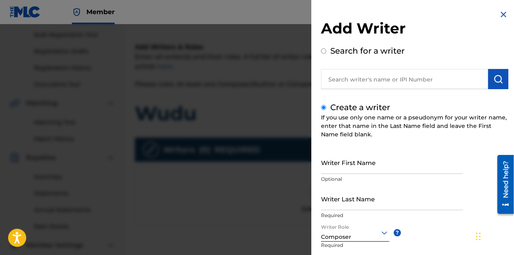
scroll to position [40, 0]
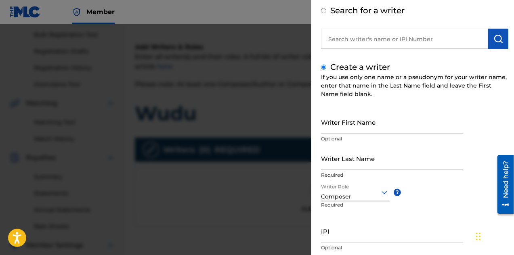
click at [362, 127] on input "Writer First Name" at bounding box center [392, 122] width 142 height 23
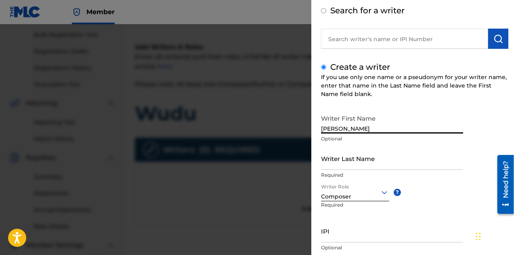
type input "[PERSON_NAME]"
click at [404, 168] on input "Writer Last Name" at bounding box center [392, 158] width 142 height 23
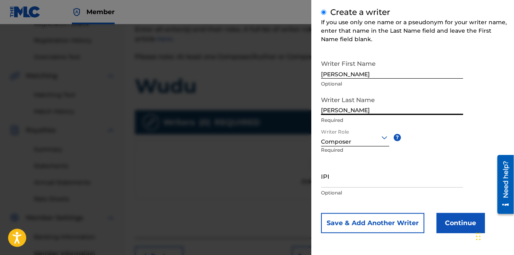
scroll to position [157, 0]
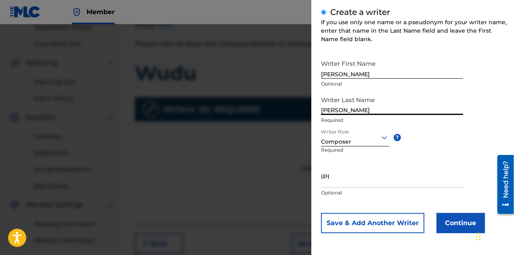
type input "[PERSON_NAME]"
click at [361, 179] on input "IPI" at bounding box center [392, 176] width 142 height 23
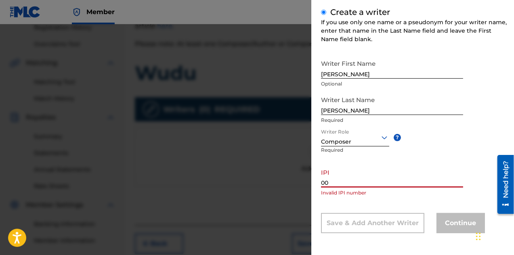
type input "0"
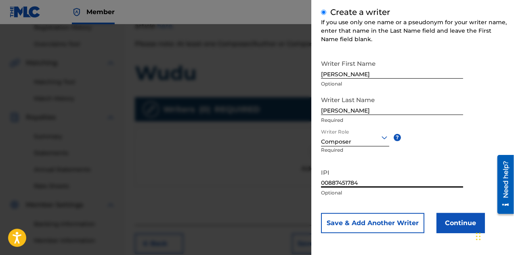
type input "00887451784"
click at [415, 226] on button "Continue" at bounding box center [460, 223] width 48 height 20
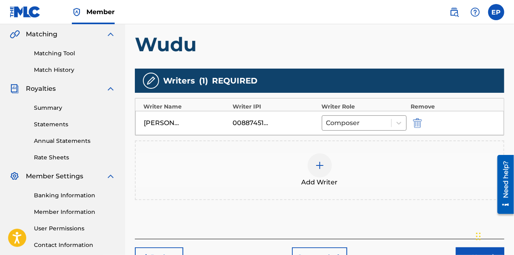
scroll to position [198, 0]
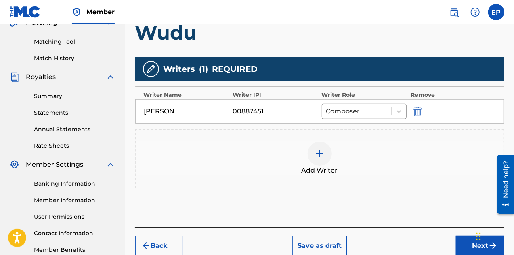
click at [415, 245] on button "Next" at bounding box center [480, 246] width 48 height 20
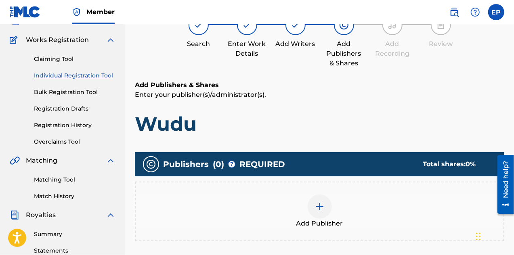
scroll to position [77, 0]
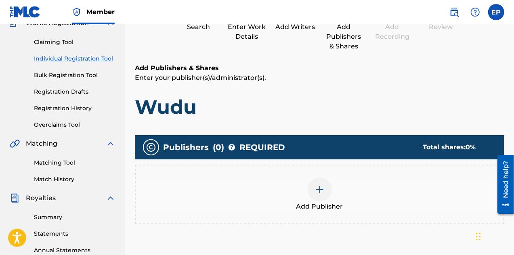
click at [326, 187] on div at bounding box center [320, 190] width 24 height 24
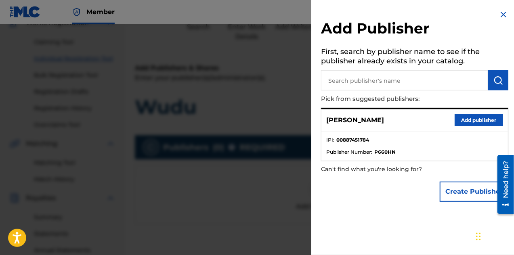
click at [415, 120] on button "Add publisher" at bounding box center [479, 120] width 48 height 12
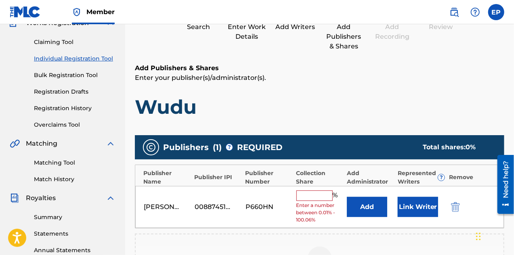
click at [314, 198] on input "text" at bounding box center [314, 196] width 36 height 10
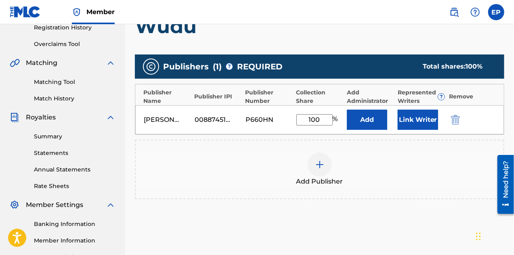
scroll to position [198, 0]
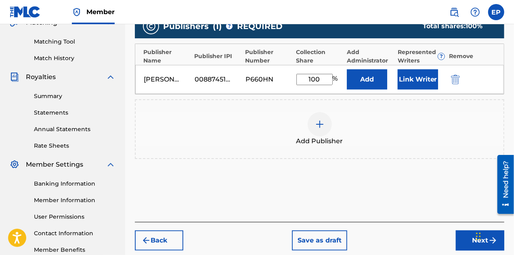
type input "100"
click at [415, 243] on button "Next" at bounding box center [480, 241] width 48 height 20
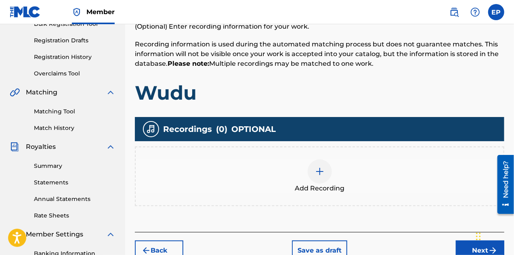
scroll to position [157, 0]
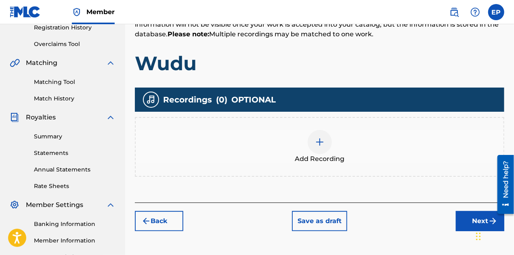
click at [320, 136] on div at bounding box center [320, 142] width 24 height 24
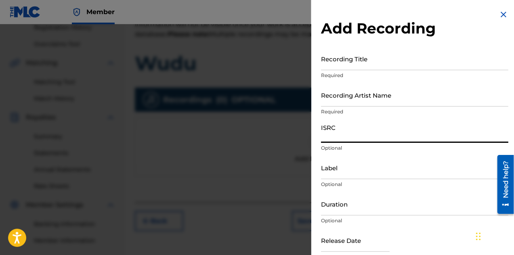
click at [354, 138] on input "ISRC" at bounding box center [414, 131] width 187 height 23
paste input "TCAJW2528915"
type input "TCAJW2528915"
click at [400, 61] on input "Recording Title" at bounding box center [414, 58] width 187 height 23
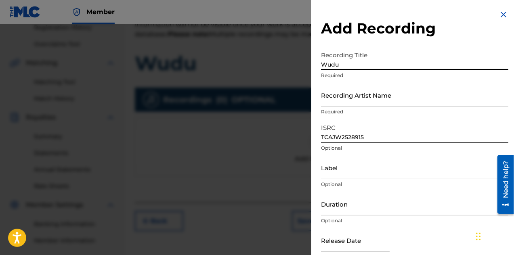
type input "Wudu"
click at [391, 101] on input "Recording Artist Name" at bounding box center [414, 95] width 187 height 23
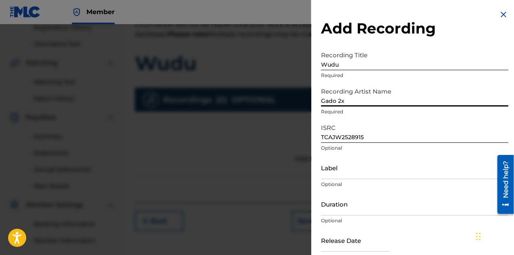
scroll to position [40, 0]
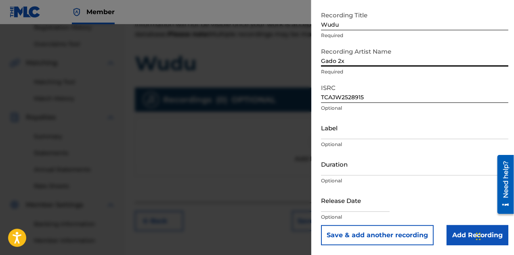
type input "Gado 2x"
select select "7"
select select "2025"
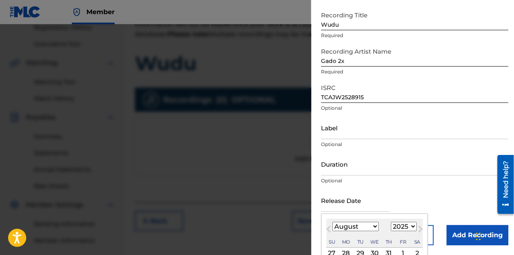
click at [347, 205] on input "text" at bounding box center [355, 200] width 69 height 23
type input "[DATE]"
select select "6"
type input "[DATE]"
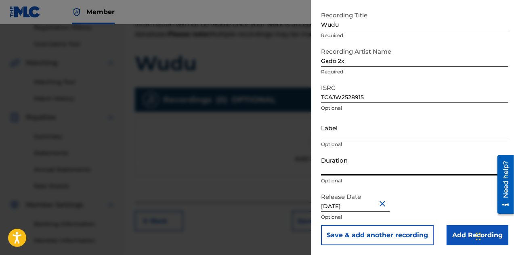
click at [360, 171] on input "Duration" at bounding box center [414, 164] width 187 height 23
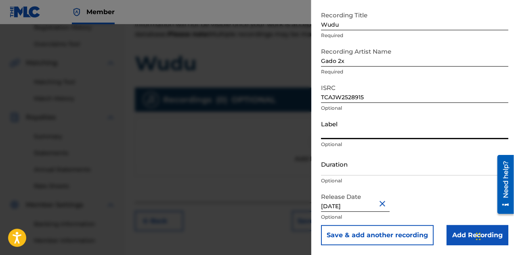
click at [347, 134] on input "Label" at bounding box center [414, 127] width 187 height 23
type input "Gado 2x"
click at [391, 171] on input "Duration" at bounding box center [414, 164] width 187 height 23
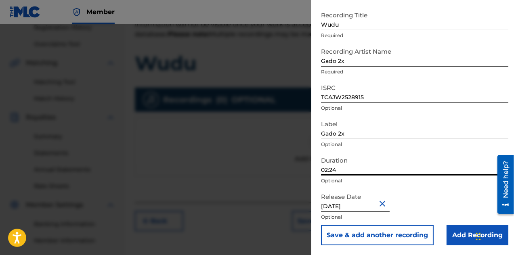
type input "02:24"
click at [415, 237] on input "Add Recording" at bounding box center [478, 235] width 62 height 20
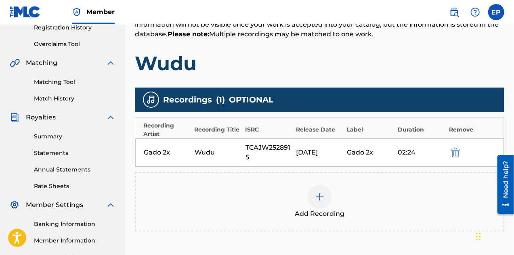
scroll to position [198, 0]
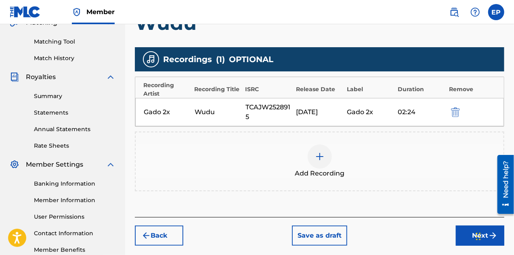
click at [415, 233] on button "Next" at bounding box center [480, 236] width 48 height 20
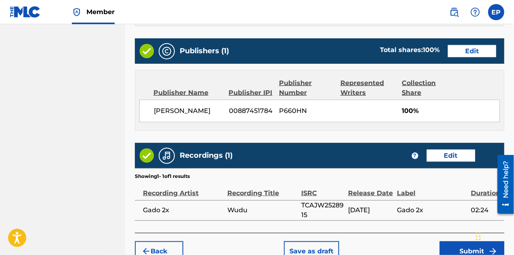
scroll to position [480, 0]
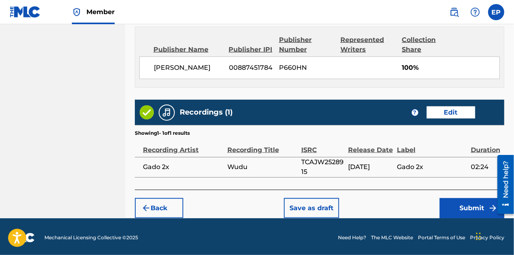
click at [157, 210] on button "Back" at bounding box center [159, 208] width 48 height 20
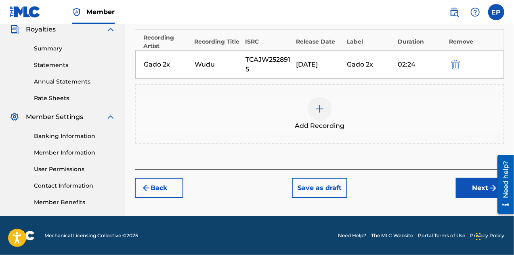
click at [161, 185] on button "Back" at bounding box center [159, 188] width 48 height 20
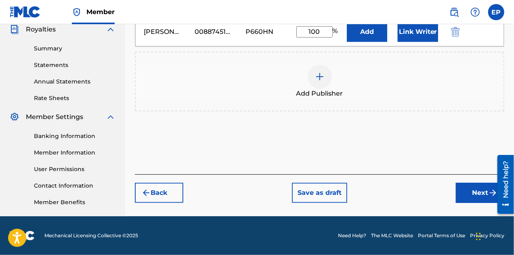
click at [161, 185] on button "Back" at bounding box center [159, 193] width 48 height 20
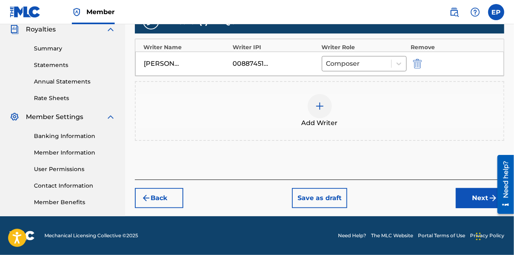
click at [161, 186] on div "Back Save as draft Next" at bounding box center [319, 194] width 369 height 29
click at [161, 197] on button "Back" at bounding box center [159, 198] width 48 height 20
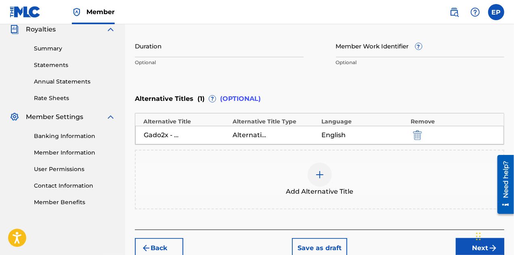
click at [415, 136] on img "submit" at bounding box center [417, 135] width 9 height 10
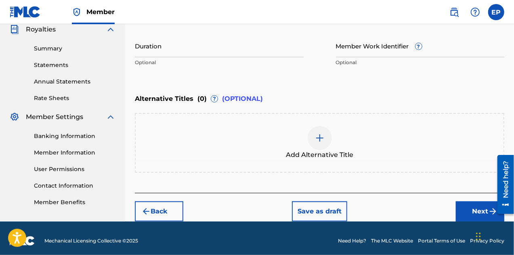
click at [415, 212] on button "Next" at bounding box center [480, 211] width 48 height 20
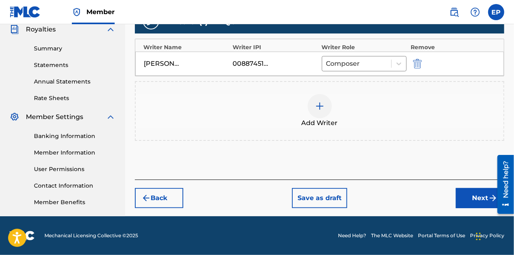
click at [171, 193] on button "Back" at bounding box center [159, 198] width 48 height 20
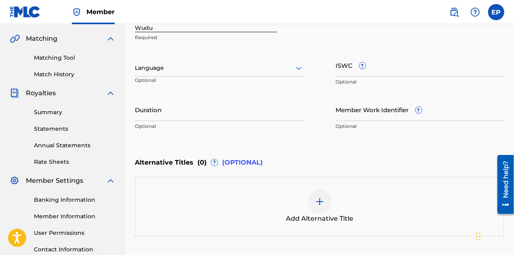
scroll to position [165, 0]
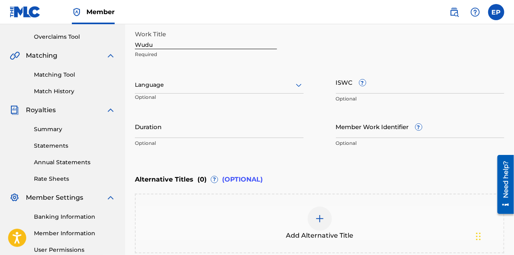
click at [237, 126] on input "Duration" at bounding box center [219, 126] width 169 height 23
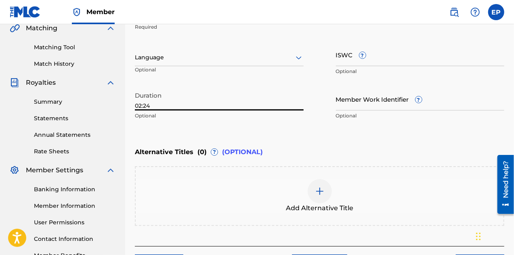
scroll to position [205, 0]
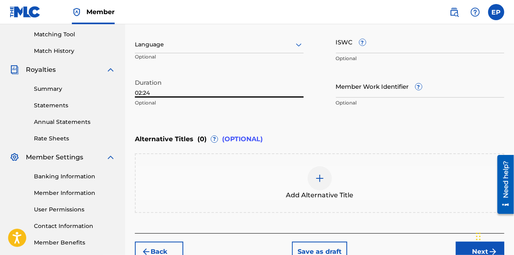
type input "02:24"
click at [323, 176] on img at bounding box center [320, 179] width 10 height 10
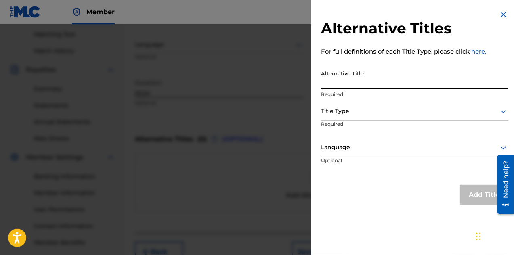
click at [352, 77] on input "Alternative Title" at bounding box center [414, 77] width 187 height 23
type input "Gado 2x - Wudu"
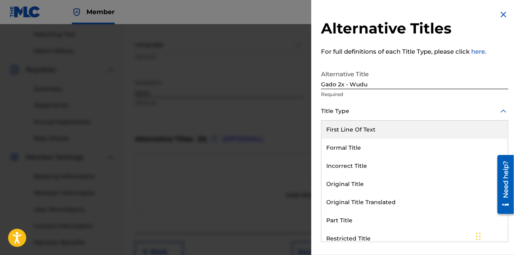
click at [366, 105] on div "Title Type" at bounding box center [414, 112] width 187 height 18
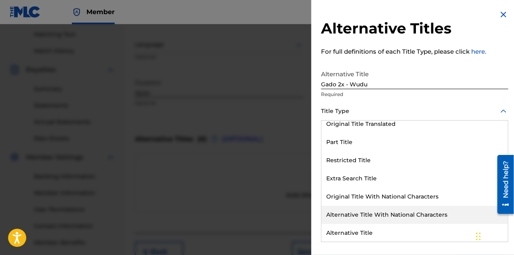
scroll to position [79, 0]
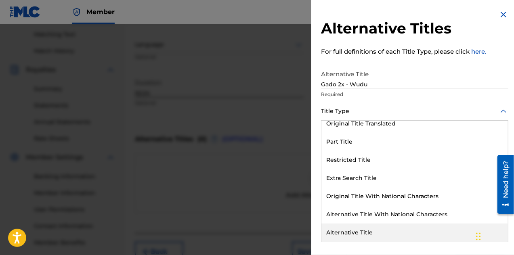
click at [368, 234] on div "Alternative Title" at bounding box center [414, 233] width 187 height 18
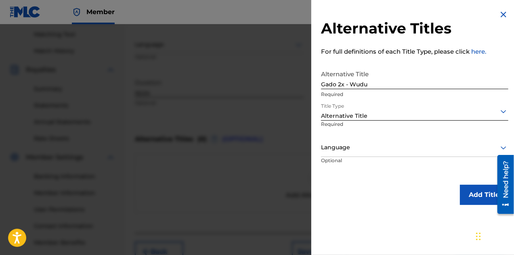
click at [415, 154] on div "Language" at bounding box center [414, 148] width 187 height 18
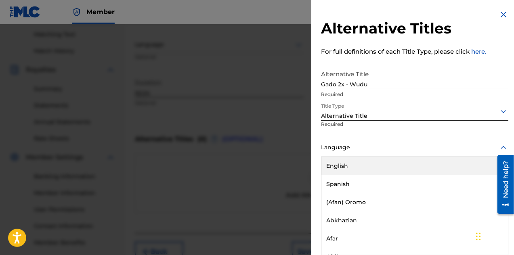
click at [415, 166] on div "English" at bounding box center [414, 166] width 187 height 18
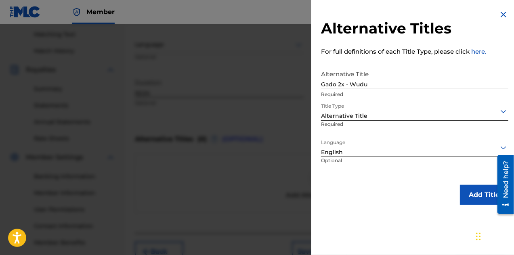
click at [415, 197] on button "Add Title" at bounding box center [484, 195] width 48 height 20
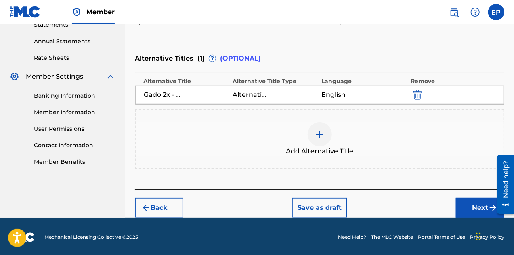
click at [415, 213] on button "Next" at bounding box center [480, 208] width 48 height 20
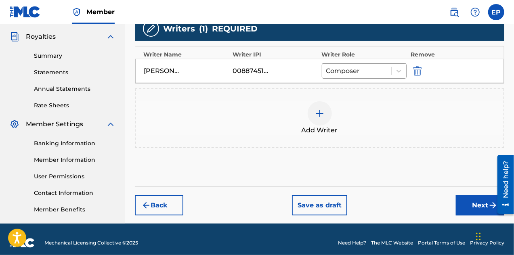
click at [415, 206] on button "Next" at bounding box center [480, 205] width 48 height 20
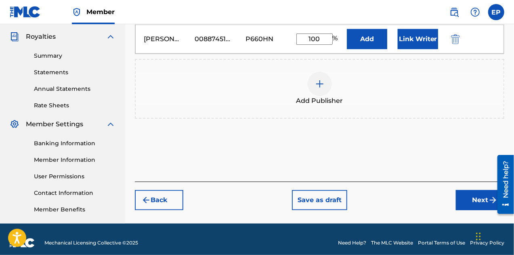
click at [415, 201] on button "Next" at bounding box center [480, 200] width 48 height 20
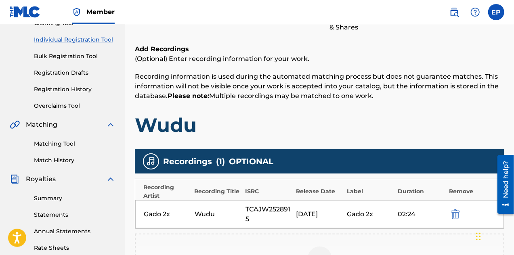
scroll to position [198, 0]
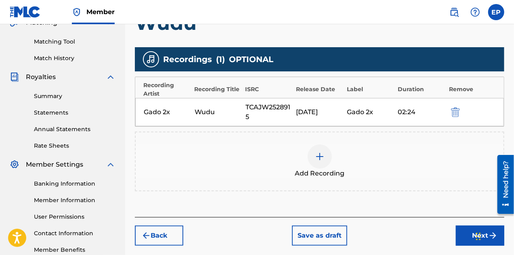
click at [415, 237] on button "Next" at bounding box center [480, 236] width 48 height 20
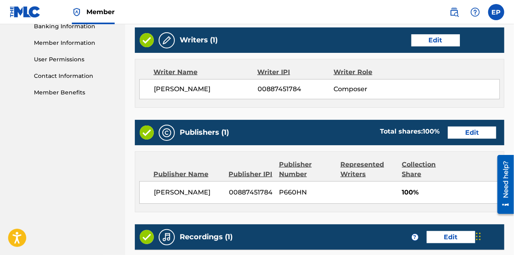
scroll to position [480, 0]
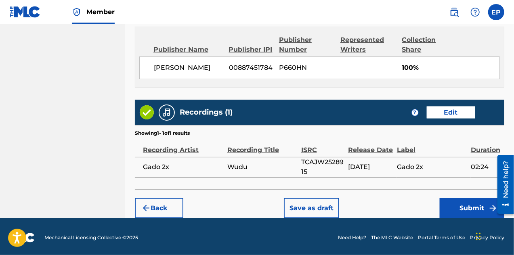
click at [415, 207] on button "Submit" at bounding box center [472, 208] width 65 height 20
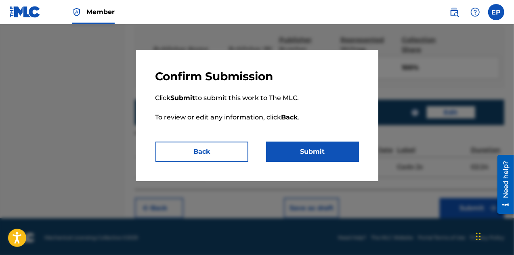
click at [306, 155] on button "Submit" at bounding box center [312, 152] width 93 height 20
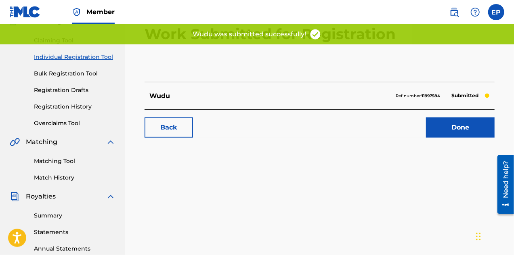
scroll to position [40, 0]
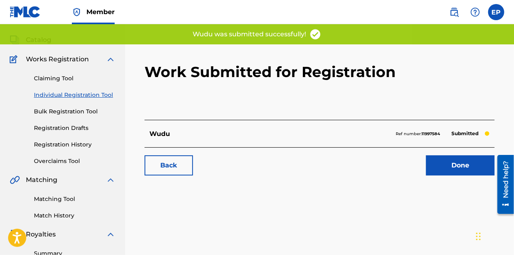
click at [99, 97] on link "Individual Registration Tool" at bounding box center [75, 95] width 82 height 8
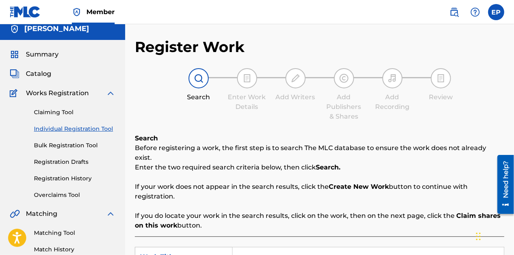
scroll to position [121, 0]
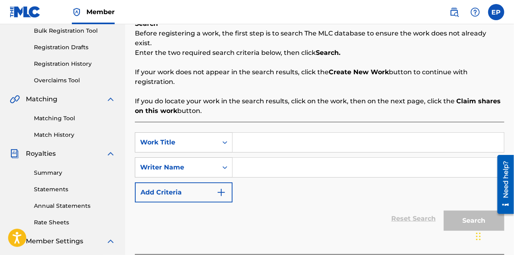
click at [260, 133] on input "Search Form" at bounding box center [368, 142] width 271 height 19
type input "Walk Out Of [PERSON_NAME]"
click at [313, 161] on input "Search Form" at bounding box center [368, 167] width 271 height 19
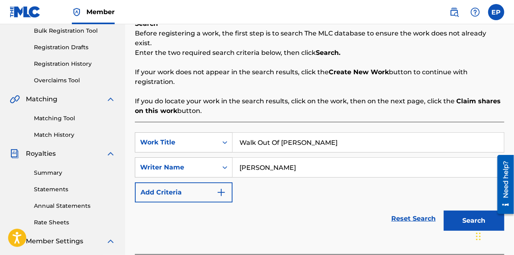
type input "[PERSON_NAME]"
click at [225, 188] on img "Search Form" at bounding box center [221, 193] width 10 height 10
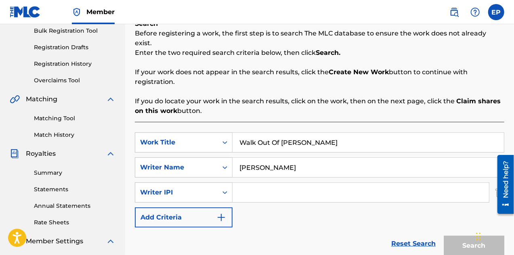
click at [270, 183] on input "Search Form" at bounding box center [361, 192] width 256 height 19
type input "00887451784"
click at [227, 210] on button "Add Criteria" at bounding box center [184, 218] width 98 height 20
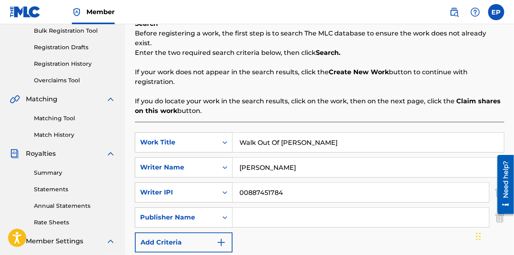
click at [262, 208] on input "Search Form" at bounding box center [361, 217] width 256 height 19
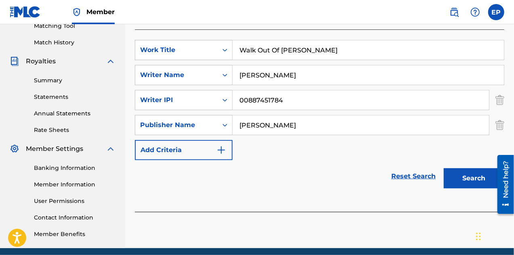
scroll to position [202, 0]
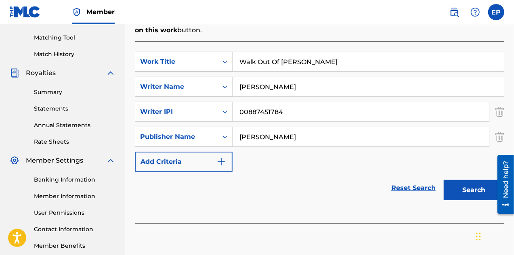
type input "[PERSON_NAME]"
click at [415, 180] on button "Search" at bounding box center [474, 190] width 61 height 20
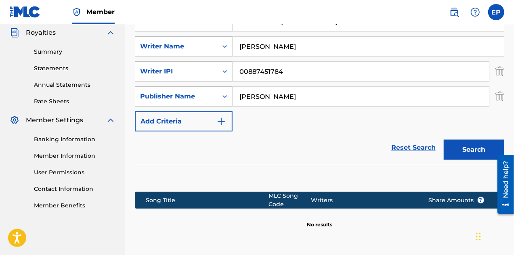
scroll to position [283, 0]
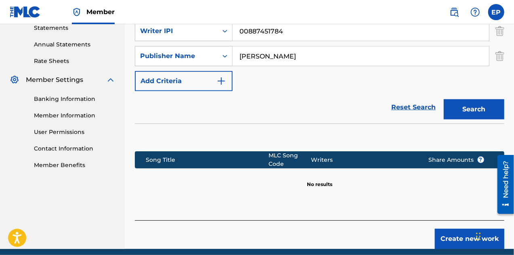
click at [415, 229] on button "Create new work" at bounding box center [469, 239] width 69 height 20
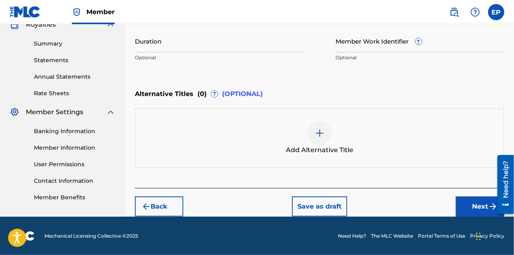
click at [320, 134] on img at bounding box center [320, 133] width 10 height 10
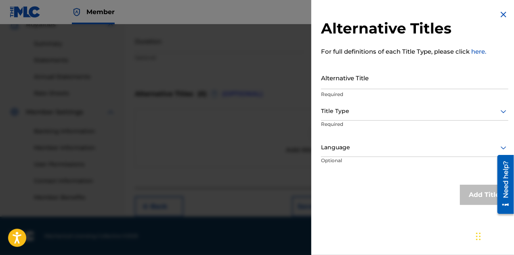
click at [350, 81] on input "Alternative Title" at bounding box center [414, 77] width 187 height 23
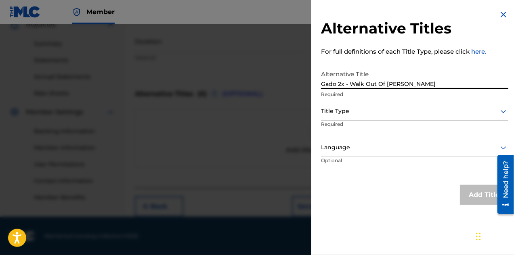
type input "Gado 2x - Walk Out Of [PERSON_NAME]"
click at [375, 113] on div at bounding box center [414, 111] width 187 height 10
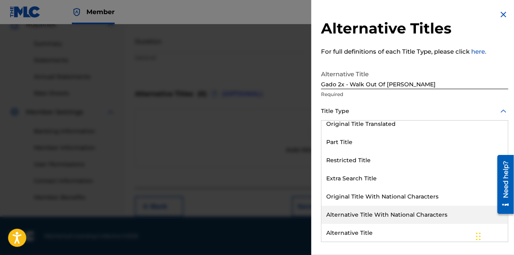
scroll to position [79, 0]
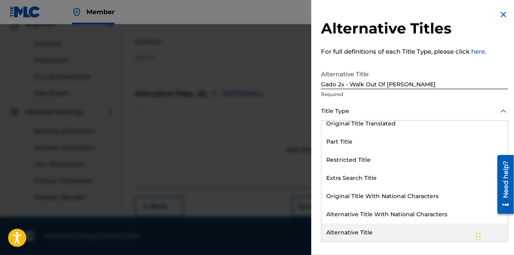
click at [365, 230] on div "Alternative Title" at bounding box center [414, 233] width 187 height 18
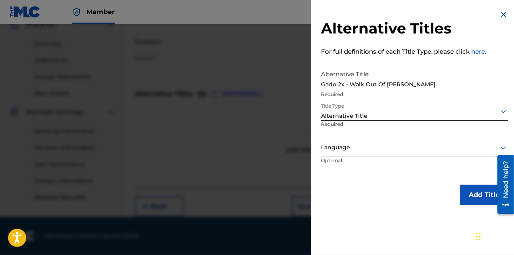
click at [380, 151] on div at bounding box center [414, 148] width 187 height 10
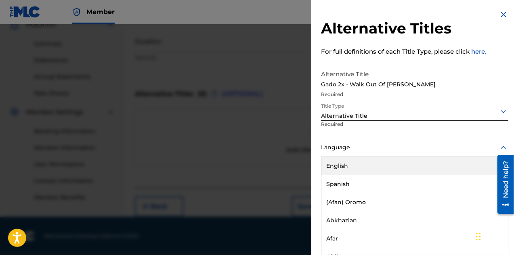
click at [374, 167] on div "English" at bounding box center [414, 166] width 187 height 18
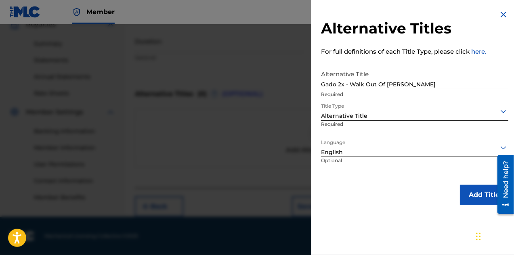
click at [415, 191] on button "Add Title" at bounding box center [484, 195] width 48 height 20
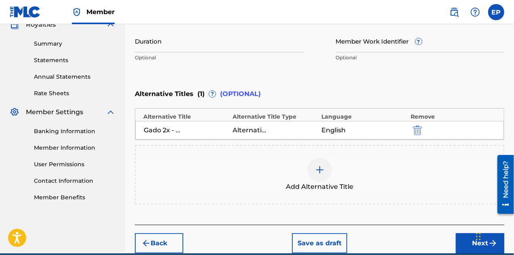
click at [415, 245] on button "Next" at bounding box center [480, 243] width 48 height 20
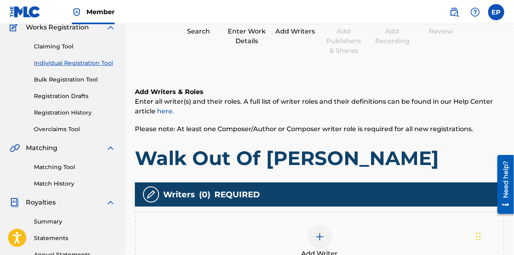
scroll to position [117, 0]
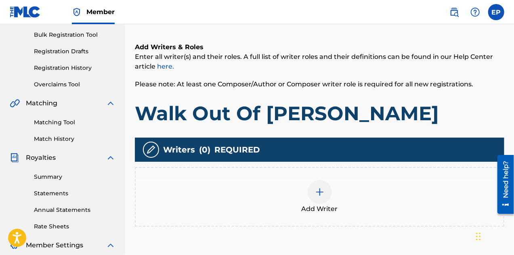
click at [320, 192] on img at bounding box center [320, 192] width 10 height 10
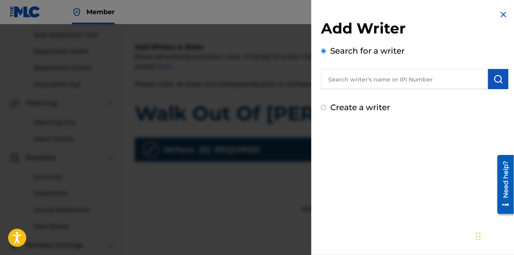
click at [415, 80] on input "text" at bounding box center [404, 79] width 167 height 20
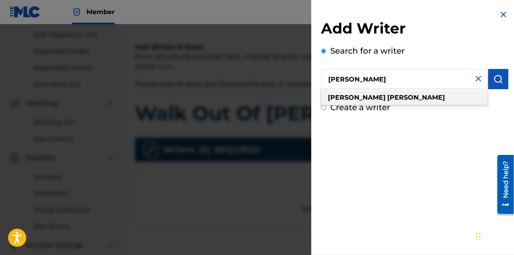
click at [387, 96] on strong "[PERSON_NAME]" at bounding box center [416, 98] width 58 height 8
type input "[PERSON_NAME]"
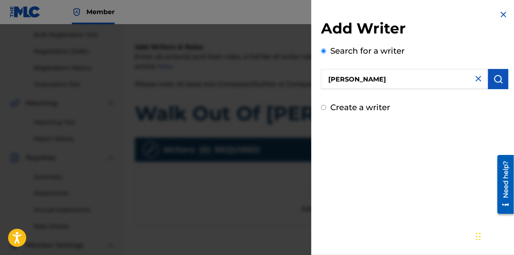
click at [415, 81] on img "submit" at bounding box center [498, 79] width 10 height 10
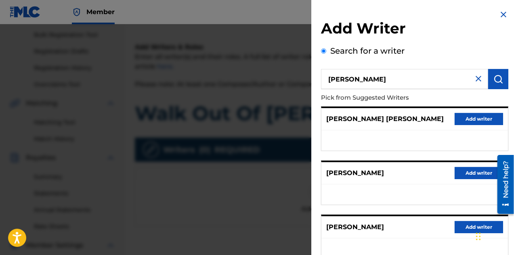
click at [415, 117] on button "Add writer" at bounding box center [479, 119] width 48 height 12
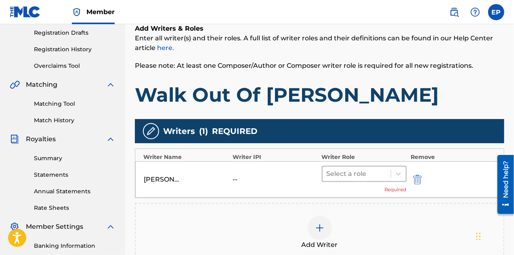
scroll to position [198, 0]
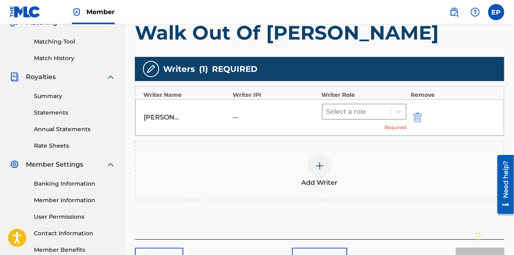
click at [369, 113] on div at bounding box center [357, 111] width 60 height 11
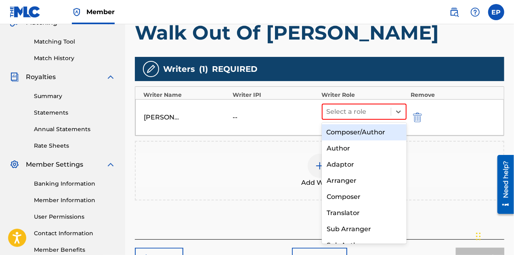
click at [291, 111] on div "[PERSON_NAME] [PERSON_NAME] -- 8 results available. Use Up and Down to choose o…" at bounding box center [319, 117] width 369 height 36
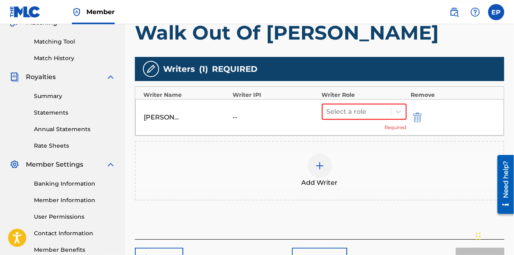
click at [415, 116] on img "submit" at bounding box center [417, 118] width 9 height 10
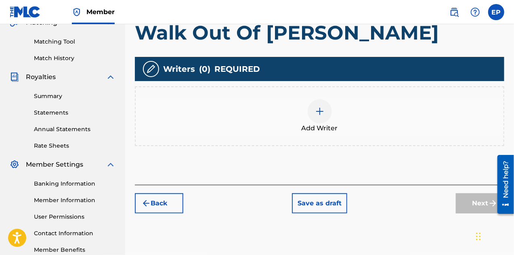
click at [319, 110] on img at bounding box center [320, 112] width 10 height 10
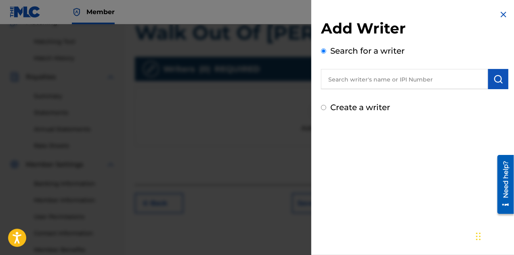
click at [368, 82] on input "text" at bounding box center [404, 79] width 167 height 20
click at [323, 108] on input "Create a writer" at bounding box center [323, 107] width 5 height 5
radio input "false"
radio input "true"
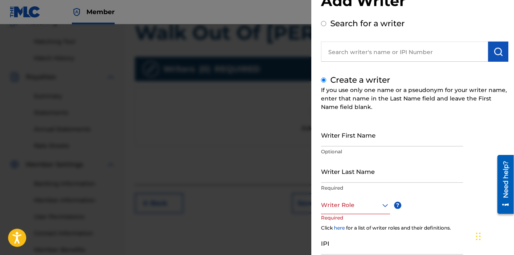
scroll to position [40, 0]
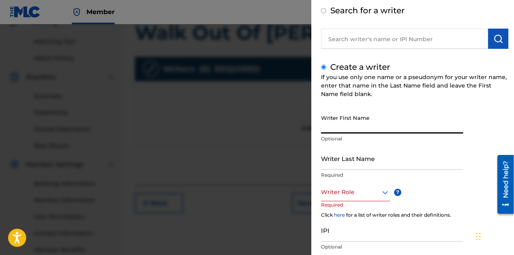
click at [368, 130] on input "Writer First Name" at bounding box center [392, 122] width 142 height 23
type input "[PERSON_NAME]"
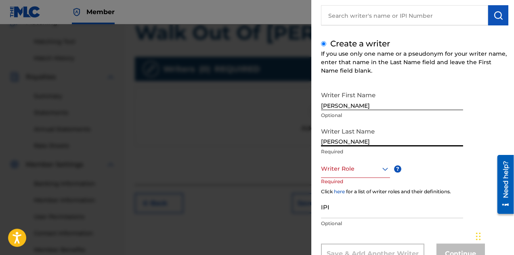
scroll to position [81, 0]
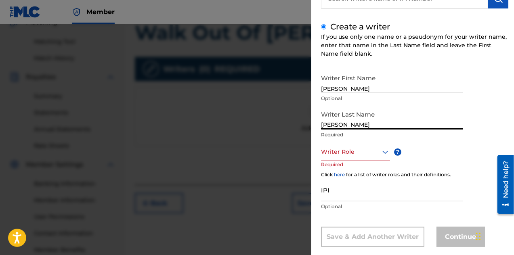
type input "[PERSON_NAME]"
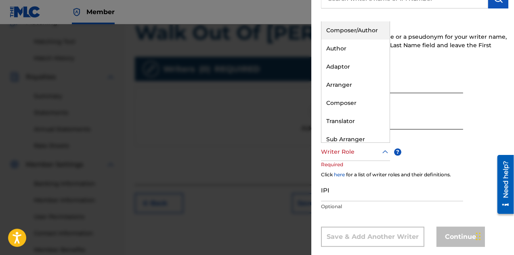
click at [374, 157] on div at bounding box center [355, 152] width 69 height 10
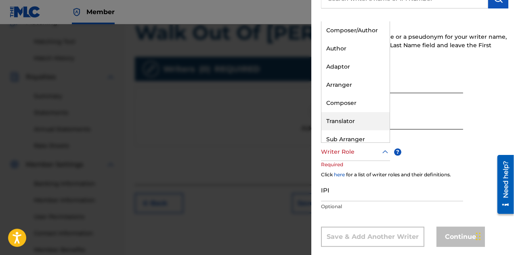
scroll to position [24, 0]
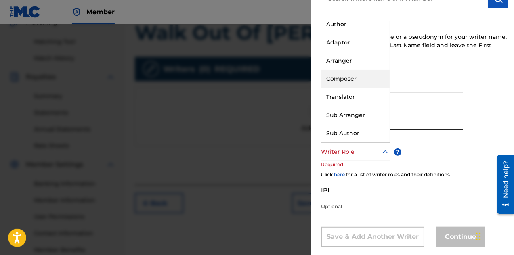
click at [350, 81] on div "Composer" at bounding box center [355, 79] width 68 height 18
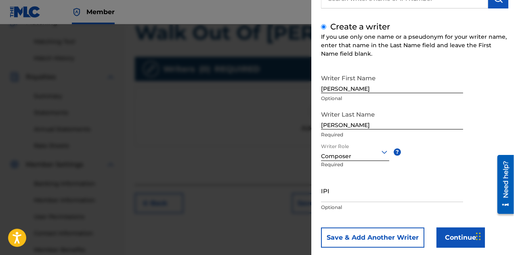
click at [362, 188] on input "IPI" at bounding box center [392, 190] width 142 height 23
paste input "TCAJW2528915"
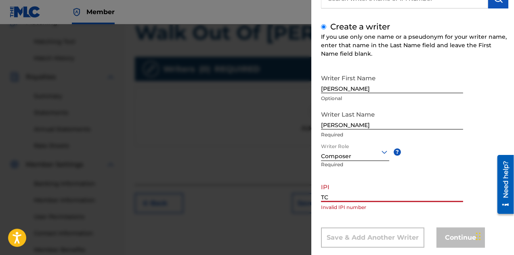
type input "T"
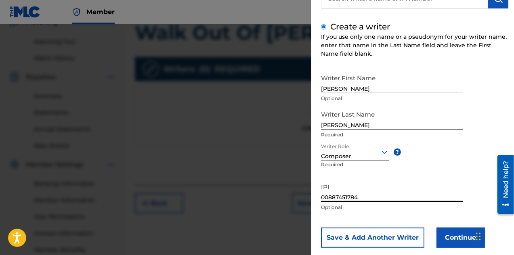
type input "00887451784"
click at [415, 236] on button "Continue" at bounding box center [460, 238] width 48 height 20
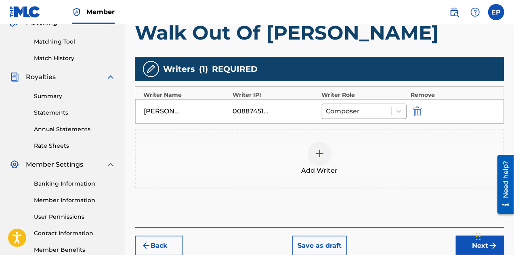
click at [415, 244] on button "Next" at bounding box center [480, 246] width 48 height 20
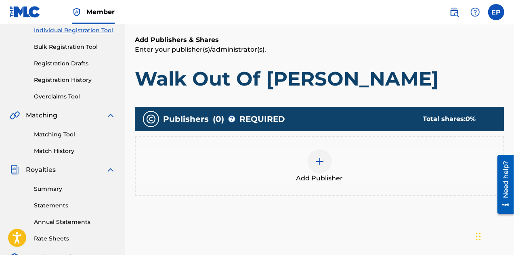
scroll to position [117, 0]
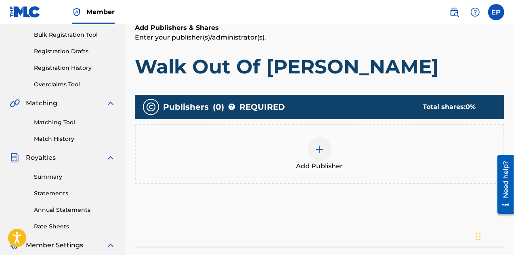
click at [321, 149] on img at bounding box center [320, 150] width 10 height 10
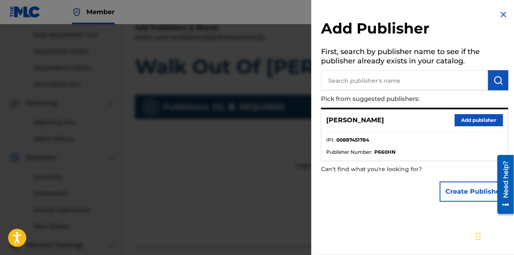
click at [415, 121] on button "Add publisher" at bounding box center [479, 120] width 48 height 12
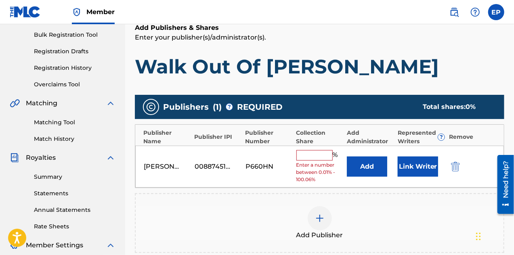
click at [316, 157] on input "text" at bounding box center [314, 155] width 36 height 10
type input "50"
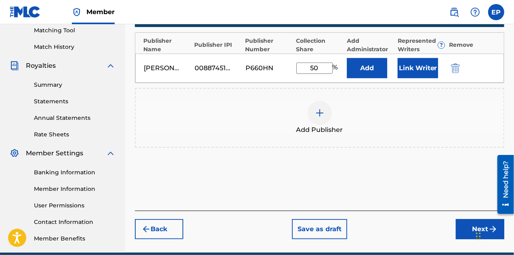
scroll to position [198, 0]
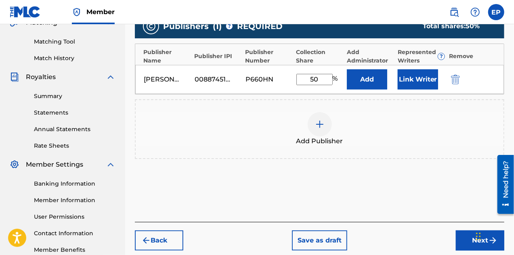
click at [415, 237] on button "Next" at bounding box center [480, 241] width 48 height 20
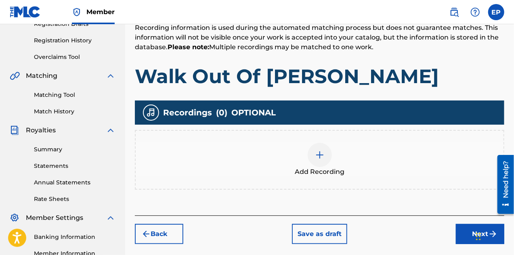
scroll to position [157, 0]
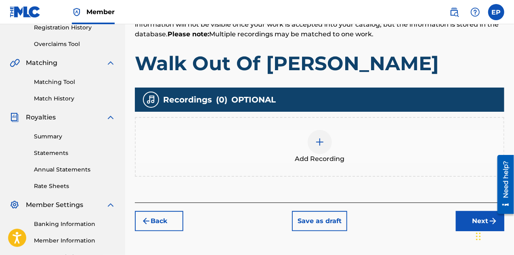
click at [321, 141] on img at bounding box center [320, 142] width 10 height 10
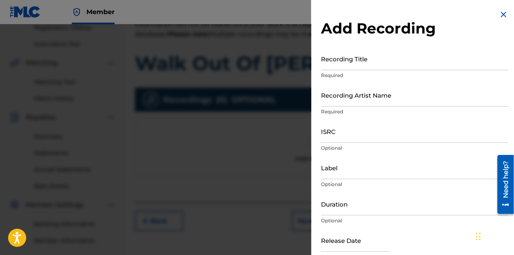
click at [354, 132] on input "ISRC" at bounding box center [414, 131] width 187 height 23
paste input "TCAJW2528831"
type input "TCAJW2528831"
click at [354, 66] on input "Recording Title" at bounding box center [414, 58] width 187 height 23
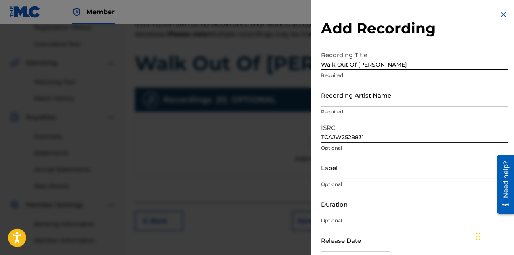
type input "Walk Out Of [PERSON_NAME]"
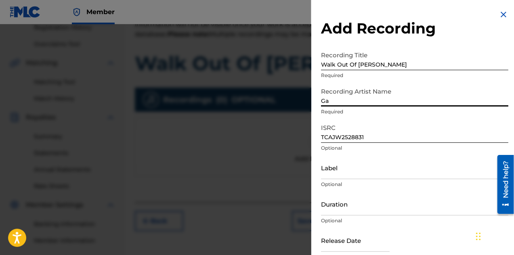
type input "Gado 2x"
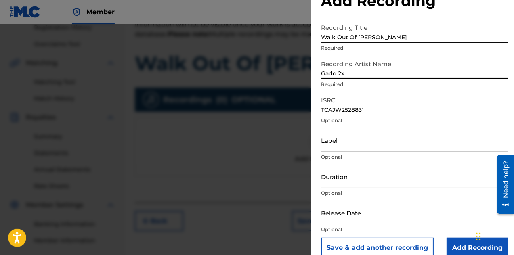
scroll to position [40, 0]
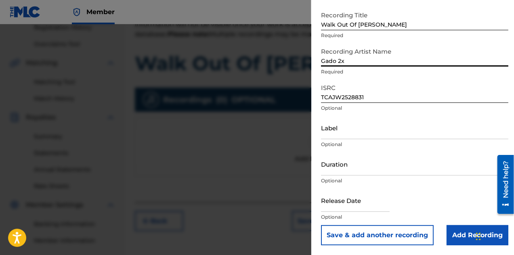
click at [361, 164] on input "Duration" at bounding box center [414, 164] width 187 height 23
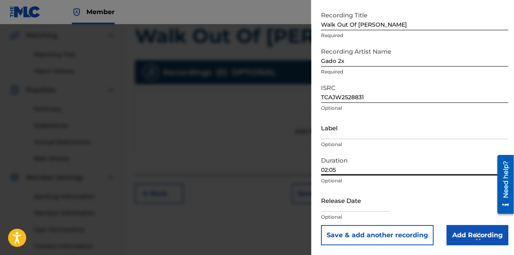
scroll to position [198, 0]
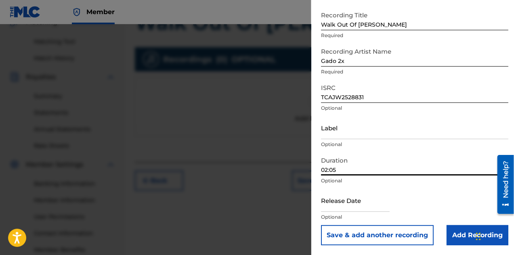
type input "02:05"
click at [357, 200] on input "text" at bounding box center [355, 200] width 69 height 23
select select "7"
select select "2025"
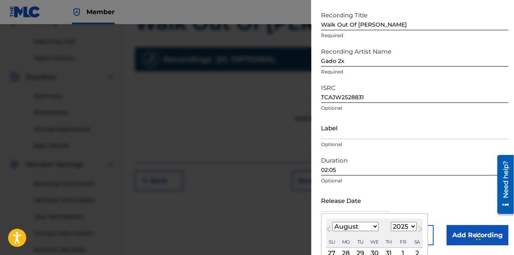
type input "[DATE]"
select select "6"
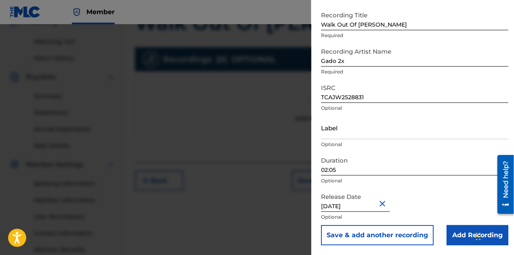
click at [415, 234] on input "Add Recording" at bounding box center [478, 235] width 62 height 20
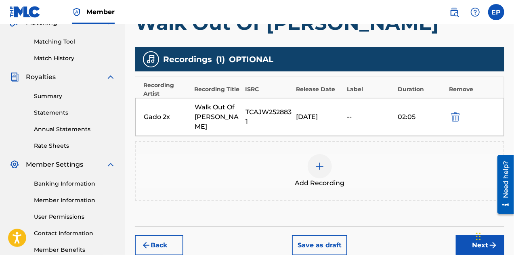
click at [415, 235] on button "Next" at bounding box center [480, 245] width 48 height 20
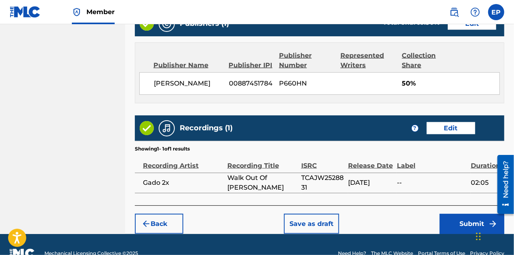
scroll to position [490, 0]
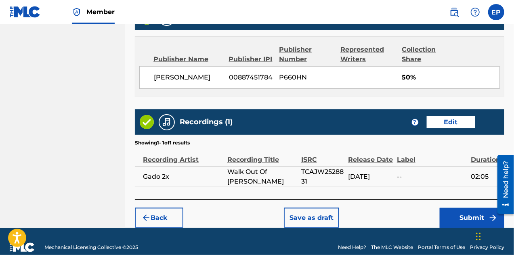
click at [415, 208] on button "Submit" at bounding box center [472, 218] width 65 height 20
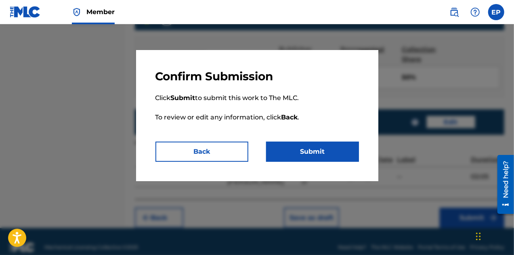
click at [321, 151] on button "Submit" at bounding box center [312, 152] width 93 height 20
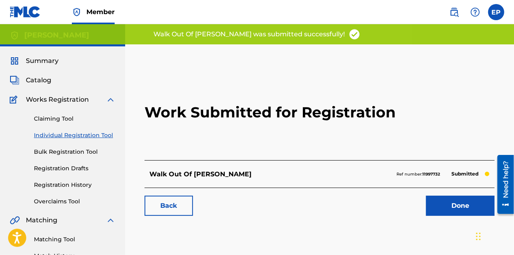
click at [415, 210] on link "Done" at bounding box center [460, 206] width 69 height 20
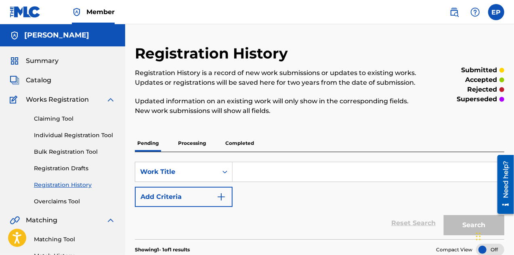
click at [67, 185] on link "Registration History" at bounding box center [75, 185] width 82 height 8
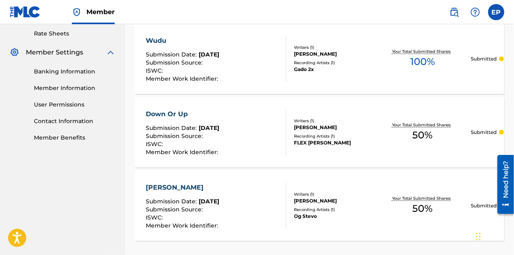
scroll to position [323, 0]
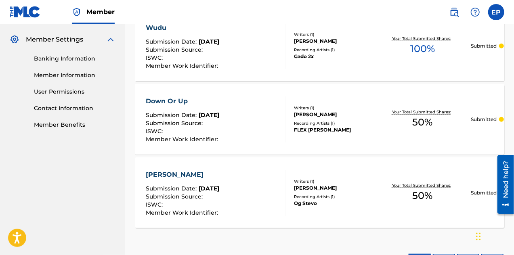
click at [415, 131] on div "Down Or Up Submission Date : [DATE] Submission Source : ISWC : Member Work Iden…" at bounding box center [319, 119] width 369 height 71
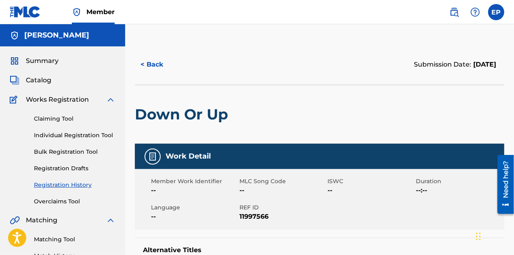
click at [153, 61] on button "< Back" at bounding box center [159, 65] width 48 height 20
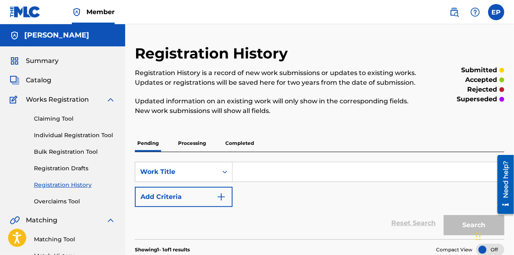
click at [74, 135] on link "Individual Registration Tool" at bounding box center [75, 135] width 82 height 8
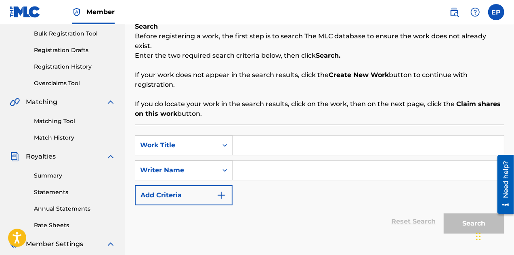
scroll to position [121, 0]
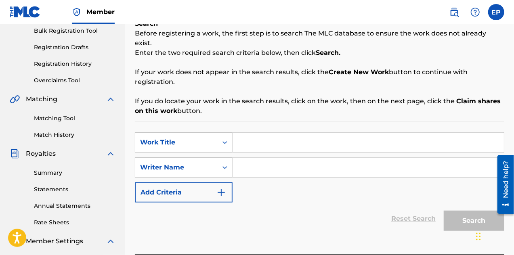
click at [273, 134] on input "Search Form" at bounding box center [368, 142] width 271 height 19
type input "Top Speed"
click at [275, 161] on input "Search Form" at bounding box center [368, 167] width 271 height 19
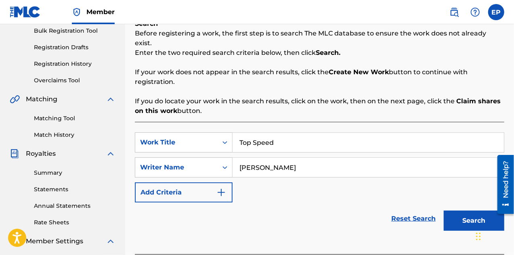
type input "[PERSON_NAME]"
click at [415, 211] on button "Search" at bounding box center [474, 221] width 61 height 20
click at [217, 188] on img "Search Form" at bounding box center [221, 193] width 10 height 10
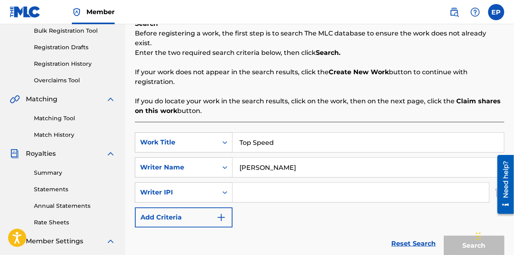
scroll to position [161, 0]
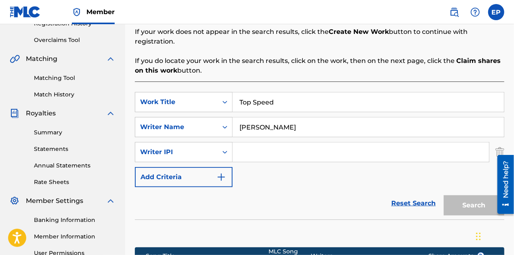
click at [254, 143] on input "Search Form" at bounding box center [361, 152] width 256 height 19
type input "00887451784"
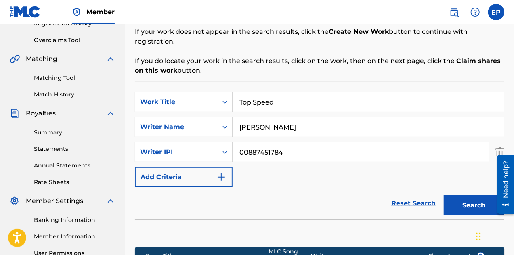
click at [197, 169] on button "Add Criteria" at bounding box center [184, 177] width 98 height 20
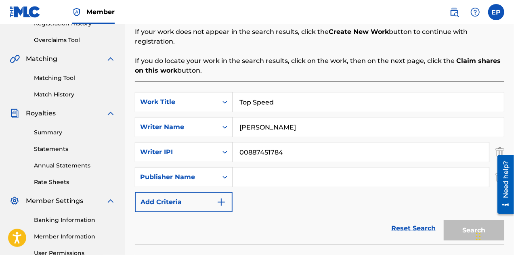
click at [250, 169] on input "Search Form" at bounding box center [361, 177] width 256 height 19
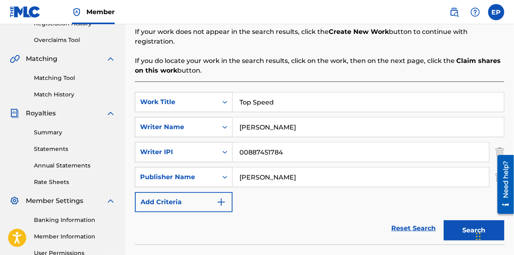
type input "[PERSON_NAME]"
click at [220, 197] on img "Search Form" at bounding box center [221, 202] width 10 height 10
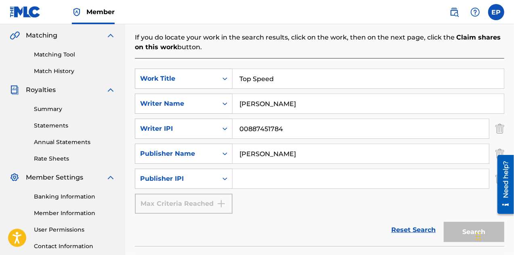
scroll to position [202, 0]
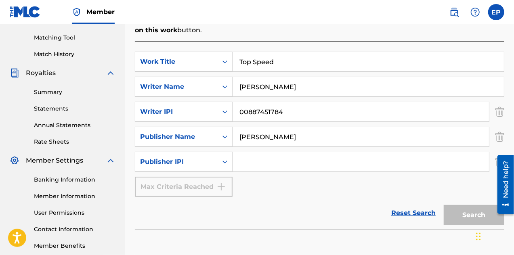
click at [252, 155] on input "Search Form" at bounding box center [361, 161] width 256 height 19
type input "00887451784"
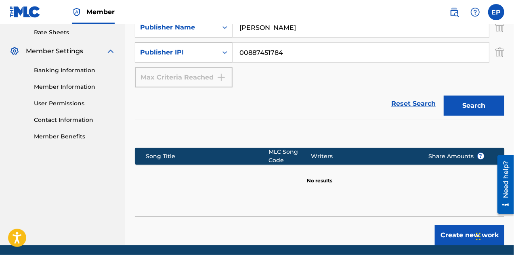
scroll to position [323, 0]
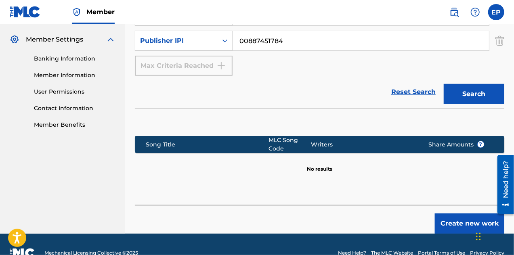
click at [415, 84] on button "Search" at bounding box center [474, 94] width 61 height 20
click at [415, 214] on button "Create new work" at bounding box center [469, 224] width 69 height 20
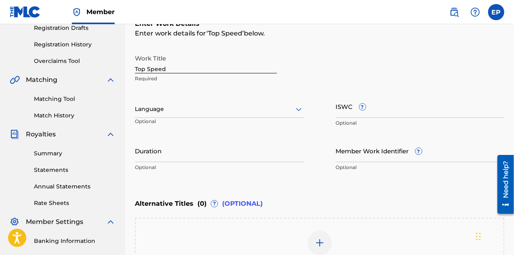
scroll to position [129, 0]
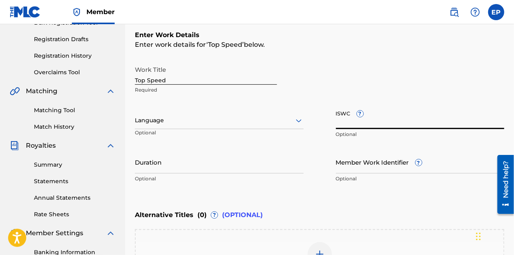
click at [389, 113] on input "ISWC ?" at bounding box center [420, 117] width 169 height 23
paste input "T-309.296.228-8"
type input "T-309.296.228-8"
drag, startPoint x: 399, startPoint y: 122, endPoint x: 323, endPoint y: 128, distance: 76.2
click at [321, 128] on div "Work Title Top Speed Required Language Optional ISWC ? T-309.296.228-8 Optional…" at bounding box center [319, 124] width 369 height 125
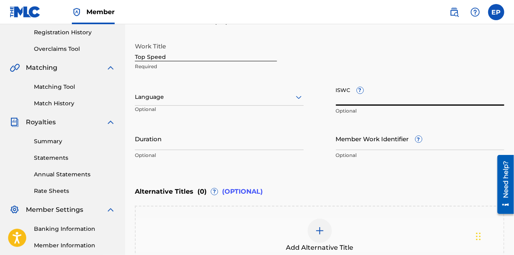
scroll to position [170, 0]
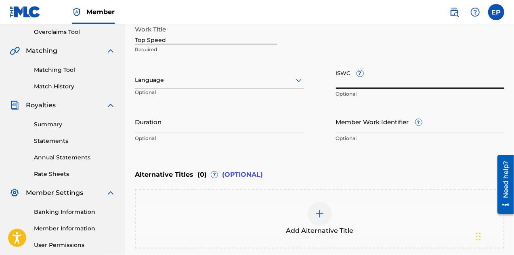
click at [201, 130] on input "Duration" at bounding box center [219, 121] width 169 height 23
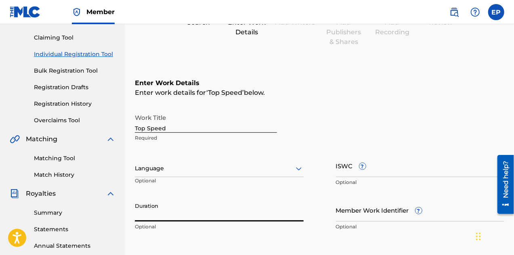
scroll to position [0, 0]
